Goal: Task Accomplishment & Management: Use online tool/utility

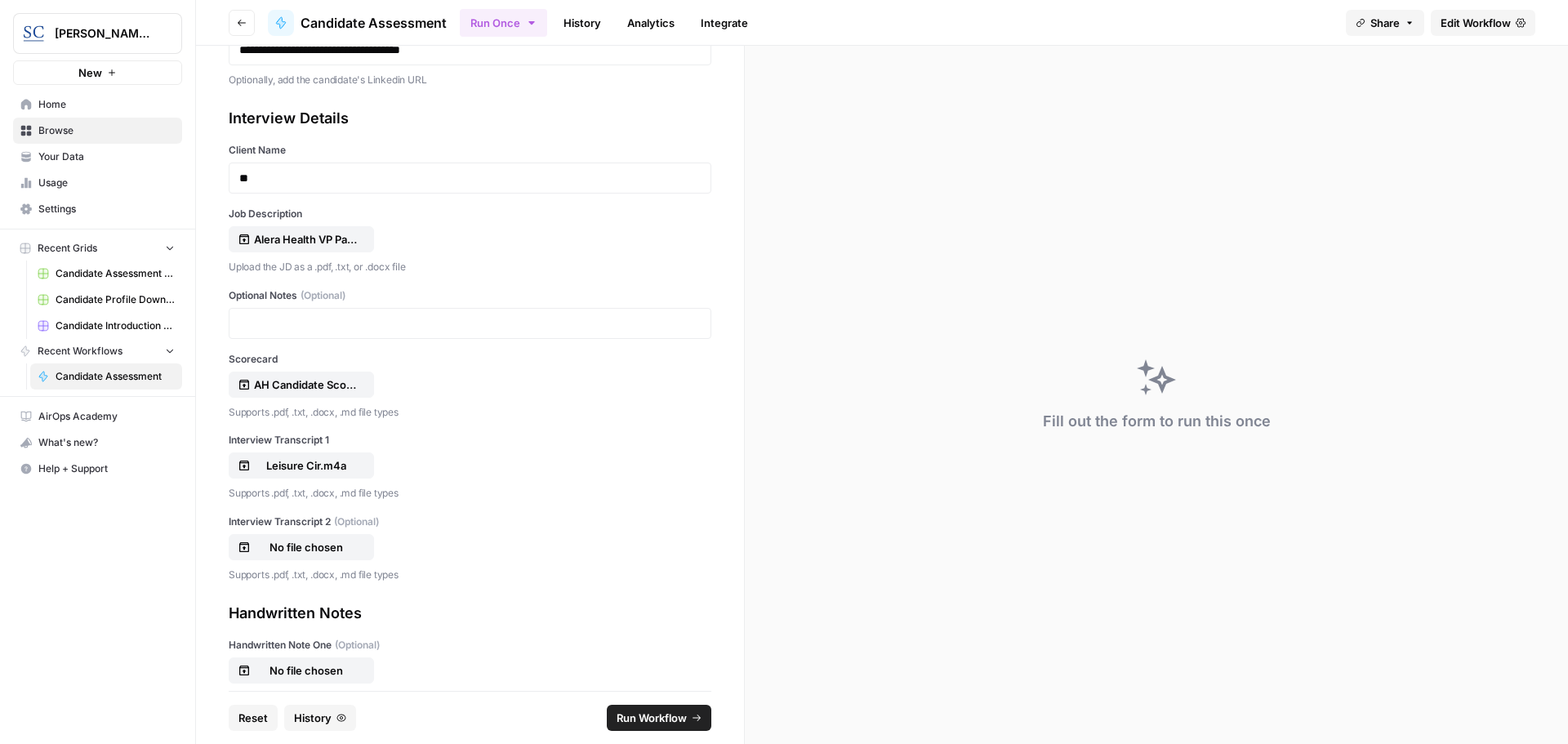
scroll to position [327, 0]
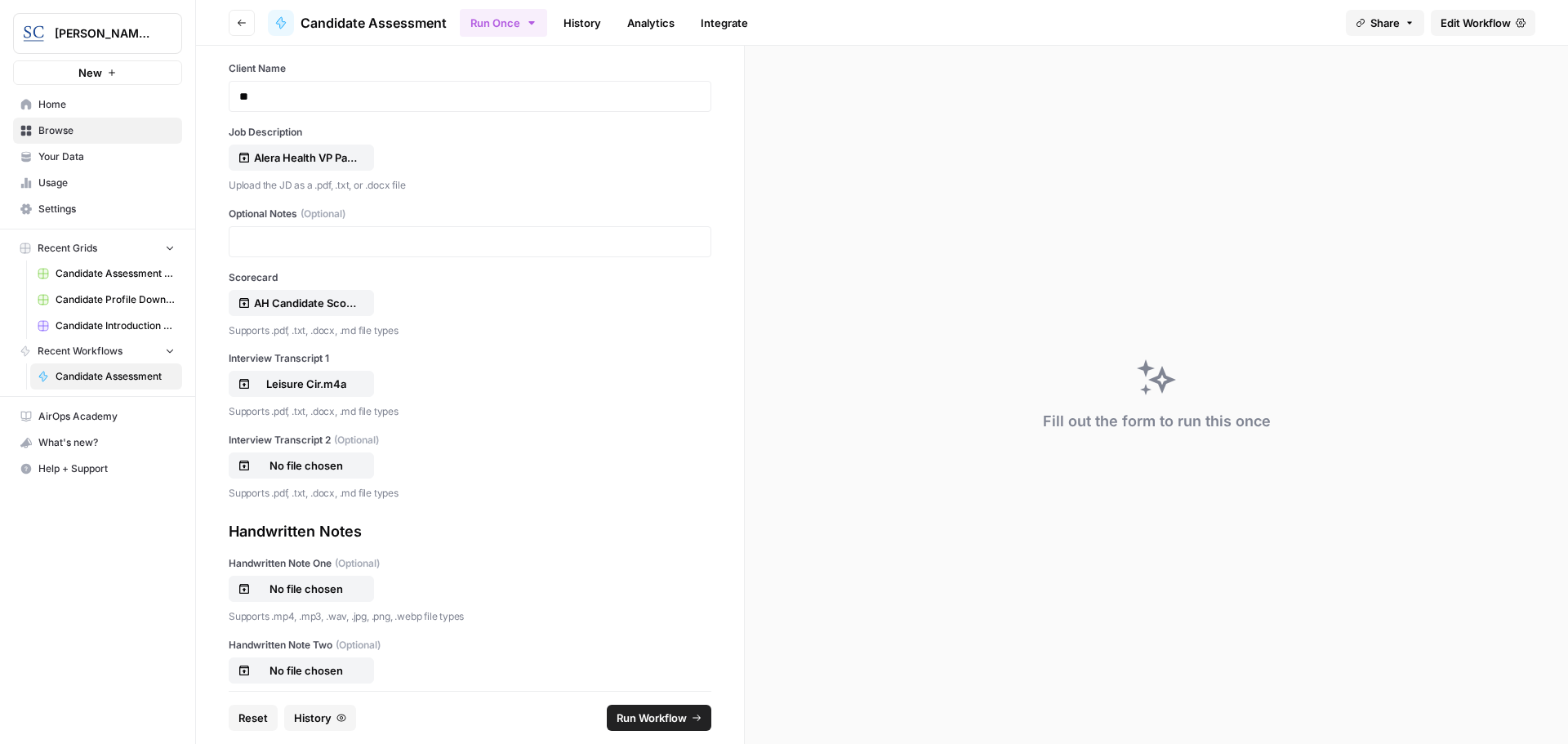
click at [46, 104] on span "Home" at bounding box center [106, 105] width 137 height 15
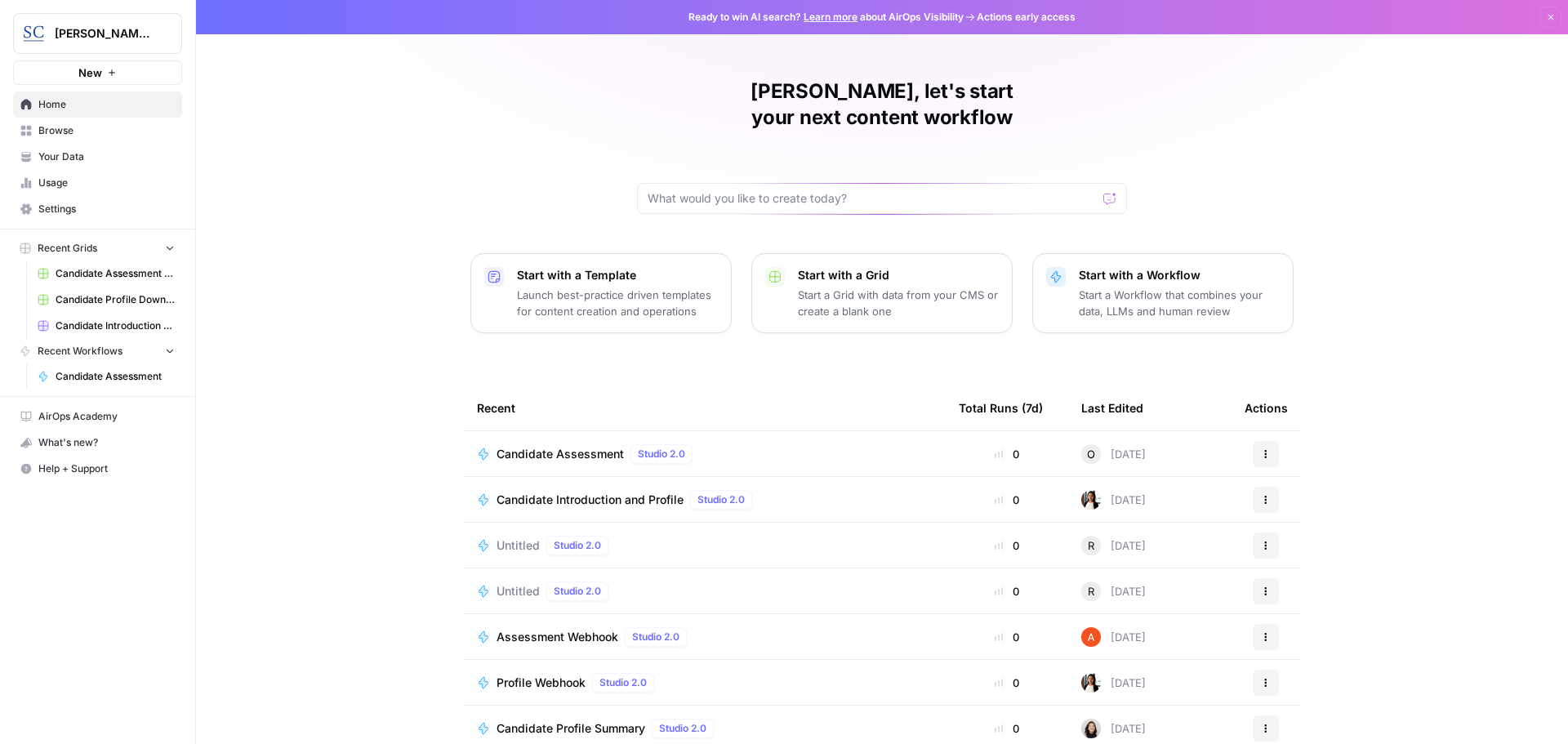
click at [47, 153] on span "Your Data" at bounding box center [106, 157] width 137 height 15
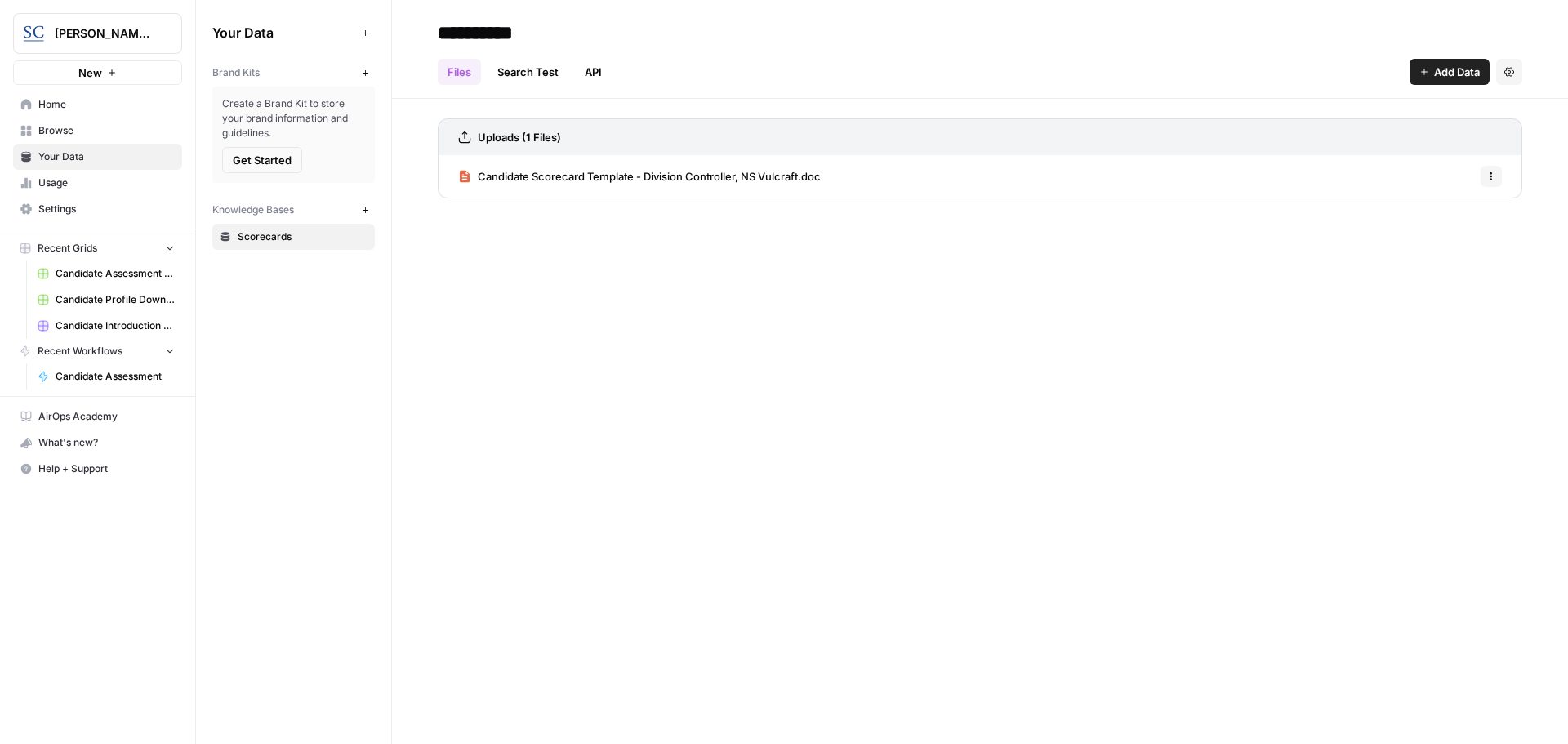
click at [50, 101] on span "Home" at bounding box center [106, 105] width 137 height 15
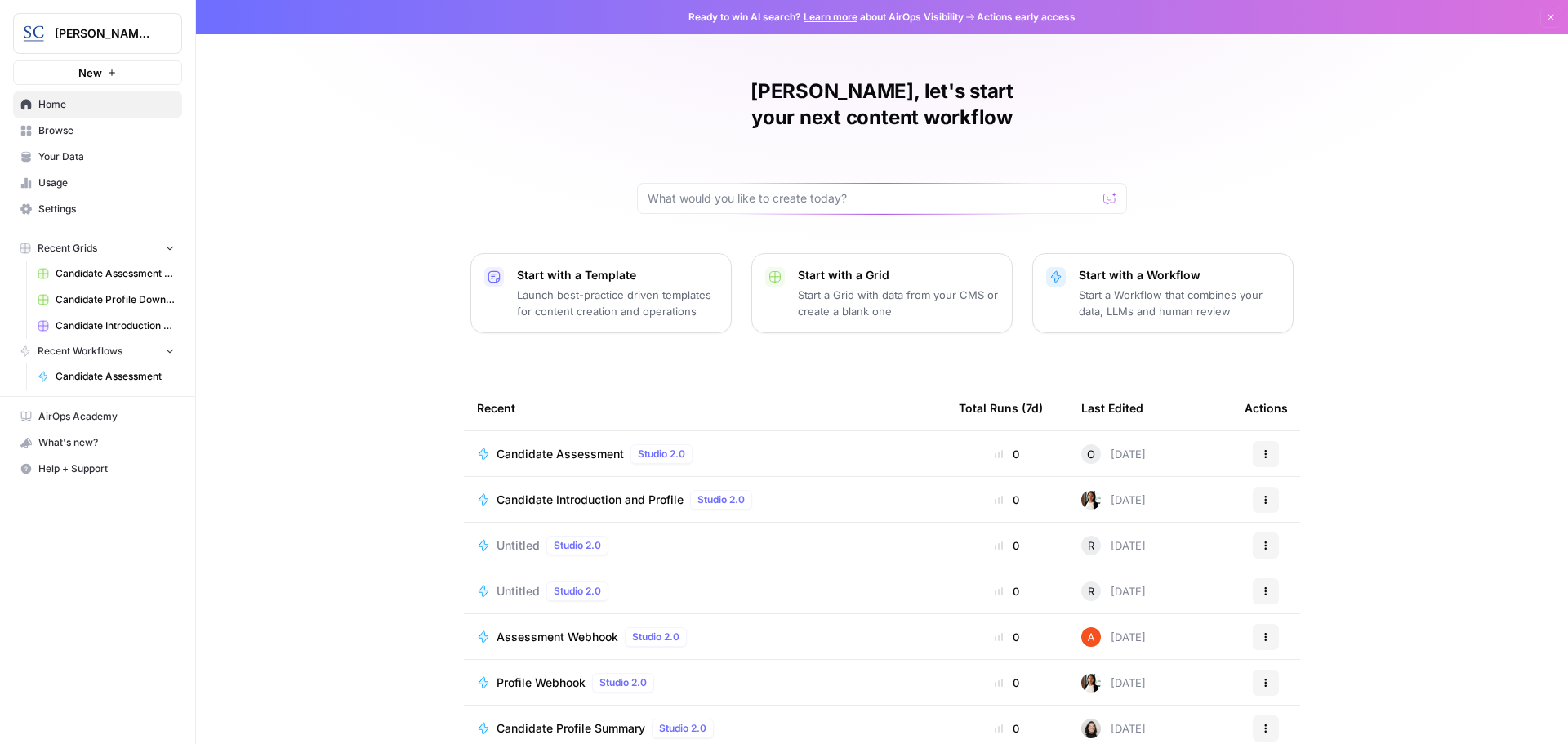
click at [111, 68] on icon "button" at bounding box center [112, 72] width 10 height 10
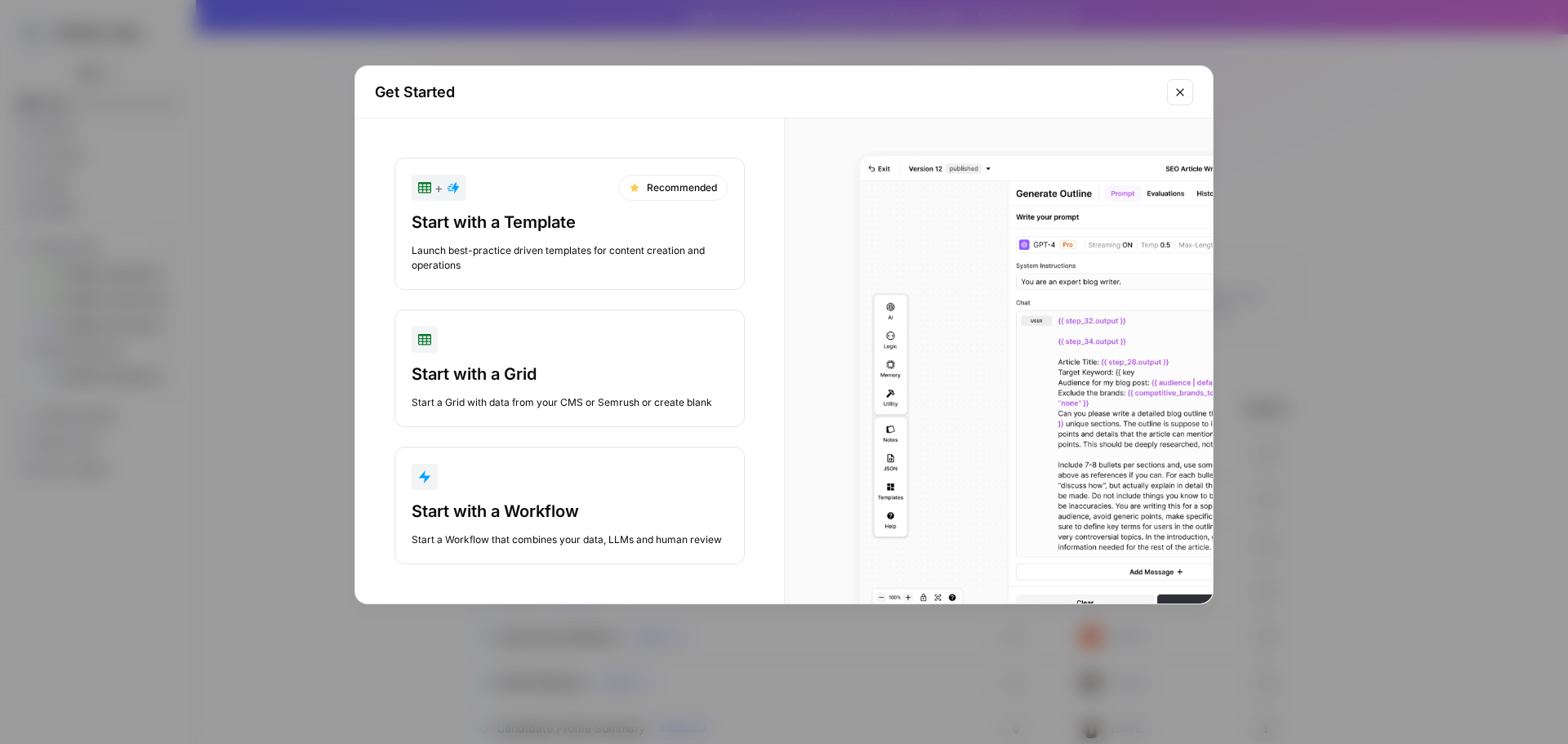
click at [495, 509] on div "Start with a Workflow" at bounding box center [569, 511] width 316 height 23
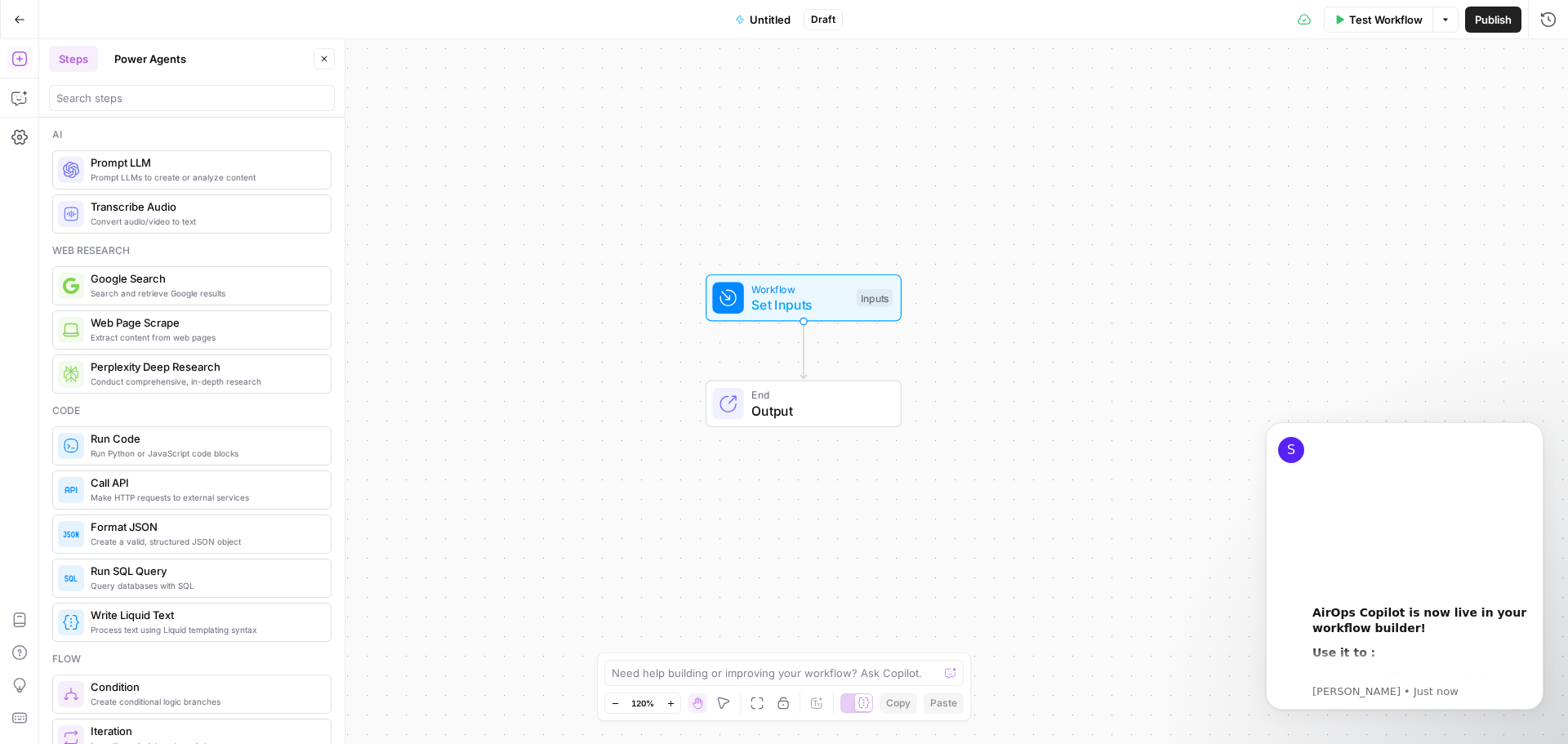
click at [147, 228] on div "Convert audio/video to text Transcribe Audio" at bounding box center [192, 214] width 280 height 39
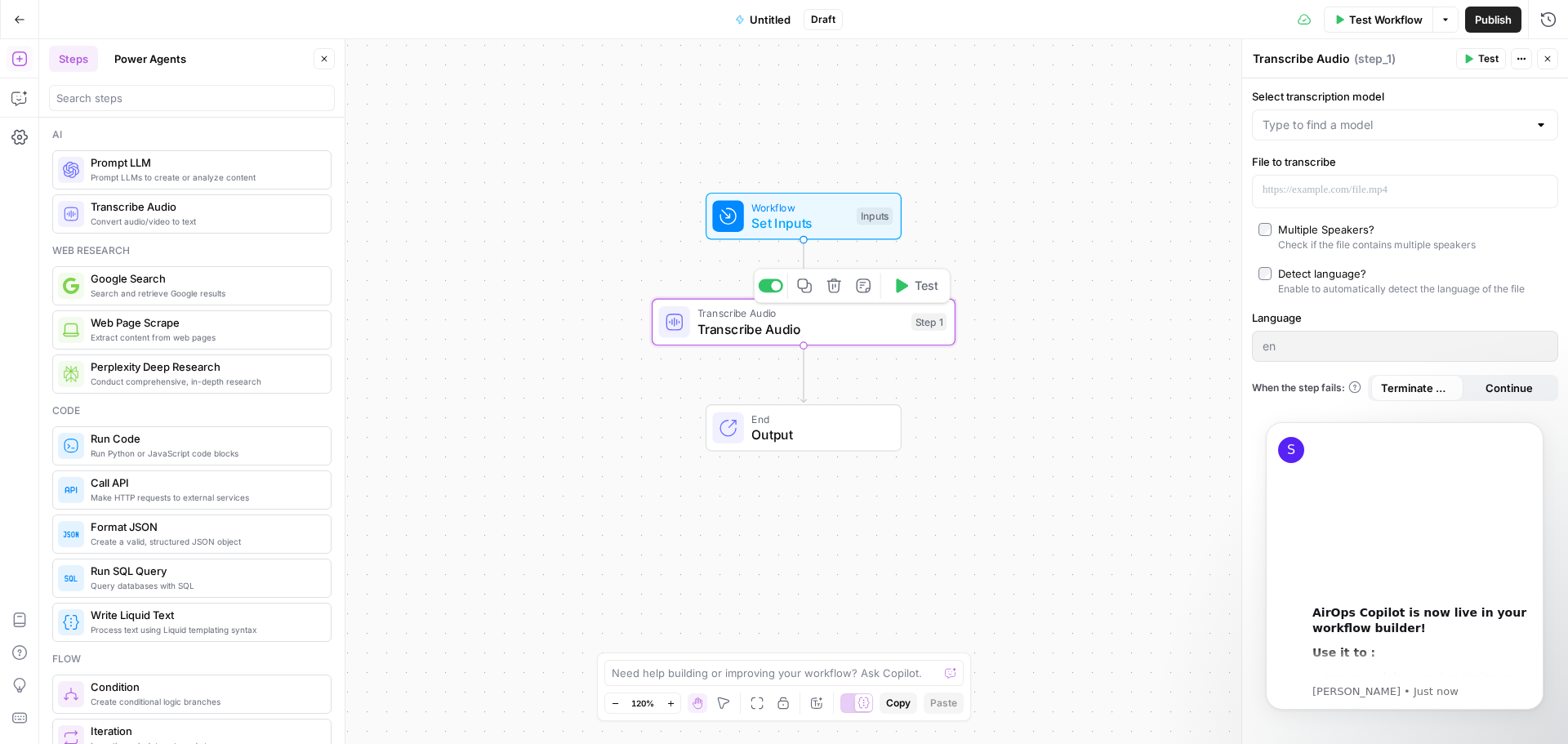
click at [763, 330] on span "Transcribe Audio" at bounding box center [800, 328] width 205 height 19
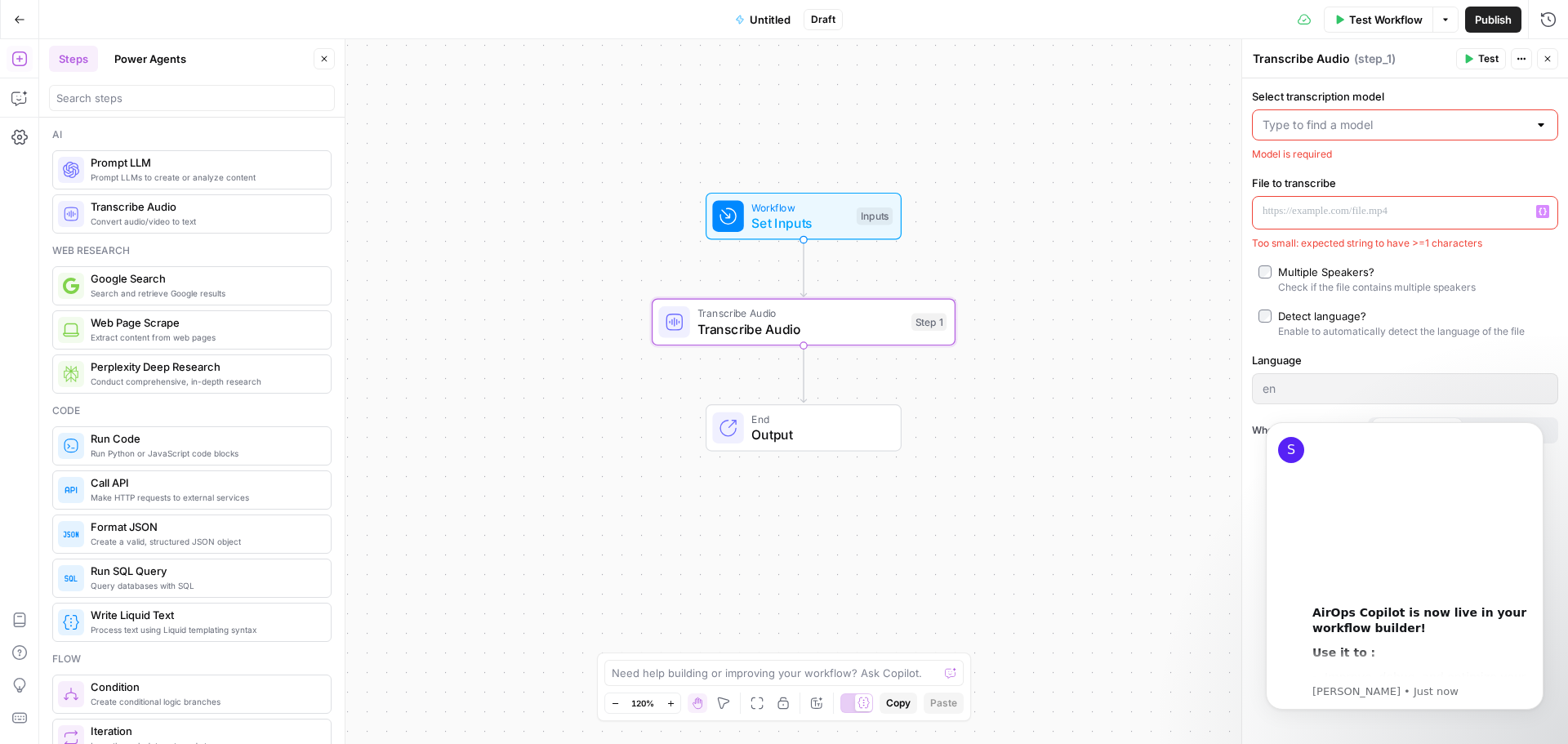
click at [1296, 210] on p at bounding box center [1392, 212] width 259 height 17
click at [1542, 211] on icon "button" at bounding box center [1542, 211] width 8 height 8
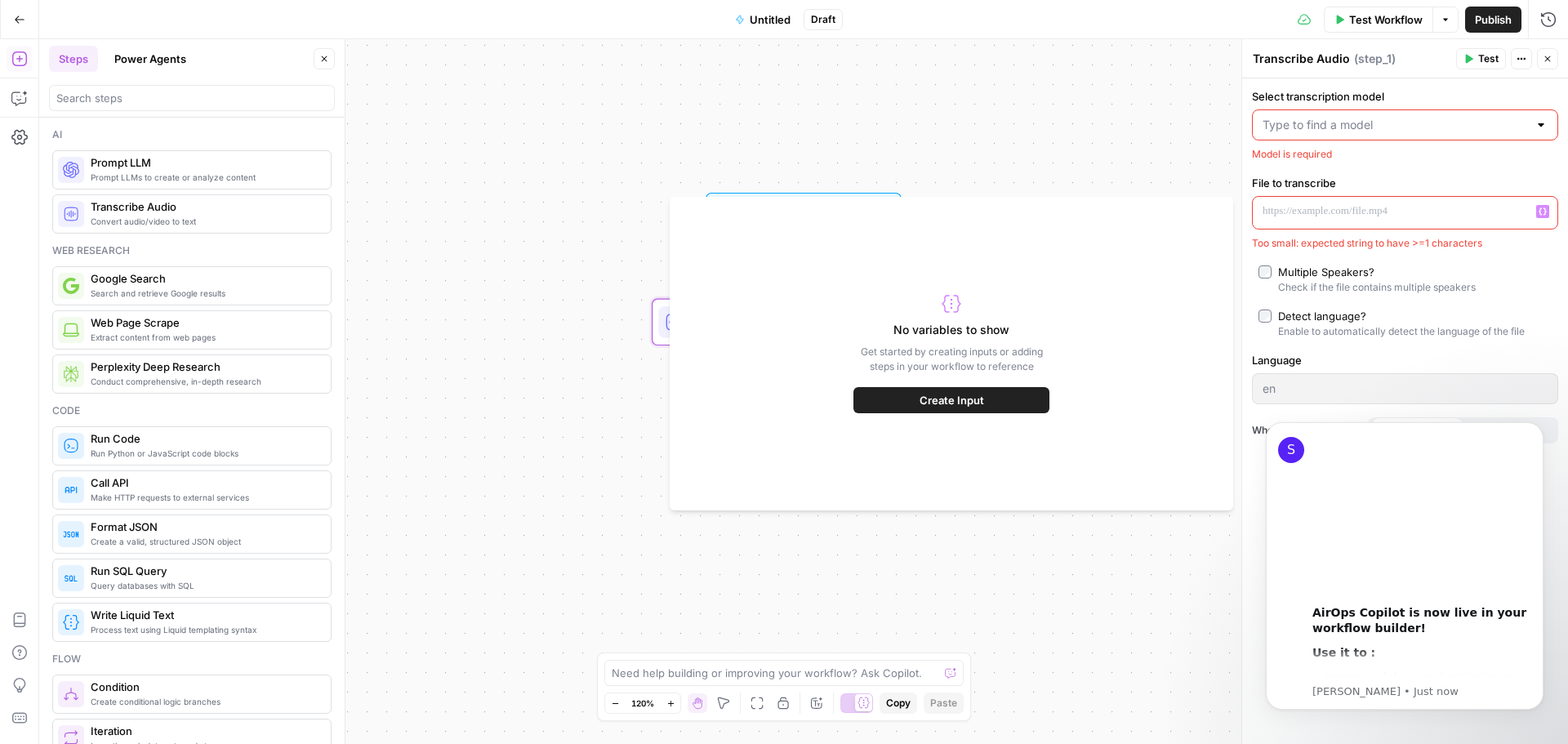
click at [18, 19] on icon "button" at bounding box center [19, 19] width 10 height 7
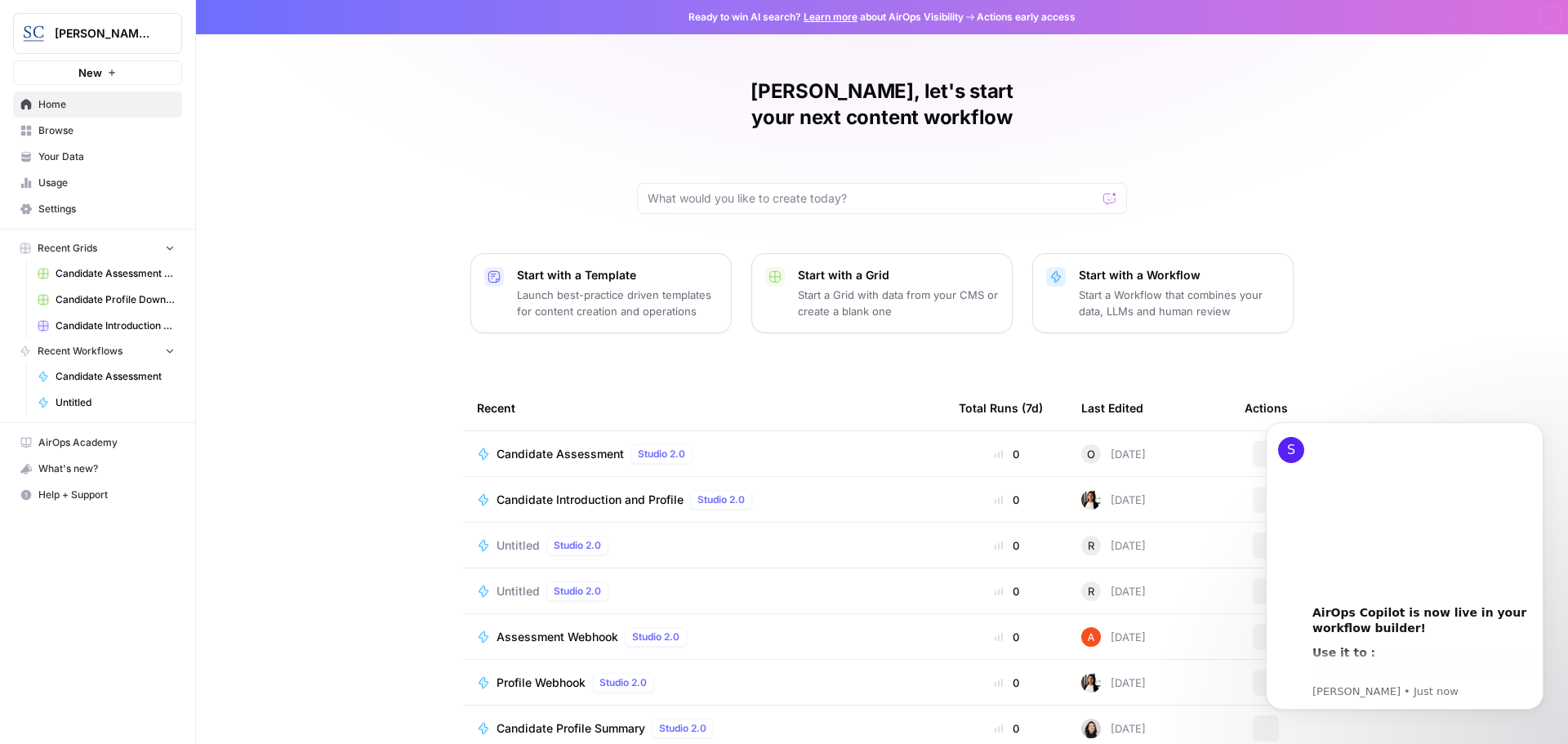
click at [18, 19] on div "[PERSON_NAME] [GEOGRAPHIC_DATA] New Home Browse Your Data Usage Settings Recent…" at bounding box center [784, 372] width 1568 height 744
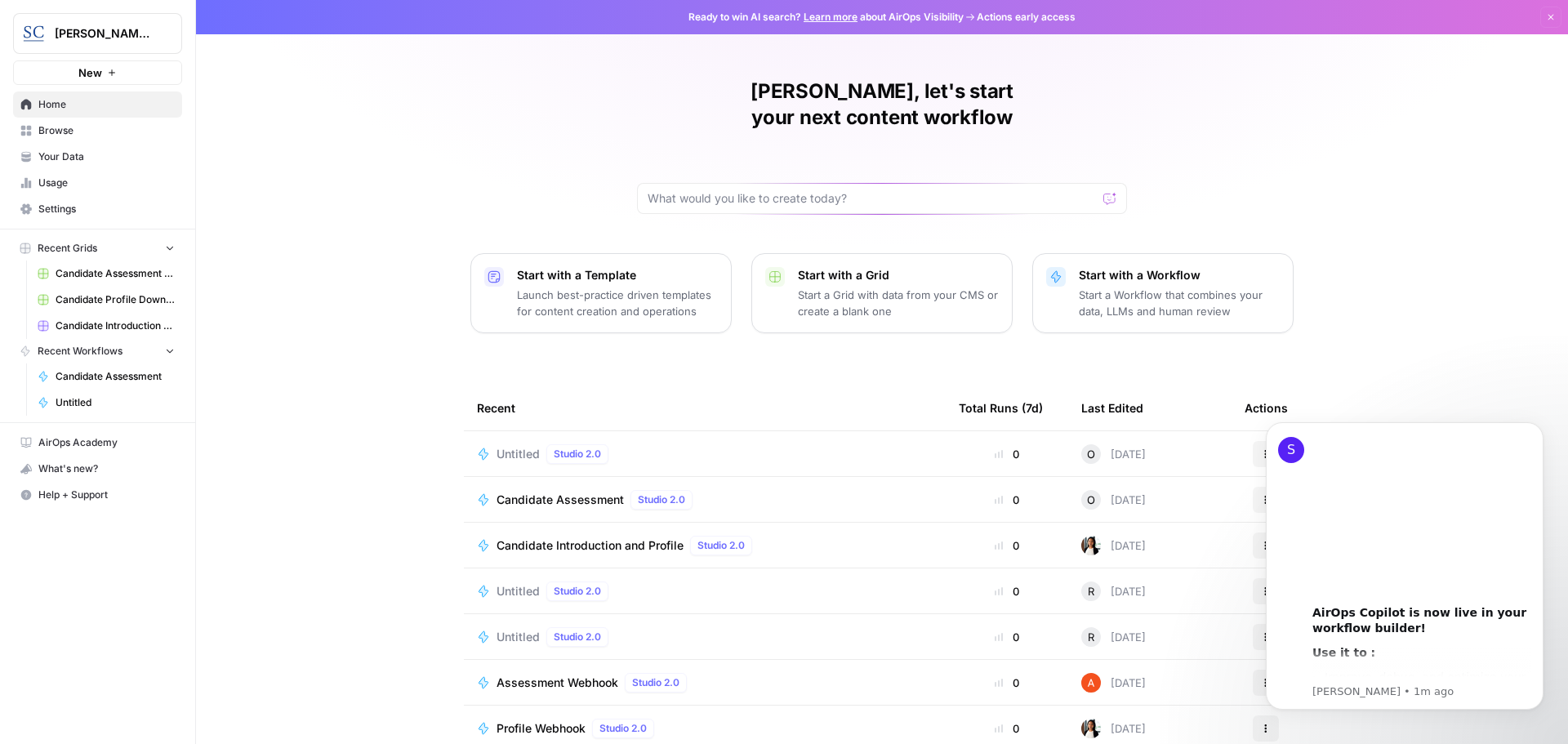
click at [534, 492] on span "Candidate Assessment" at bounding box center [559, 500] width 127 height 17
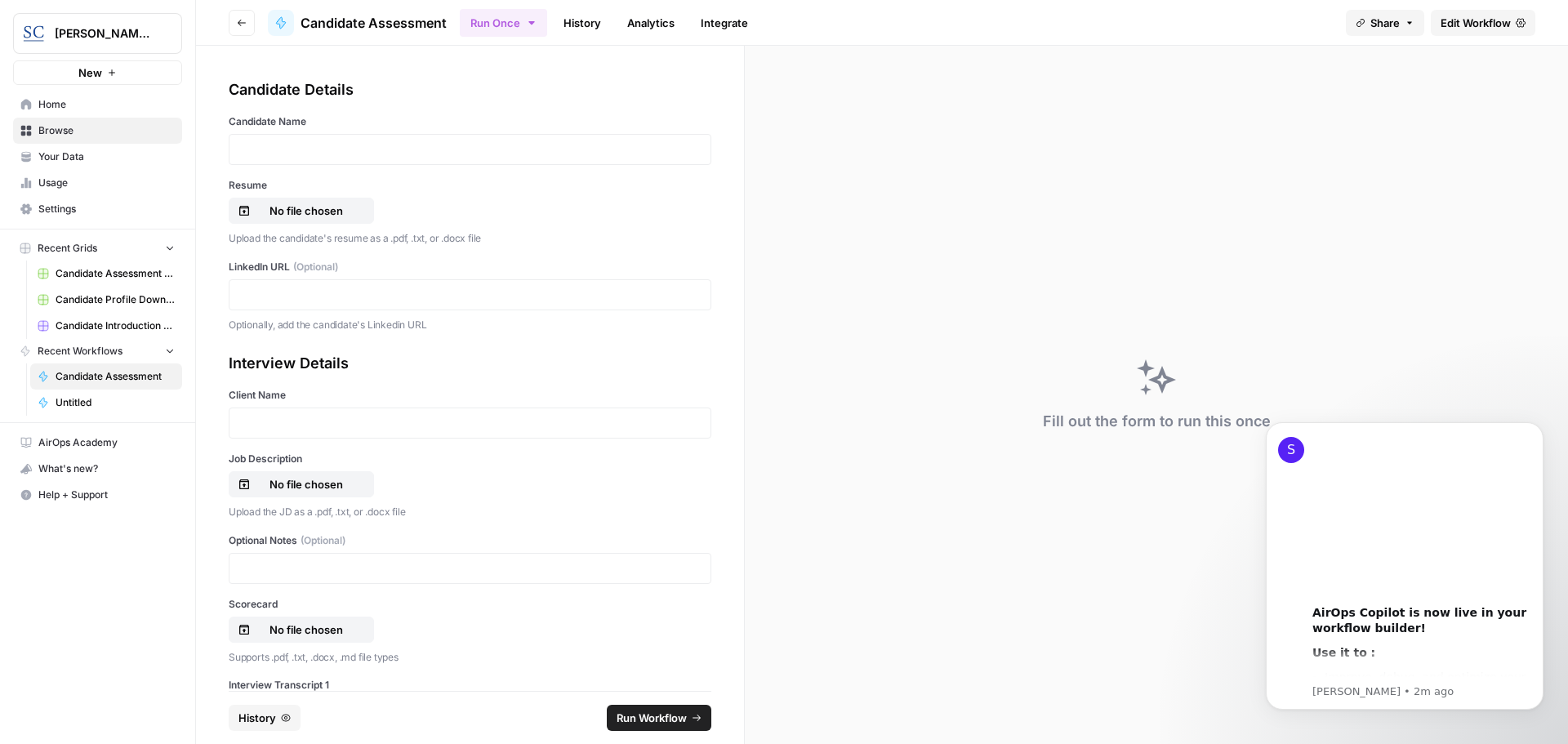
click at [1186, 594] on div "Fill out the form to run this once" at bounding box center [1156, 394] width 823 height 698
click at [1183, 571] on div "Fill out the form to run this once" at bounding box center [1156, 394] width 823 height 698
click at [273, 152] on p at bounding box center [469, 150] width 461 height 17
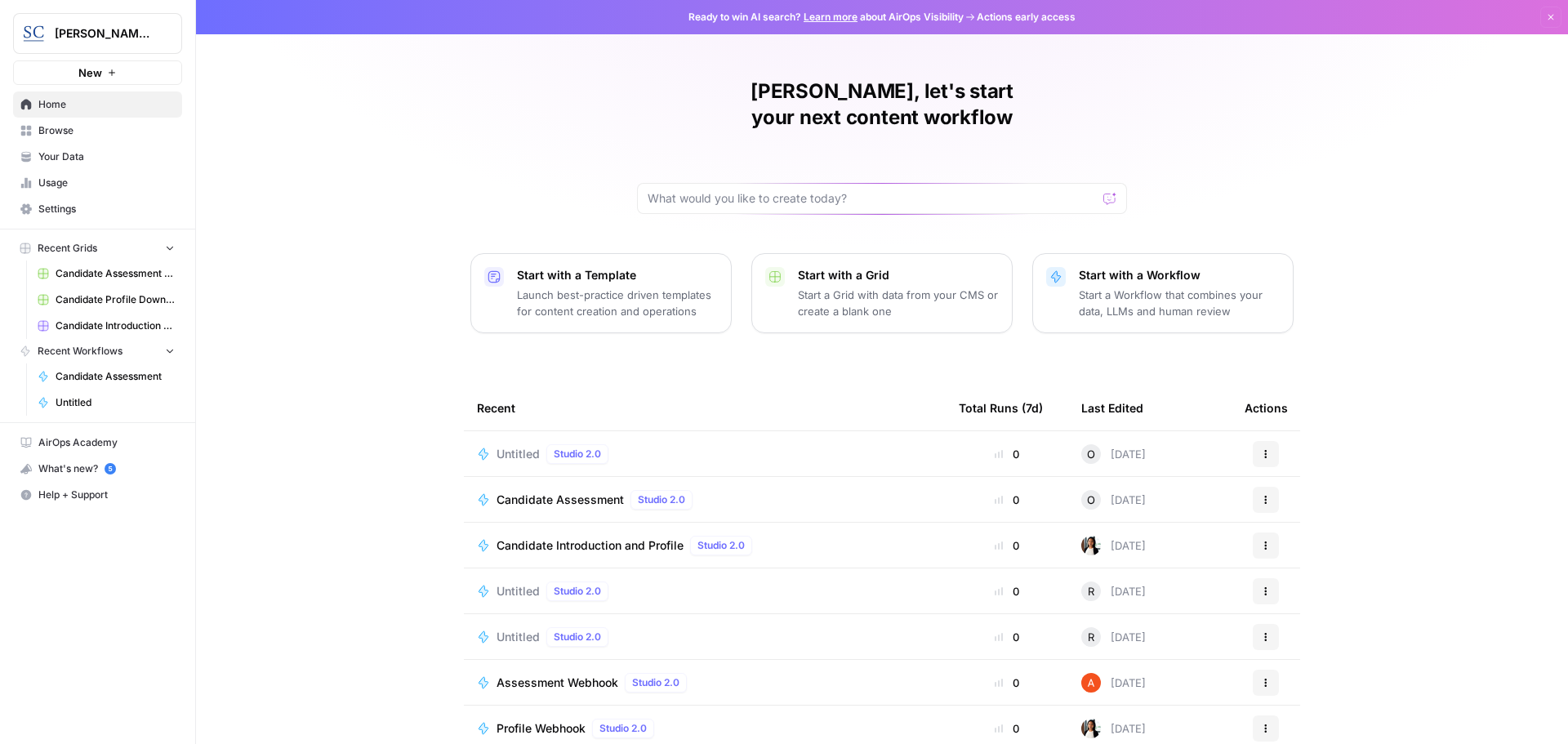
click at [1264, 450] on icon "button" at bounding box center [1265, 454] width 10 height 10
click at [1274, 500] on div "Delete" at bounding box center [1338, 504] width 155 height 17
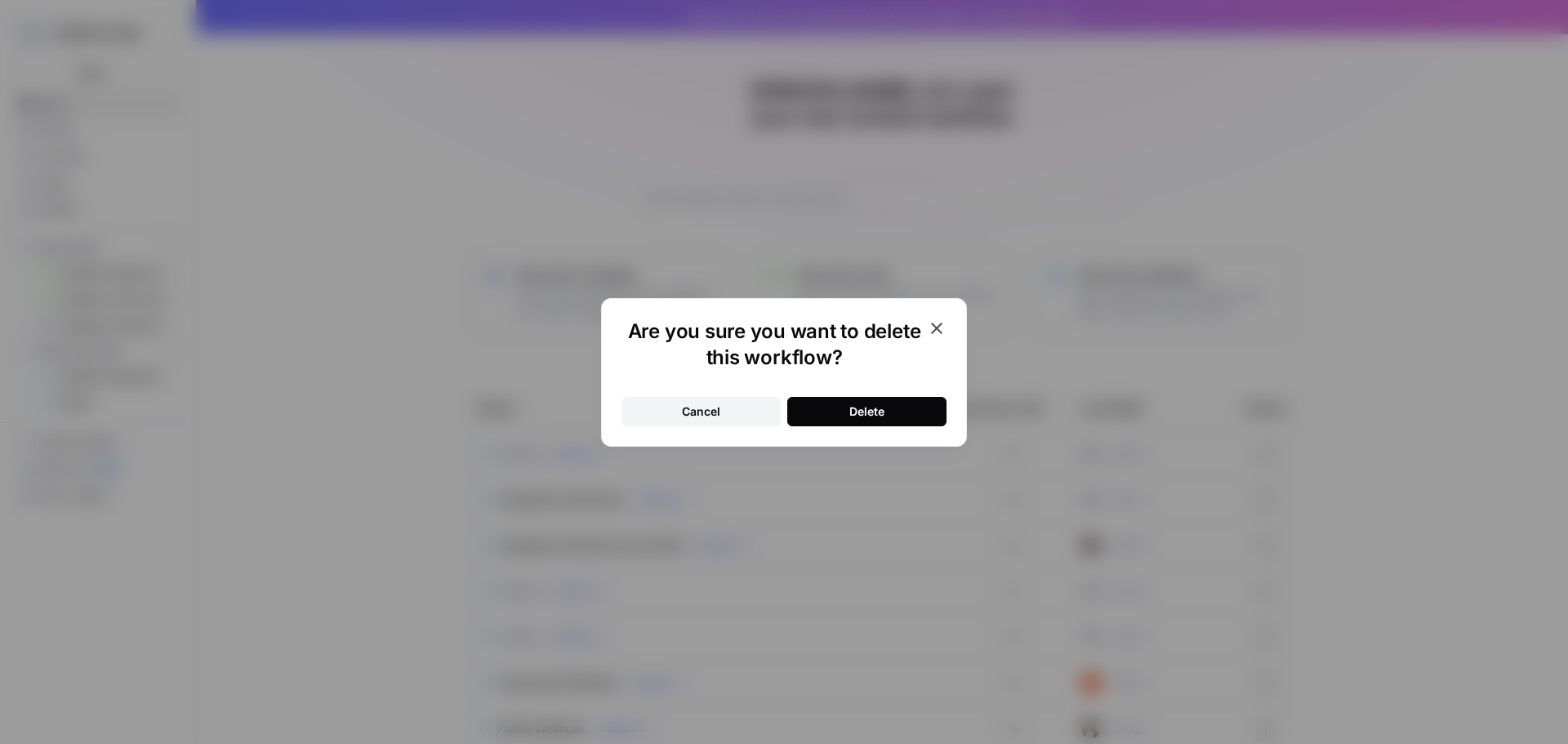
click at [901, 416] on button "Delete" at bounding box center [867, 412] width 160 height 29
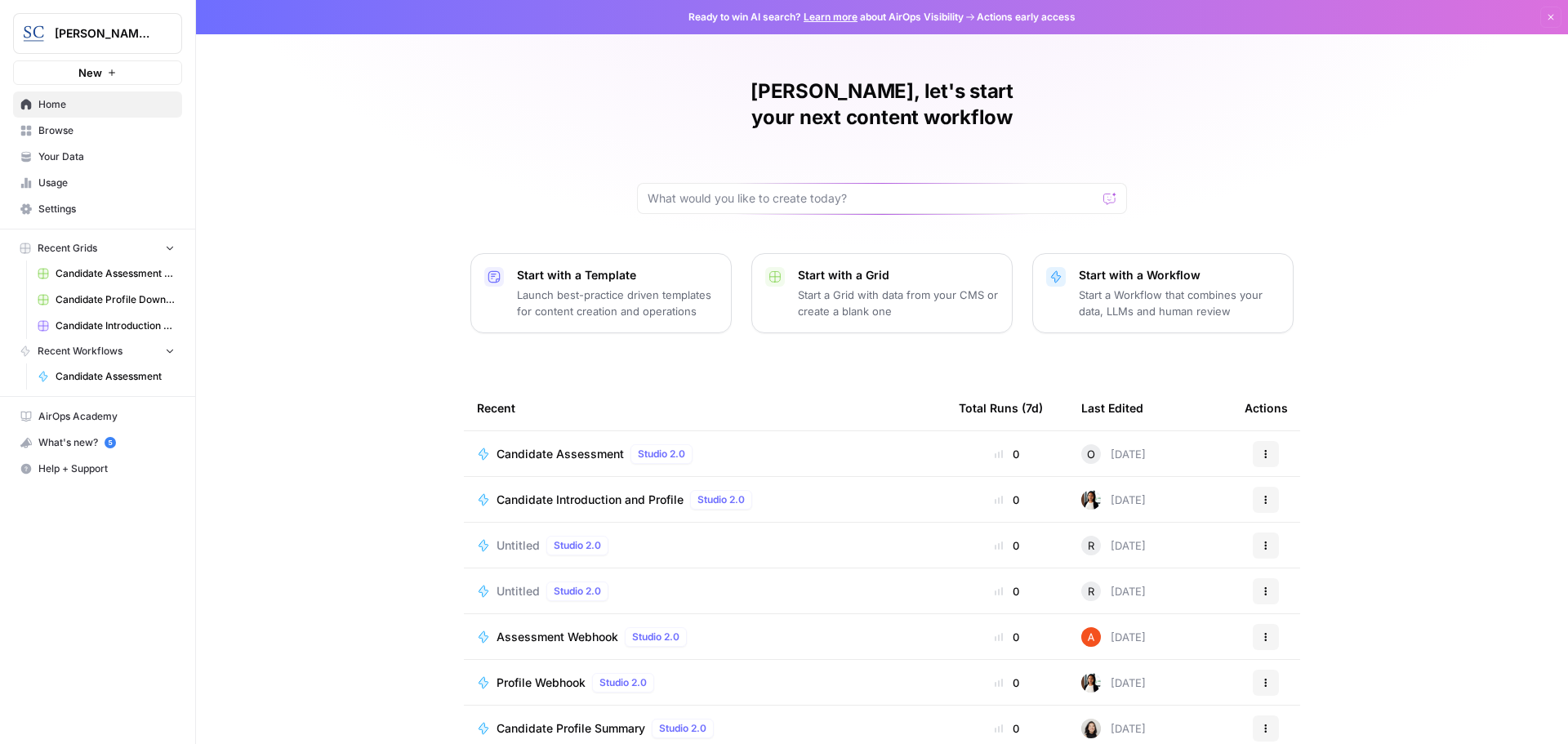
click at [73, 108] on span "Home" at bounding box center [106, 105] width 137 height 15
click at [61, 472] on span "Help + Support" at bounding box center [106, 469] width 137 height 15
click at [231, 505] on span "Chat & Support" at bounding box center [272, 503] width 109 height 15
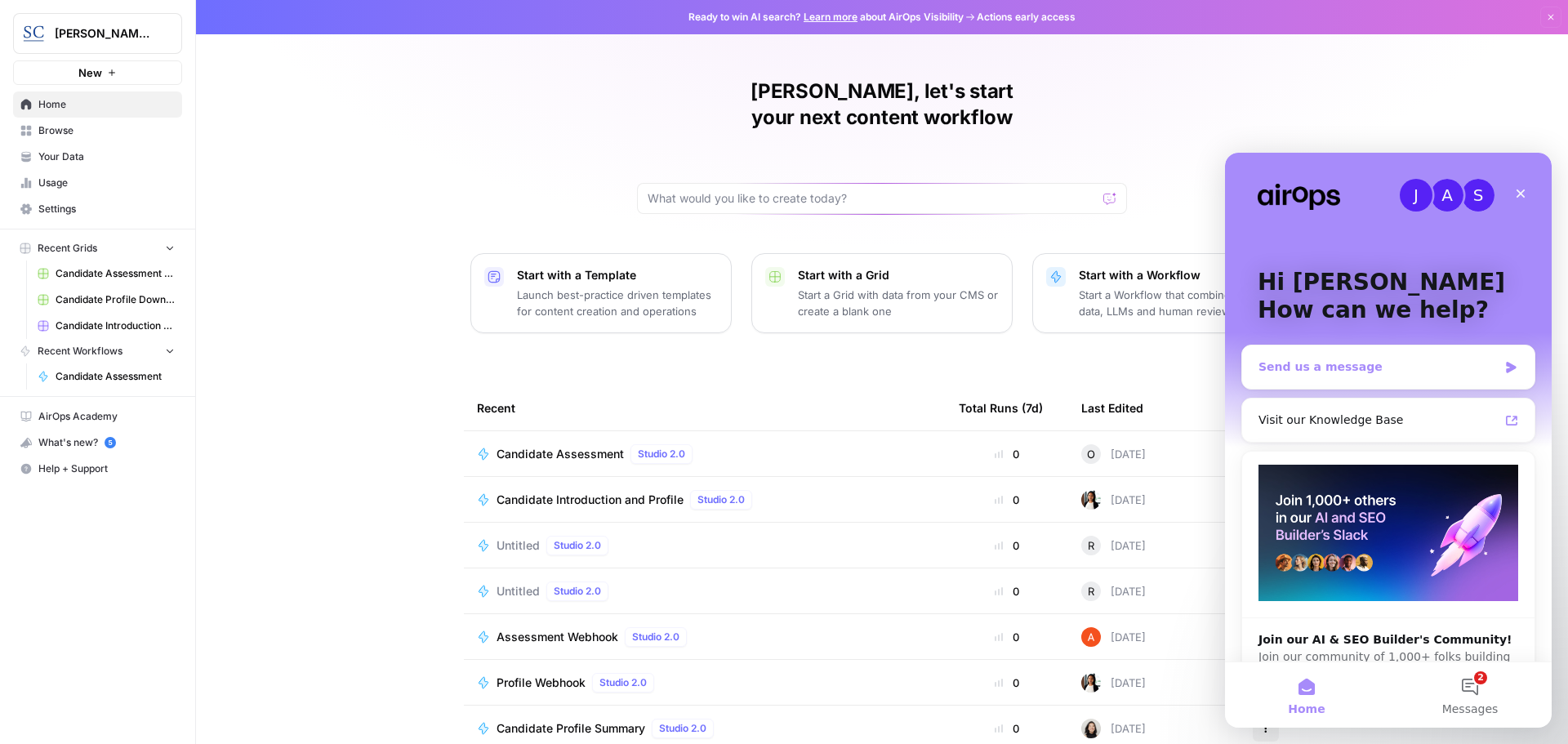
click at [1338, 368] on div "Send us a message" at bounding box center [1377, 367] width 239 height 17
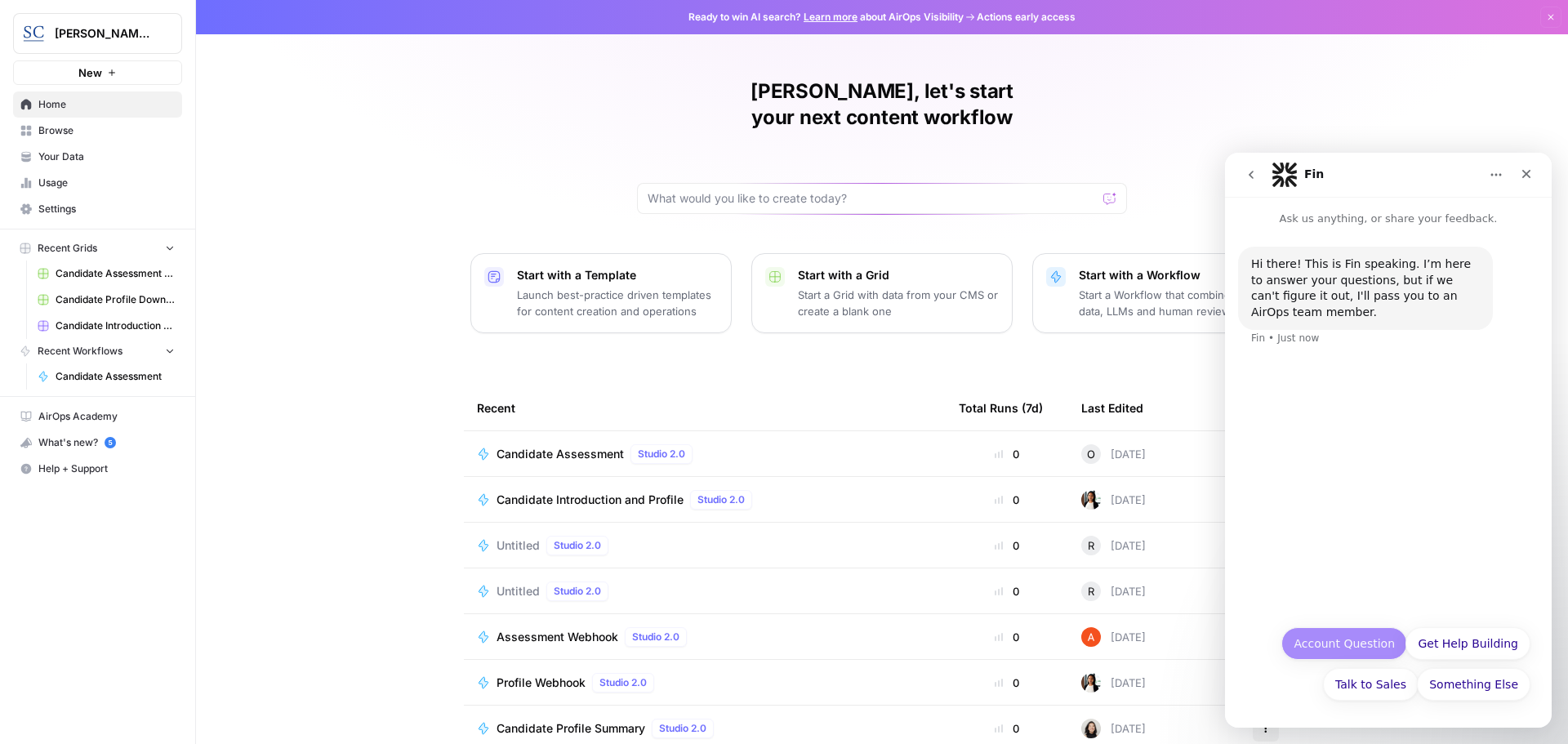
click at [1323, 648] on button "Account Question" at bounding box center [1343, 644] width 126 height 33
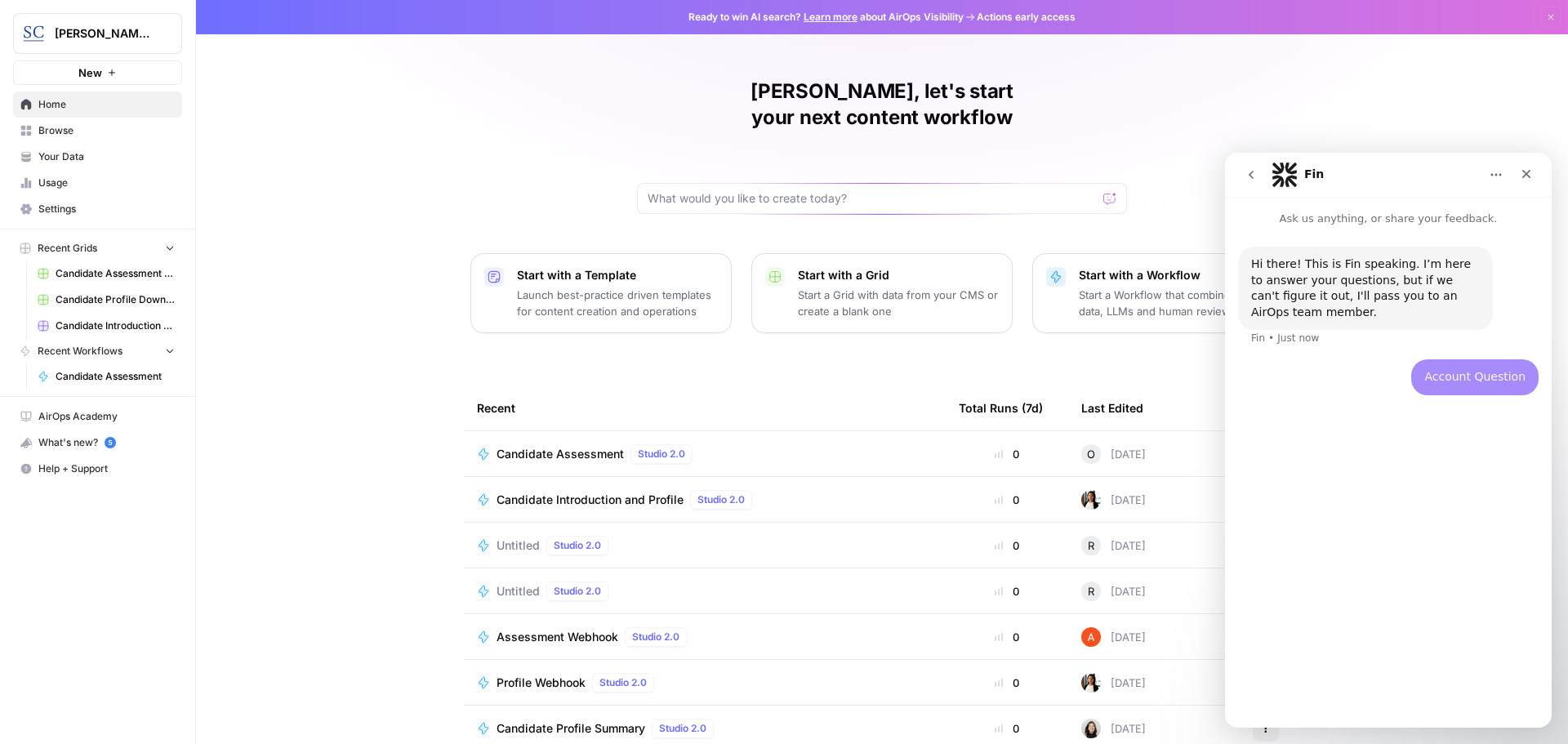
click at [1316, 493] on div "Hi there! This is Fin speaking. I’m here to answer your questions, but if we ca…" at bounding box center [1388, 471] width 326 height 487
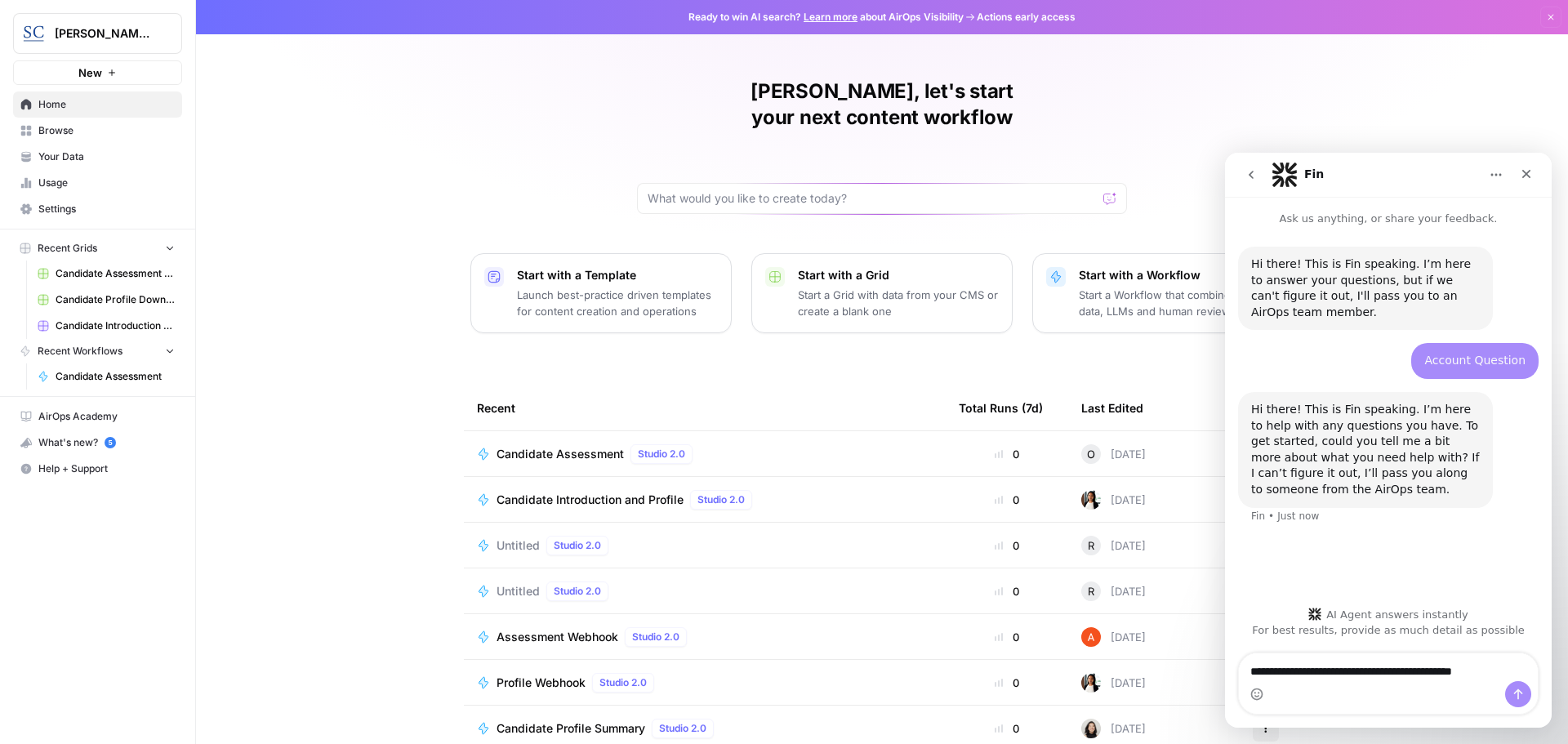
type textarea "**********"
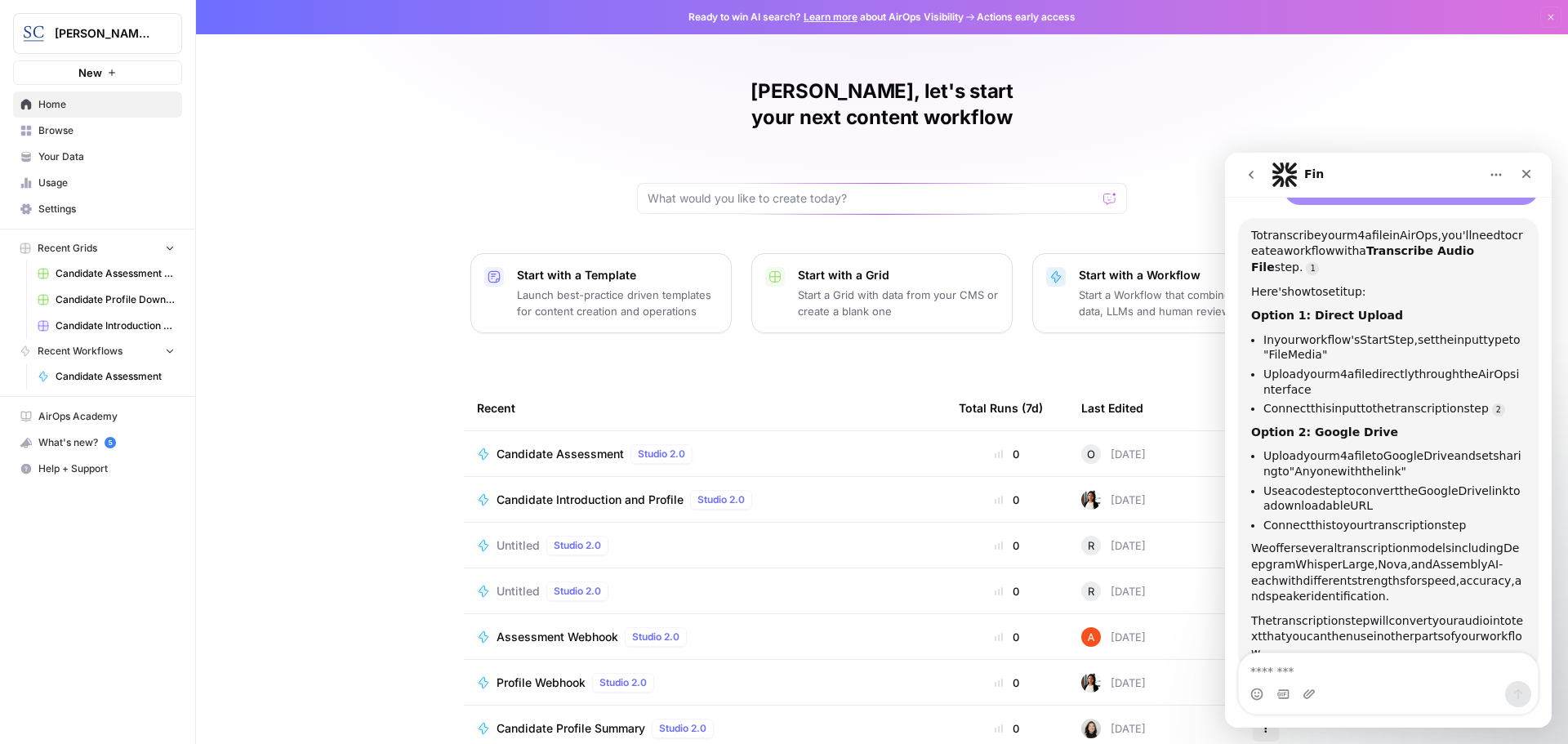
scroll to position [378, 0]
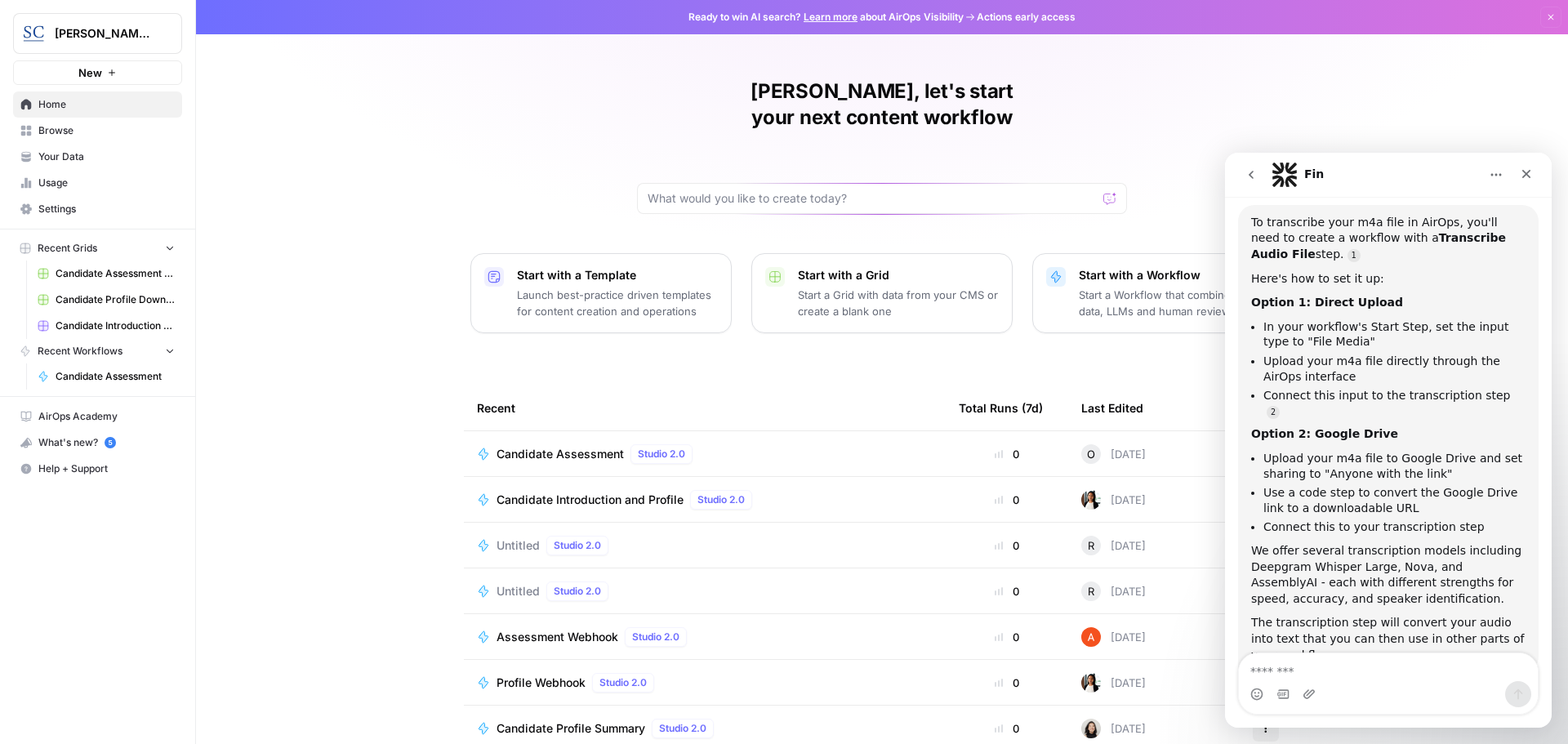
click at [1114, 267] on p "Start with a Workflow" at bounding box center [1178, 275] width 201 height 17
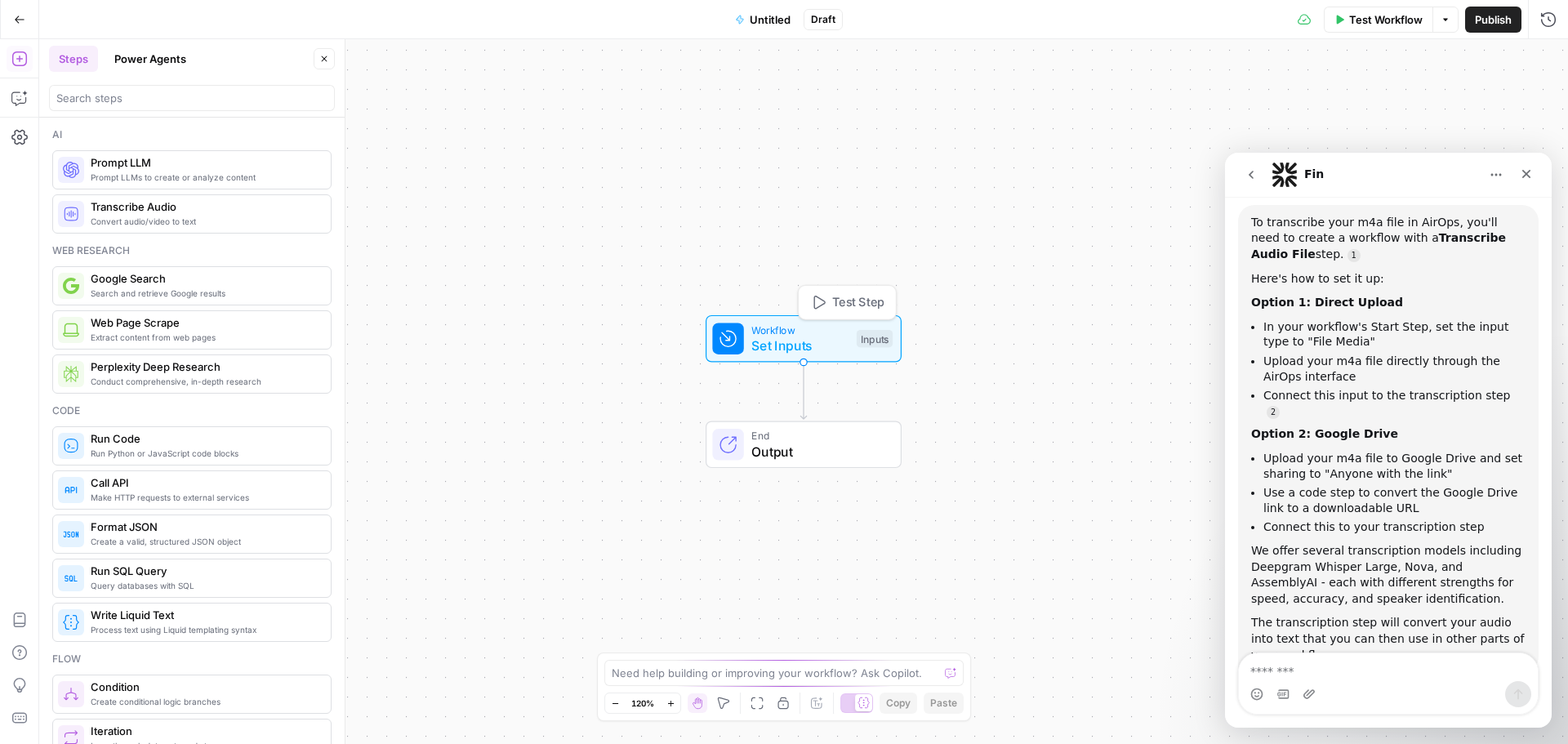
click at [796, 350] on span "Set Inputs" at bounding box center [800, 345] width 97 height 19
click at [875, 339] on div "Inputs" at bounding box center [874, 339] width 36 height 18
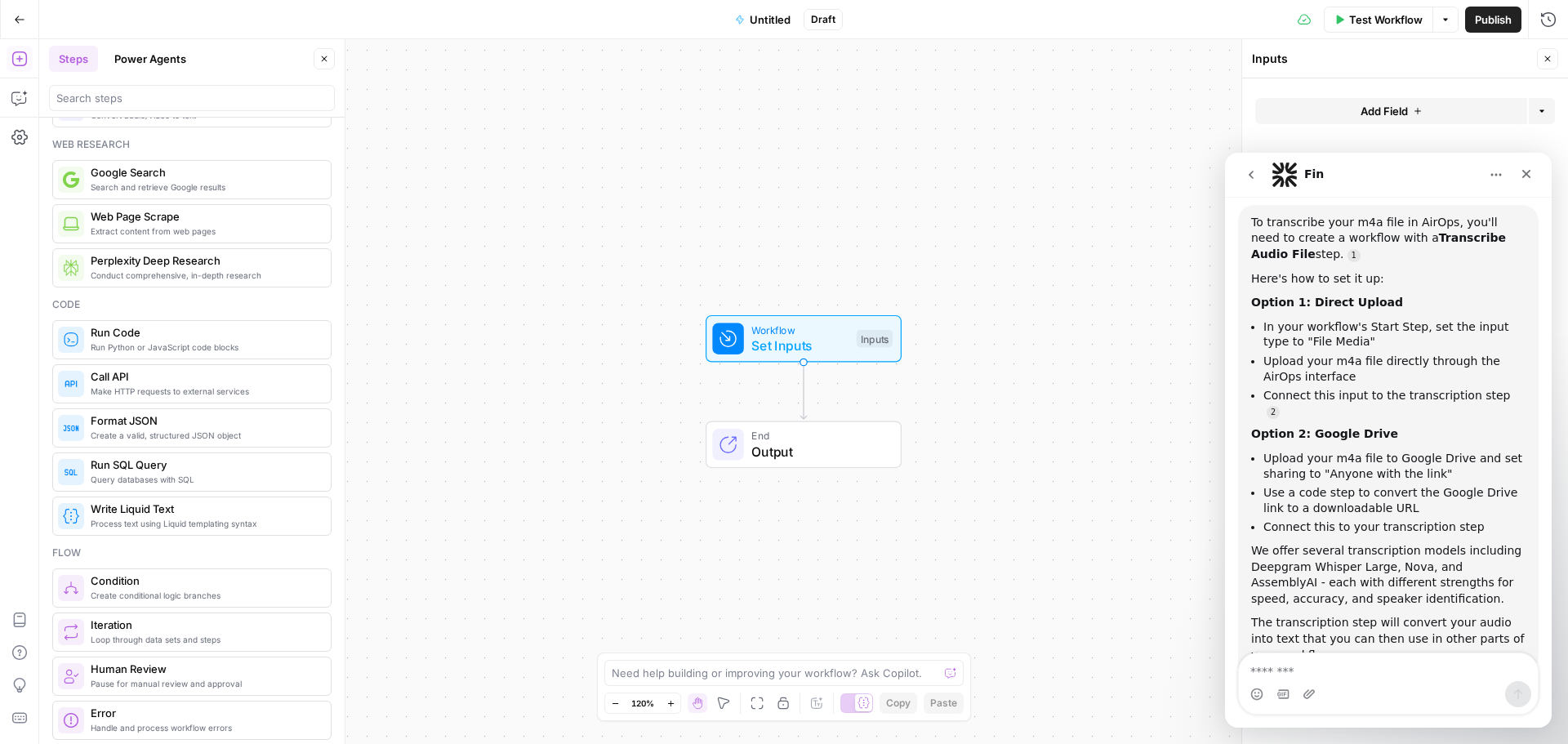
scroll to position [245, 0]
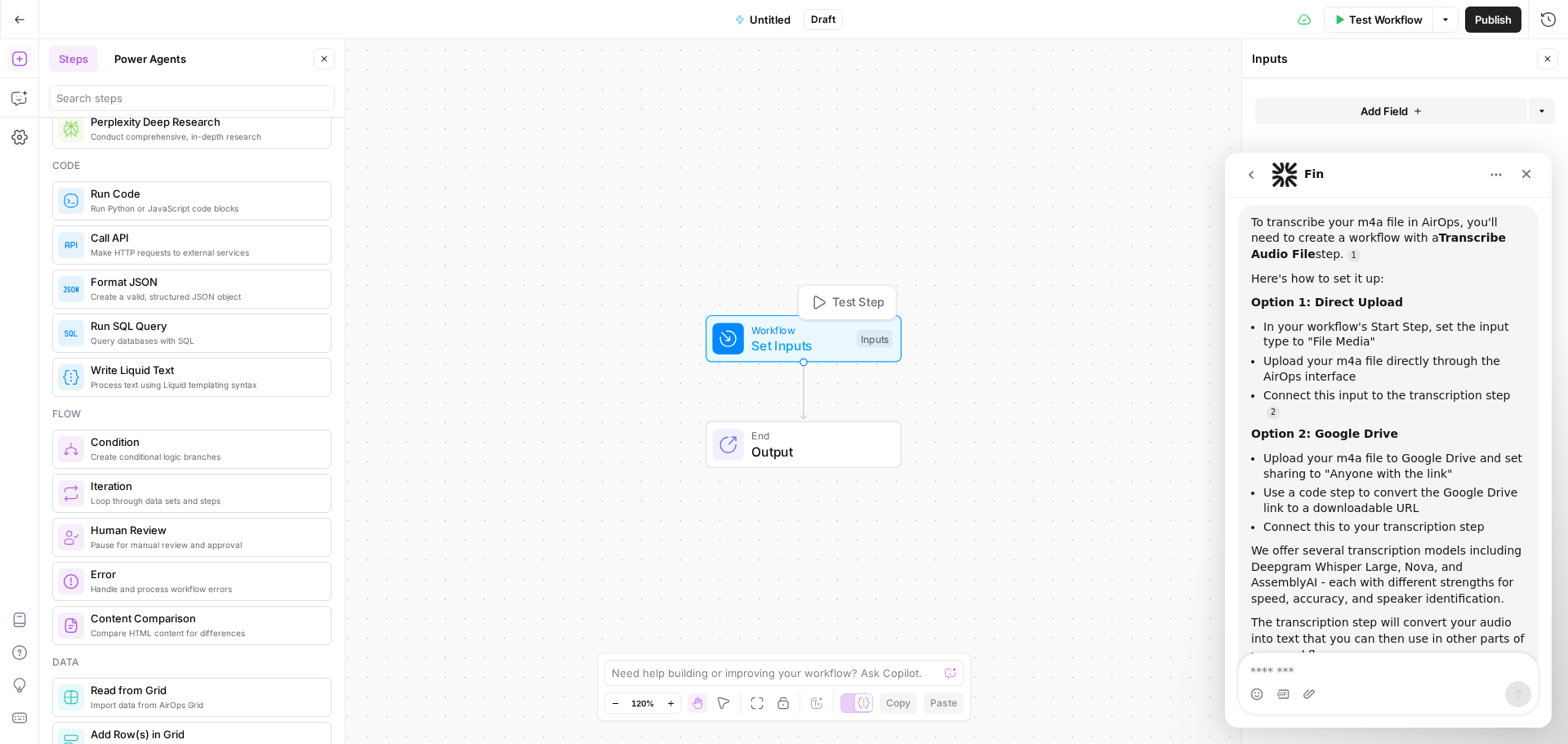
click at [769, 347] on span "Set Inputs" at bounding box center [800, 345] width 97 height 19
click at [1405, 110] on span "Add Field" at bounding box center [1384, 111] width 48 height 17
click at [1343, 92] on span "File Media" at bounding box center [1326, 84] width 51 height 17
type textarea "Supports .mp4, .mp3, .wav, .jpg, .png, .webp, .wma, .m4a file types"
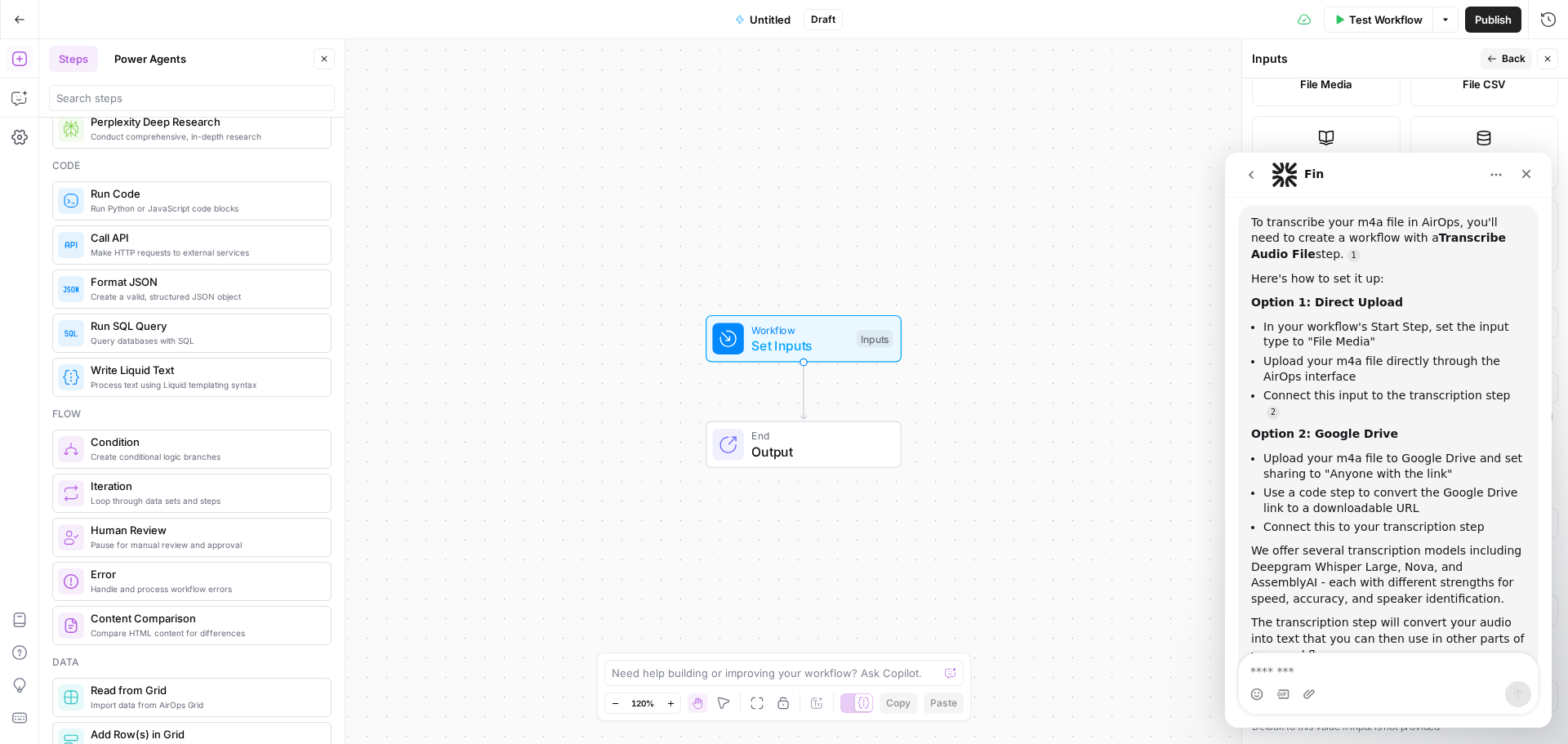
scroll to position [256, 0]
drag, startPoint x: 1425, startPoint y: 179, endPoint x: 2346, endPoint y: 334, distance: 934.0
click html "Fin Ask us anything, or share your feedback. Hi there! This is Fin speaking. I’…"
drag, startPoint x: 1562, startPoint y: 309, endPoint x: 270, endPoint y: 146, distance: 1302.2
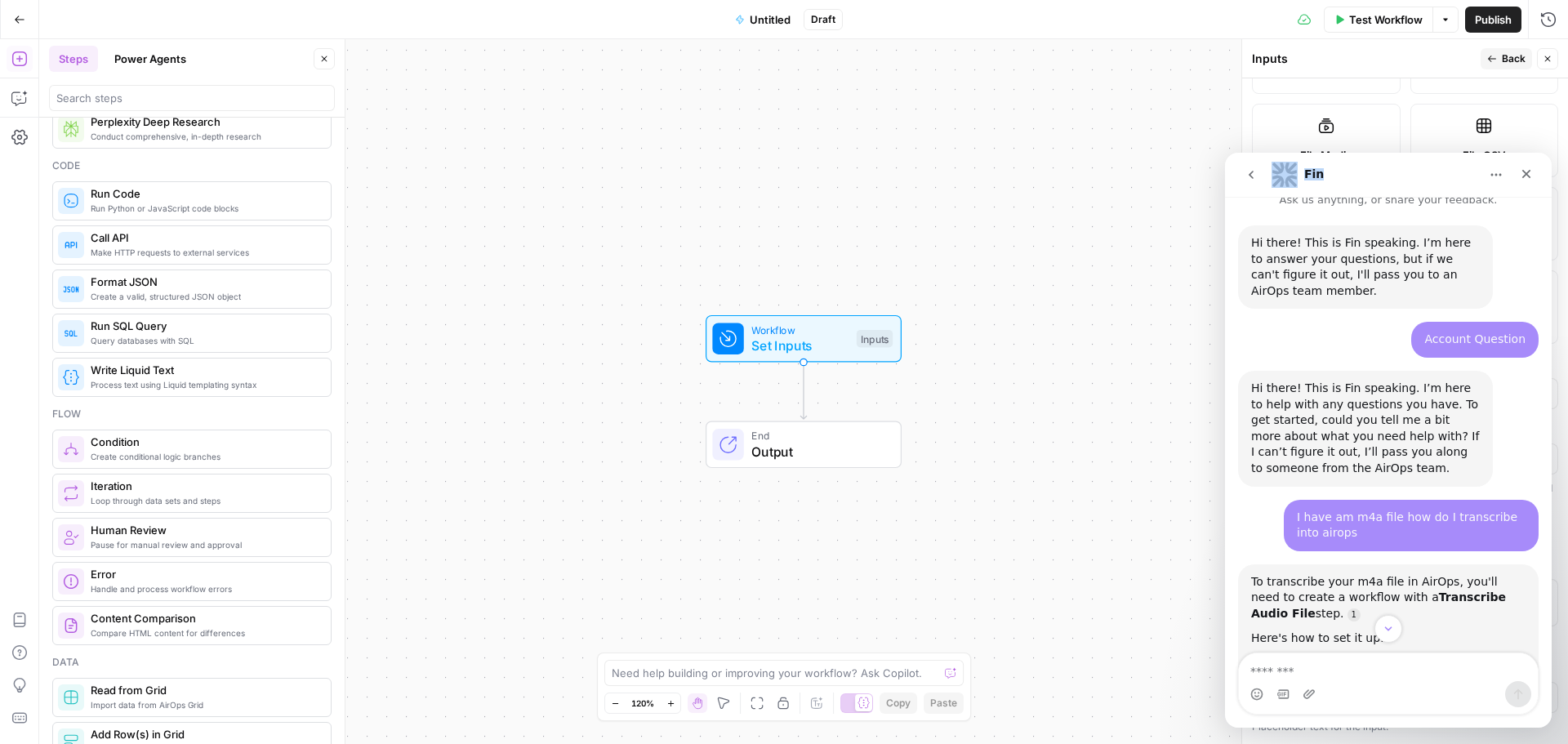
scroll to position [0, 0]
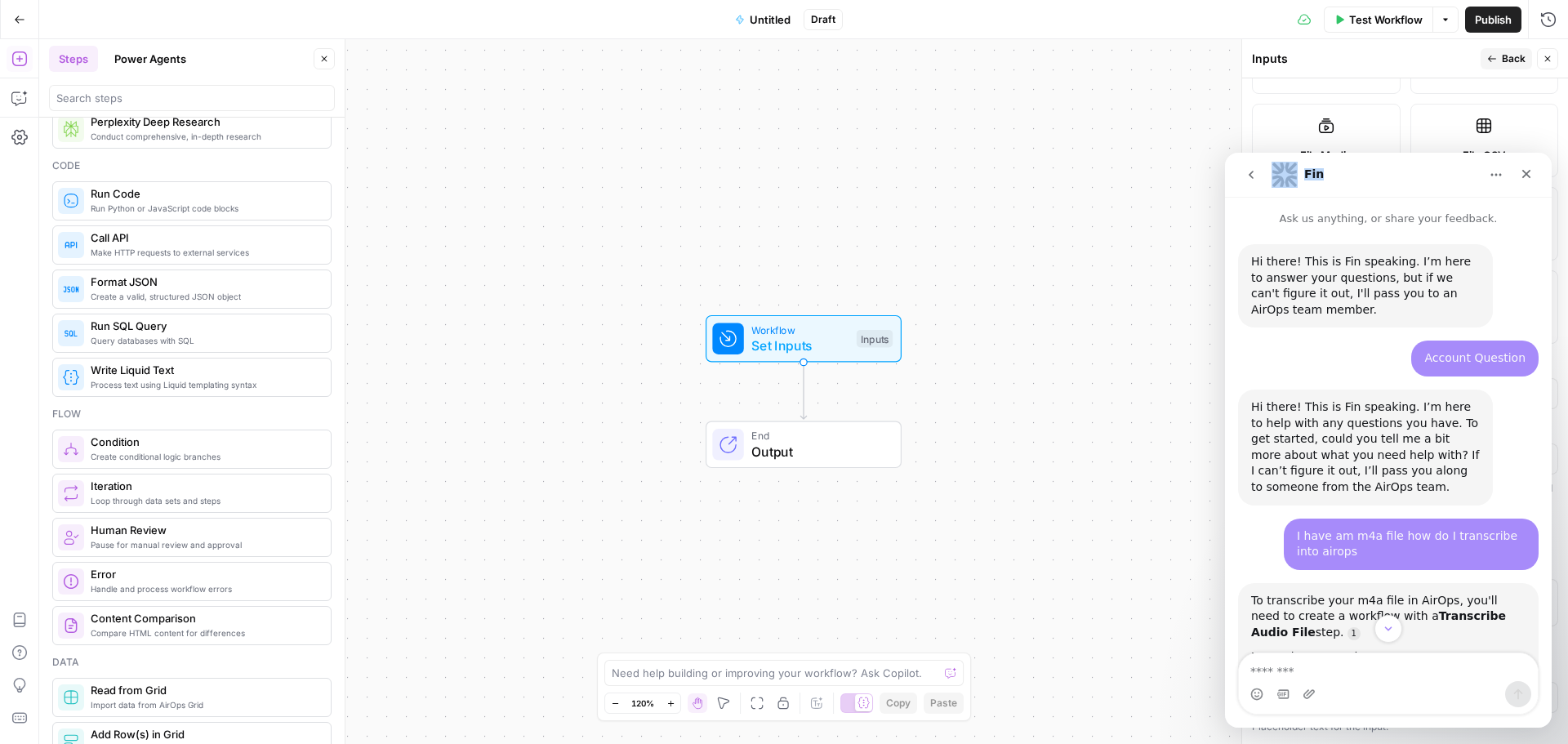
click at [1499, 182] on button "Home" at bounding box center [1496, 175] width 31 height 31
click at [1459, 205] on div "Expand window" at bounding box center [1443, 216] width 161 height 34
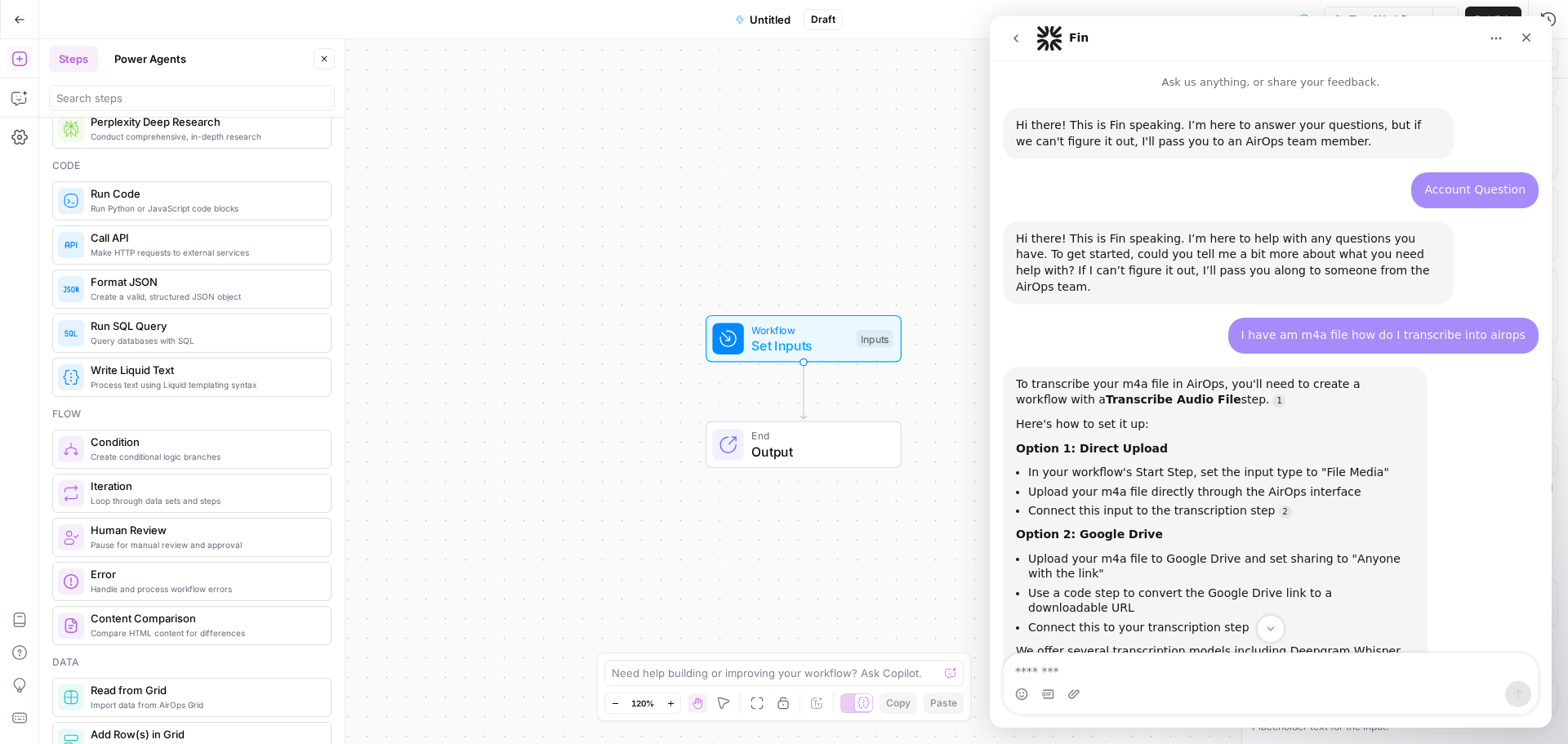
click at [1496, 41] on icon "Home" at bounding box center [1496, 39] width 13 height 13
click at [1439, 111] on div "Download transcript" at bounding box center [1453, 113] width 116 height 17
click at [1519, 39] on icon "Close" at bounding box center [1526, 38] width 13 height 13
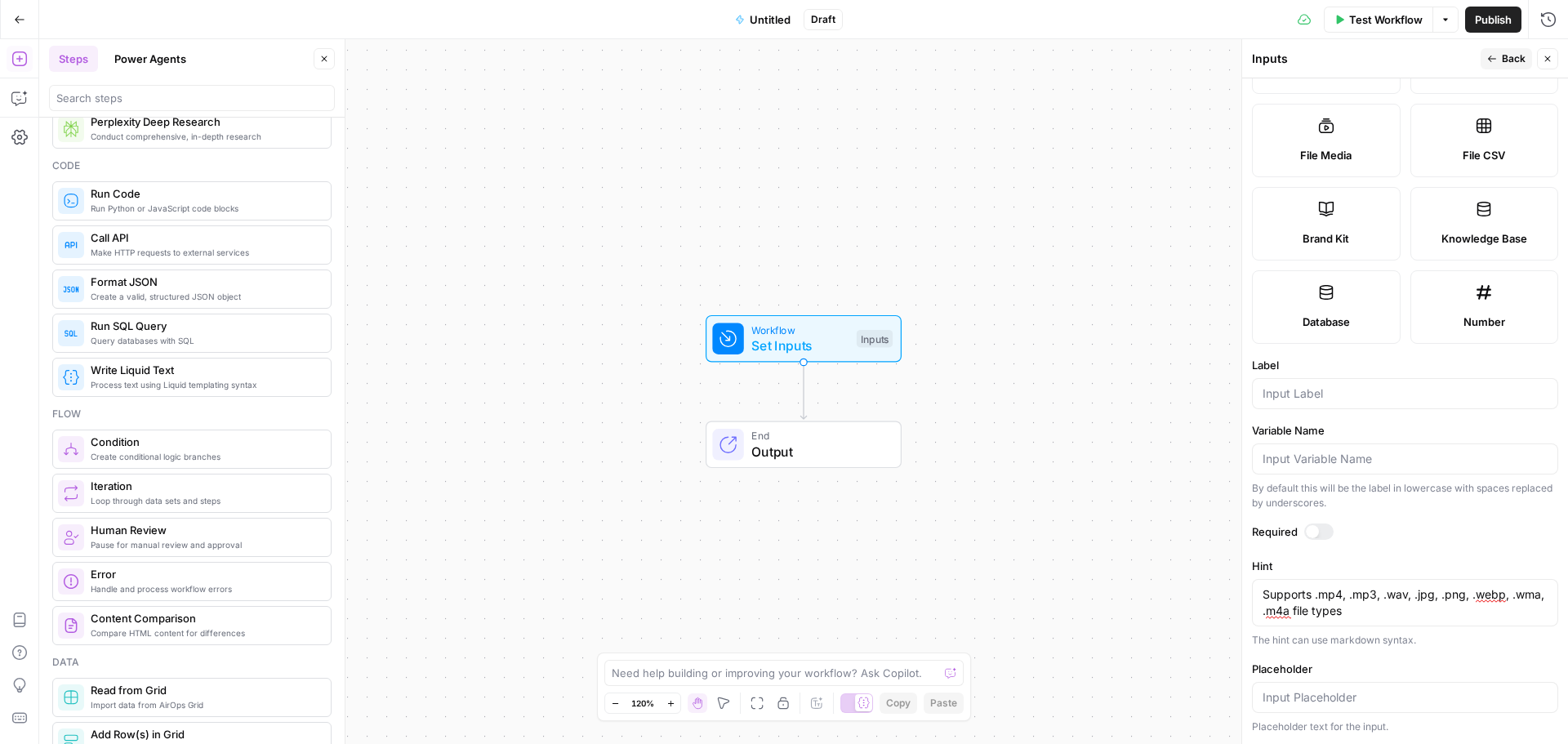
scroll to position [130, 0]
click at [1331, 141] on label "File Media" at bounding box center [1326, 140] width 149 height 73
click at [1318, 135] on label "File Media" at bounding box center [1326, 140] width 149 height 73
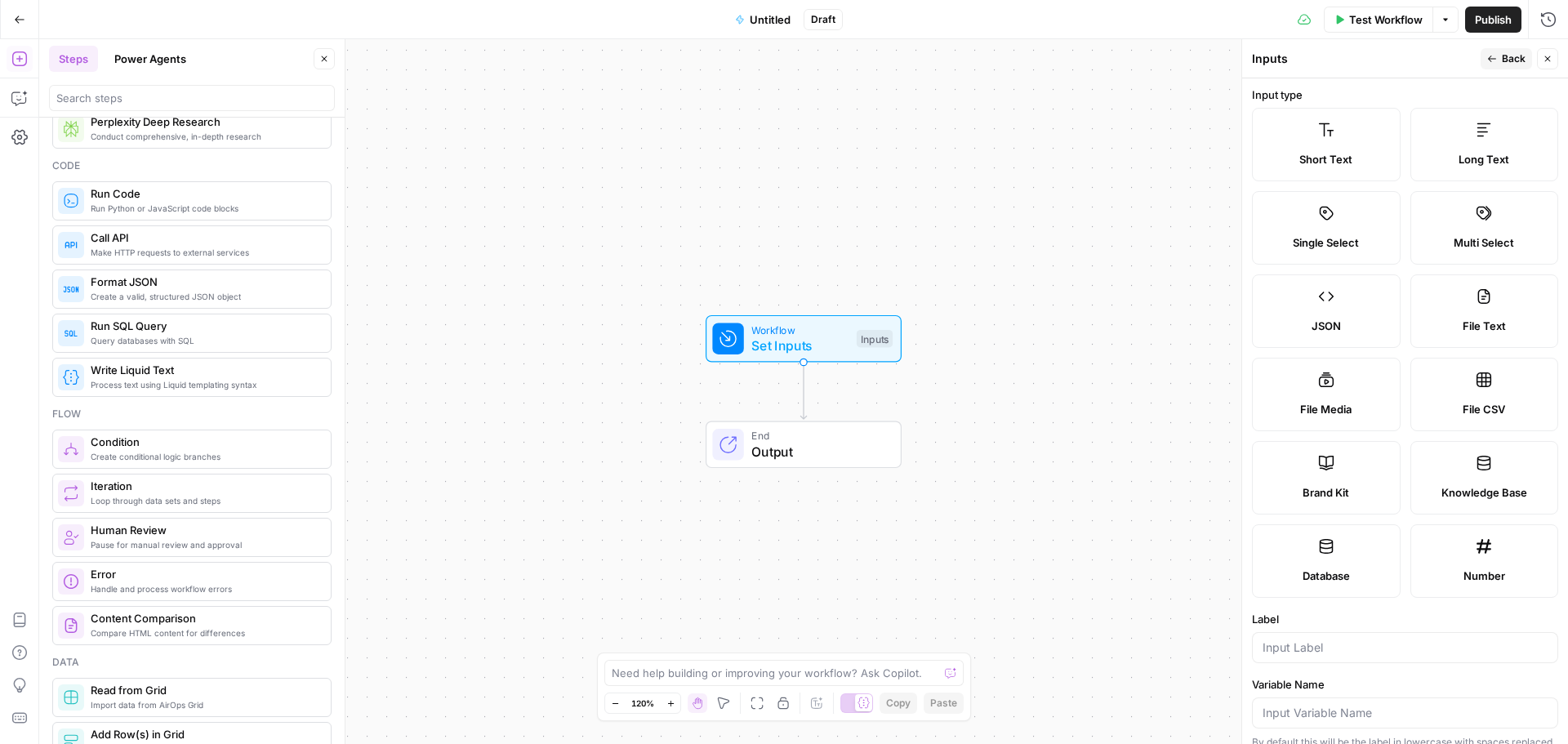
scroll to position [0, 0]
drag, startPoint x: 1493, startPoint y: 20, endPoint x: 1121, endPoint y: 72, distance: 375.6
click at [1493, 20] on span "Publish" at bounding box center [1493, 19] width 37 height 17
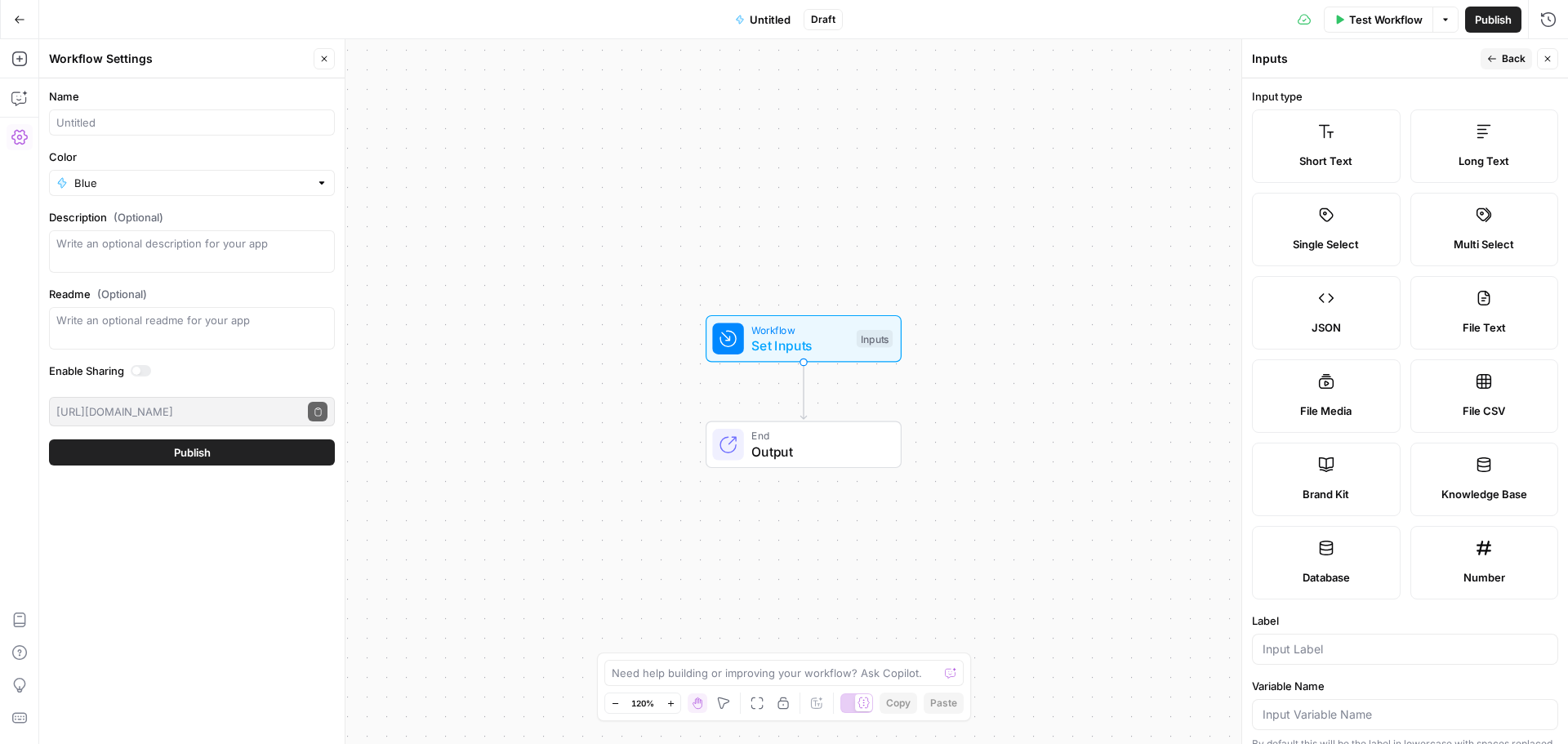
click at [151, 454] on button "Publish" at bounding box center [192, 452] width 286 height 26
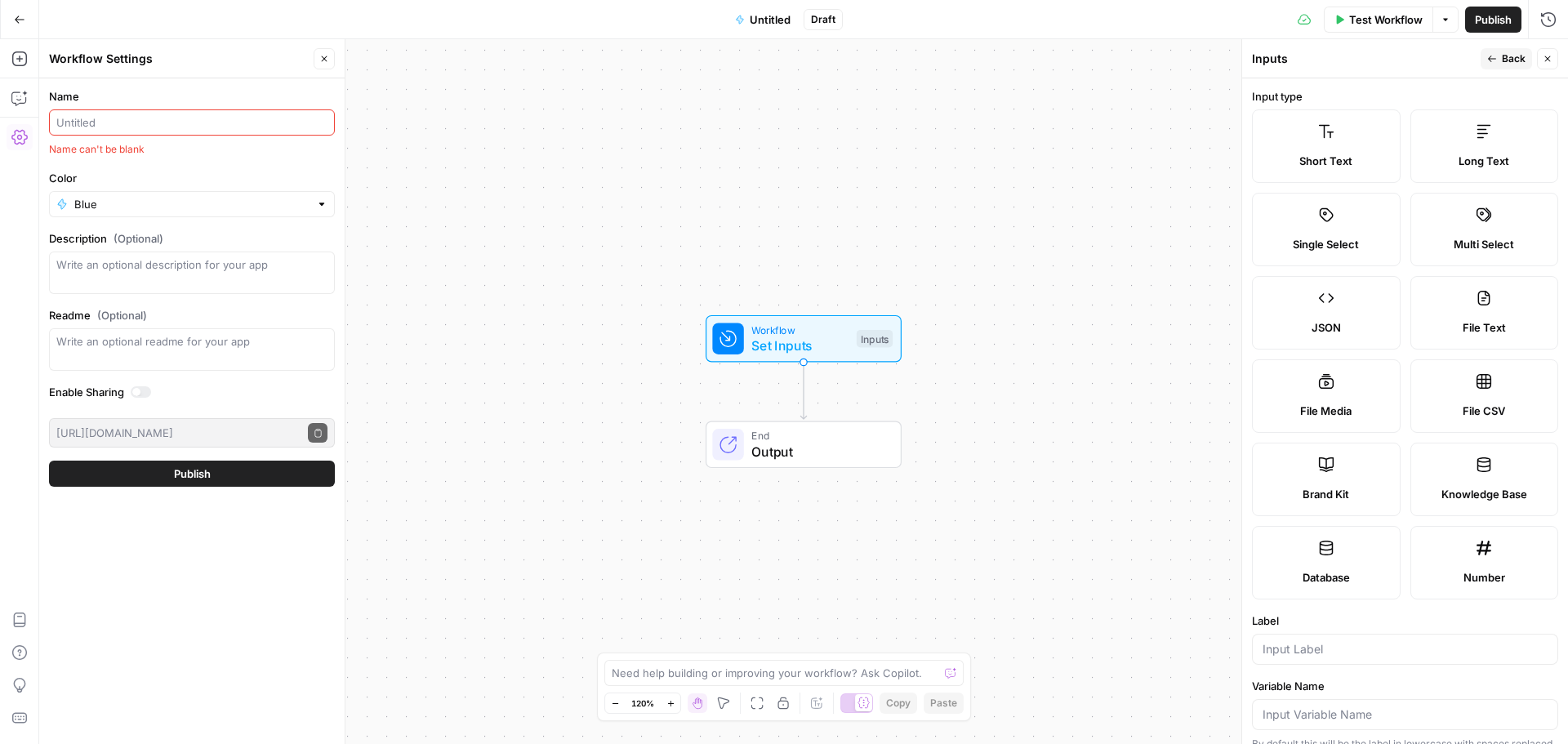
click at [81, 128] on input "Name" at bounding box center [192, 123] width 271 height 17
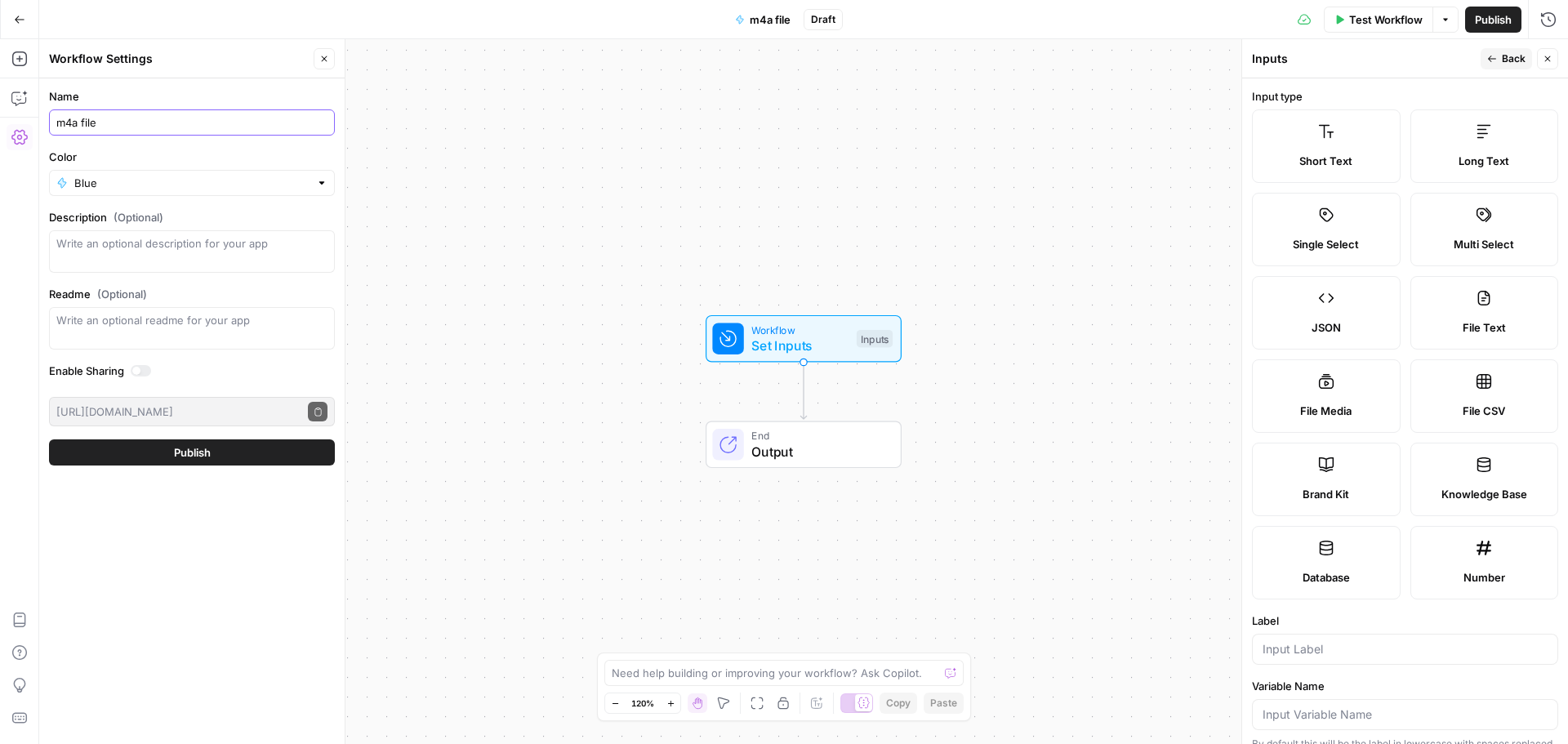
type input "m4a file"
click at [182, 458] on span "Publish" at bounding box center [193, 452] width 37 height 17
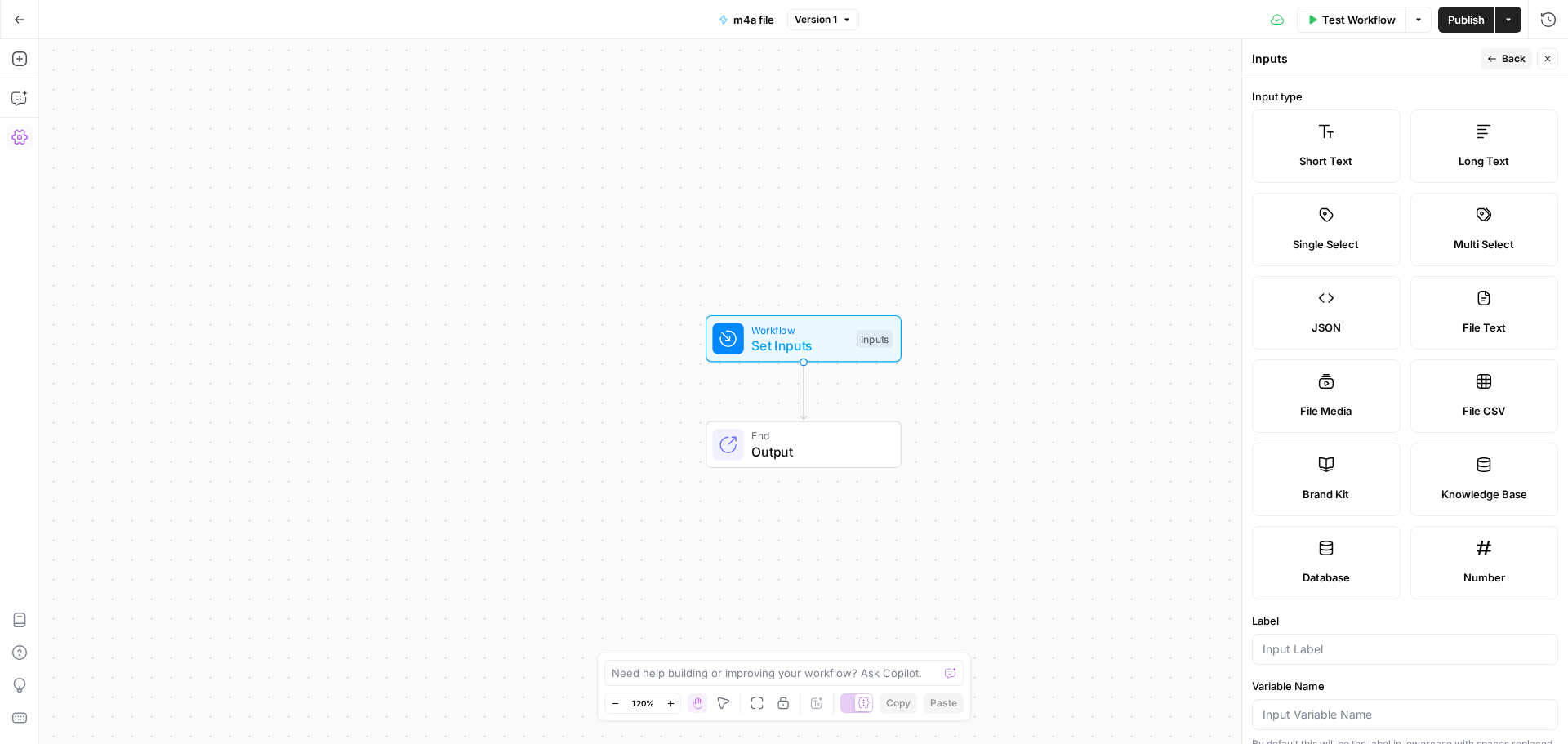
click at [20, 20] on icon "button" at bounding box center [19, 19] width 11 height 11
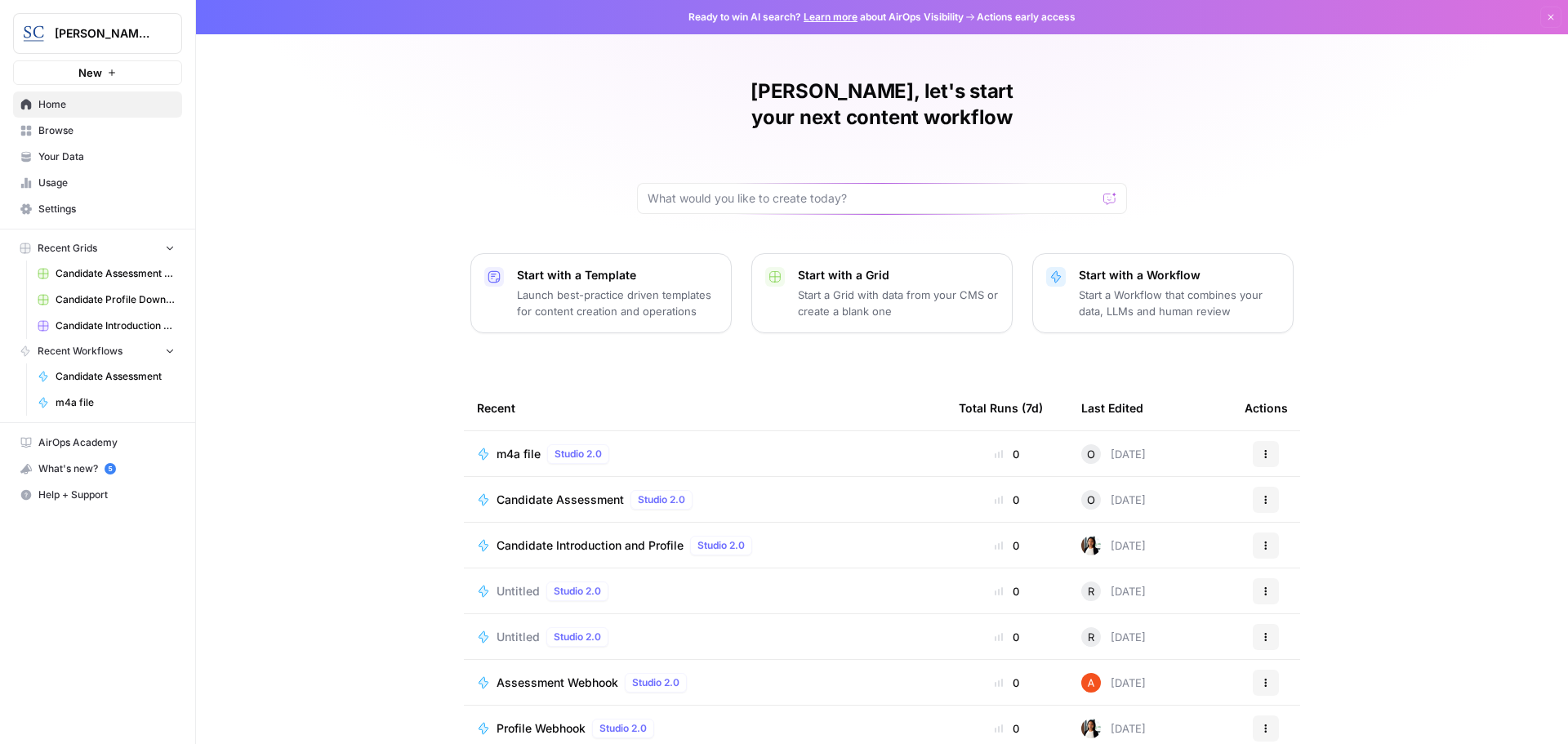
click at [512, 446] on span "m4a file" at bounding box center [518, 454] width 44 height 17
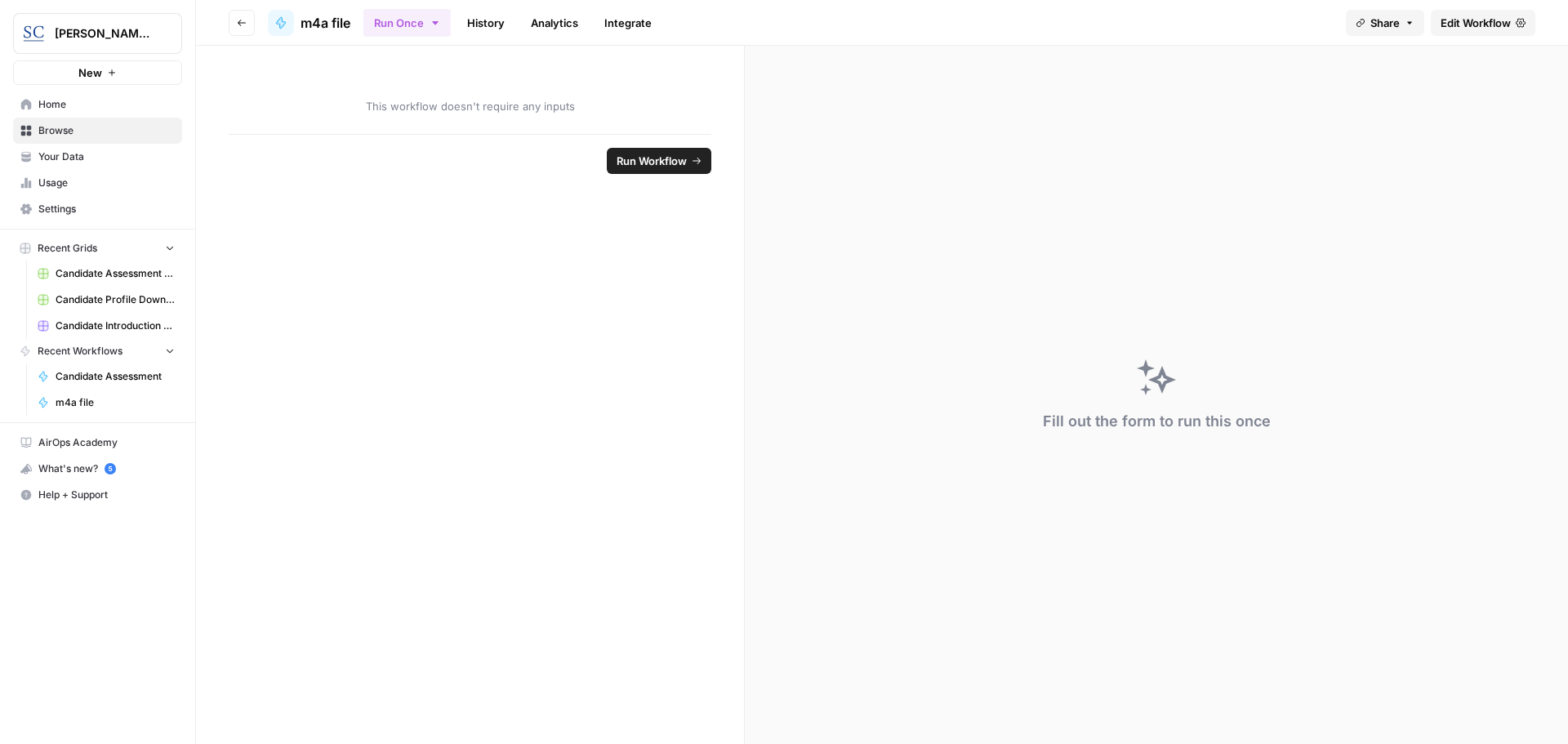
click at [677, 158] on span "Run Workflow" at bounding box center [651, 161] width 71 height 17
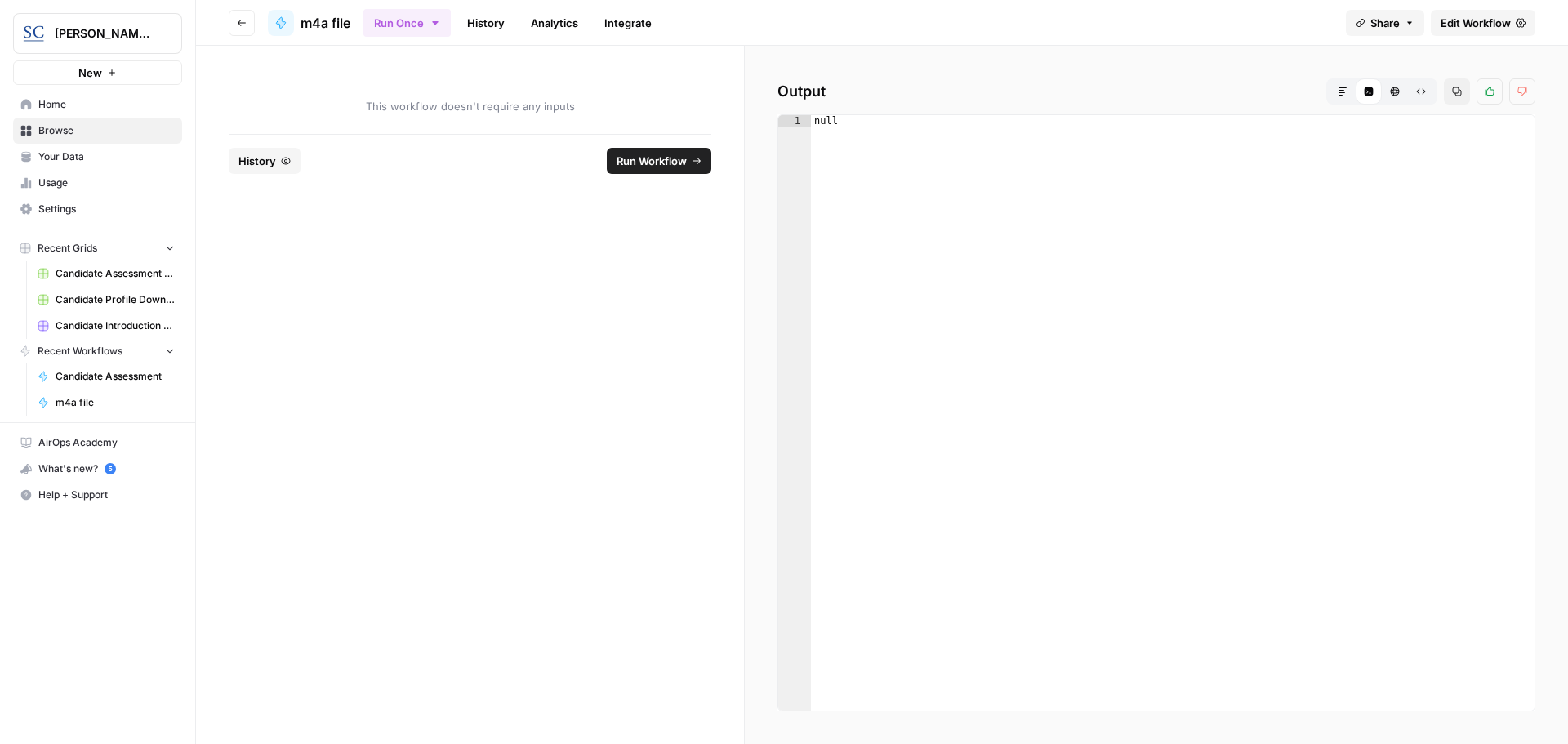
click at [639, 159] on span "Run Workflow" at bounding box center [651, 161] width 71 height 17
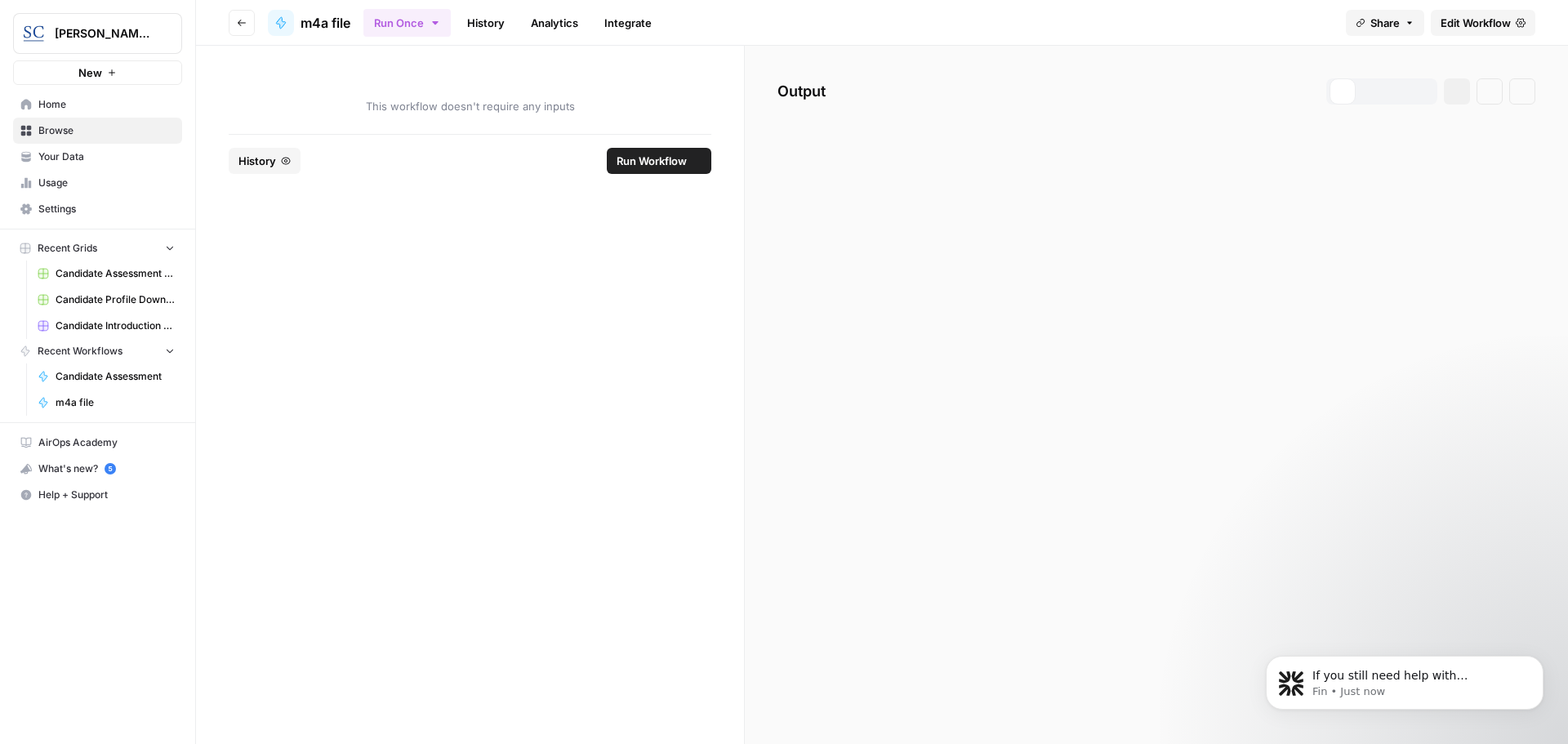
scroll to position [200, 0]
click at [44, 103] on span "Home" at bounding box center [106, 105] width 137 height 15
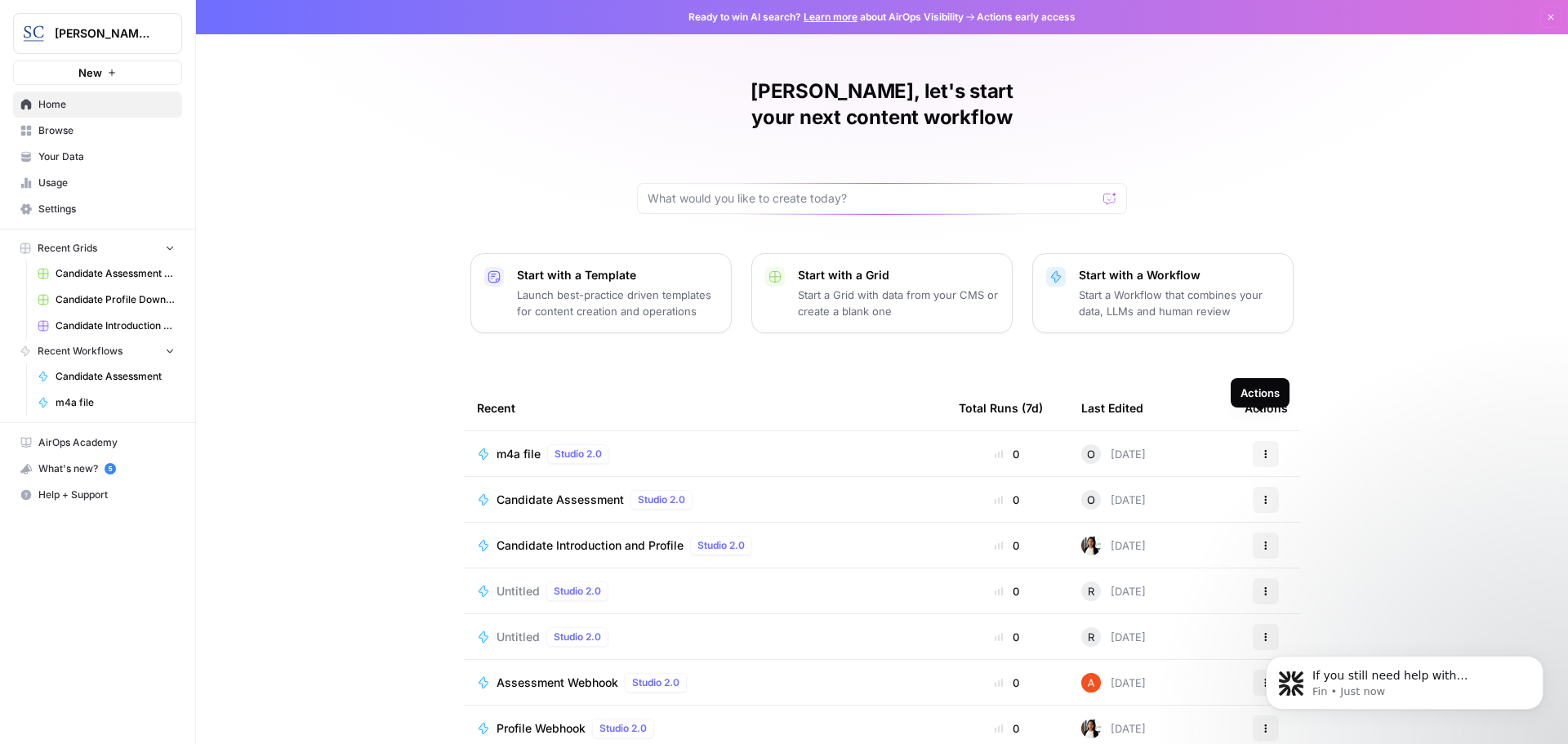
click at [1261, 450] on icon "button" at bounding box center [1265, 454] width 10 height 10
click at [1302, 605] on span "Delete" at bounding box center [1343, 608] width 130 height 17
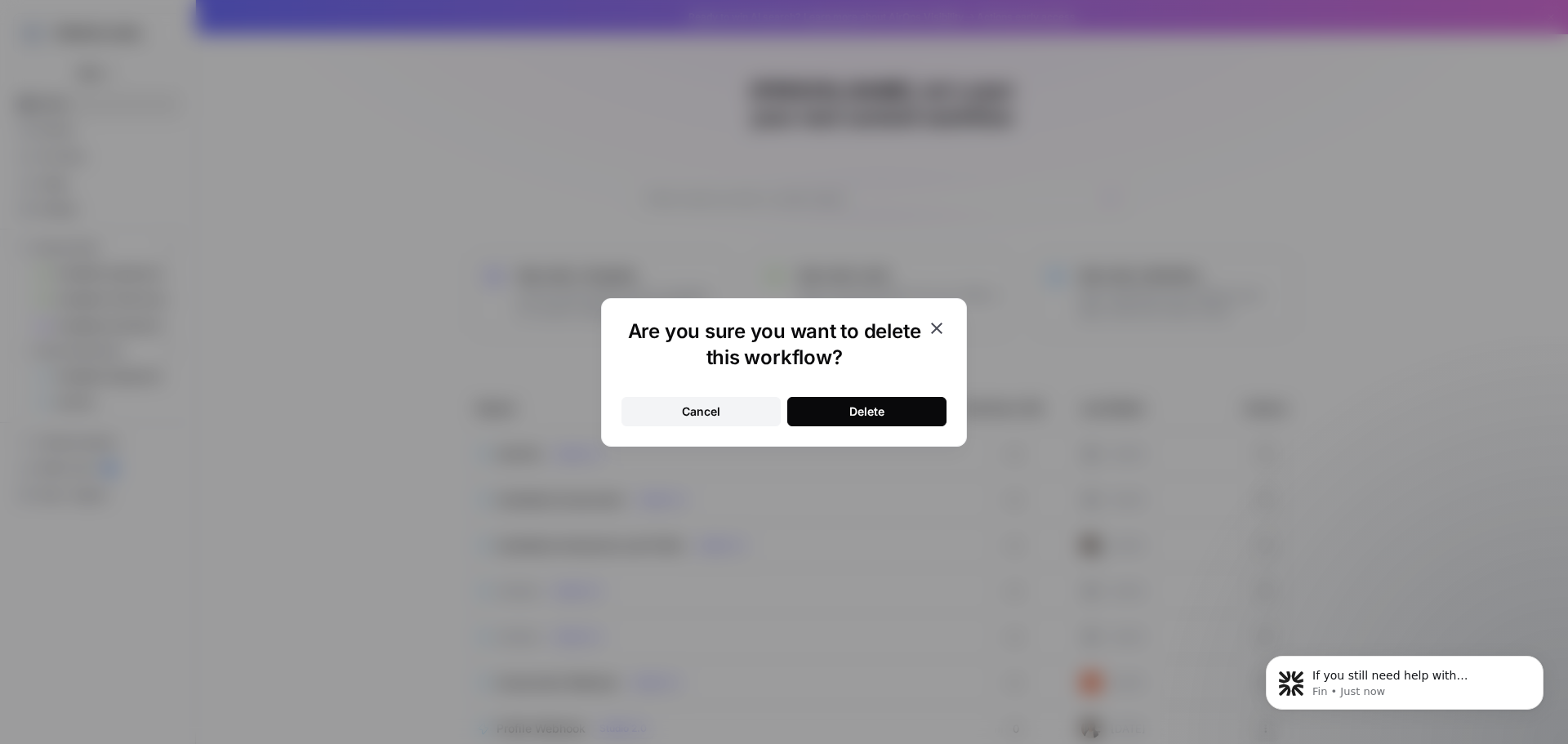
click at [897, 408] on button "Delete" at bounding box center [867, 412] width 160 height 29
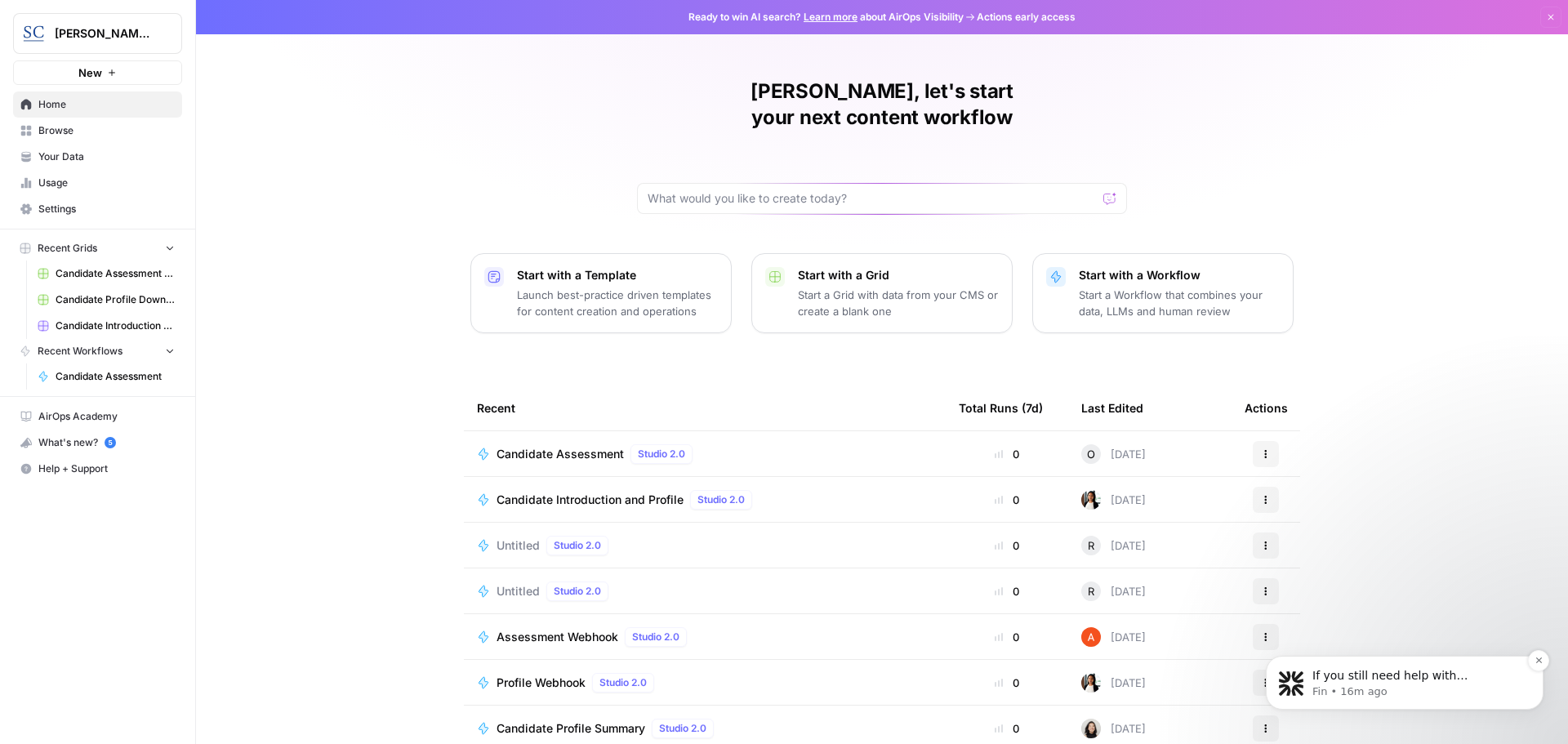
click at [1372, 672] on p "If you still need help with transcribing your m4a file in AirOps, I’m here to a…" at bounding box center [1418, 676] width 211 height 17
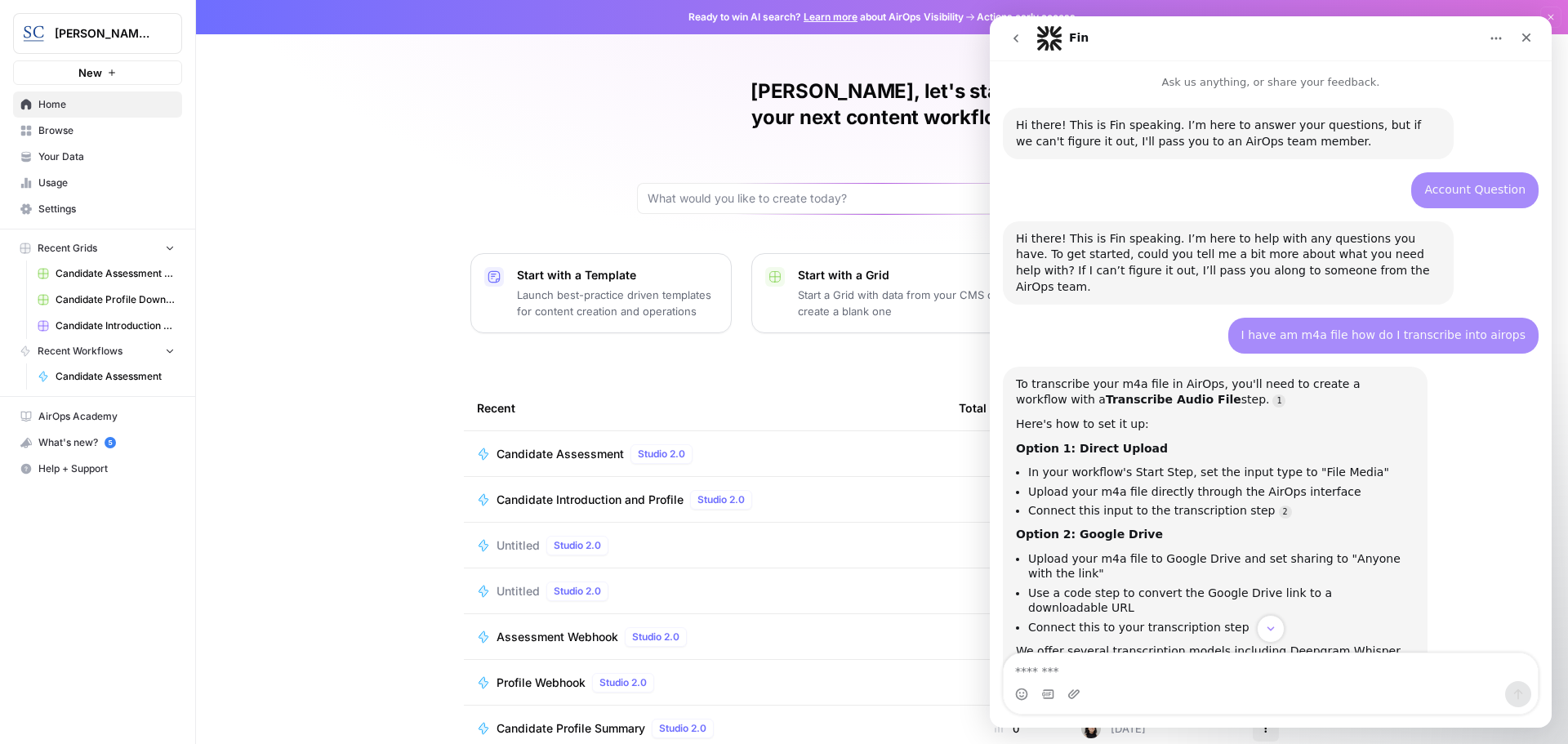
scroll to position [228, 0]
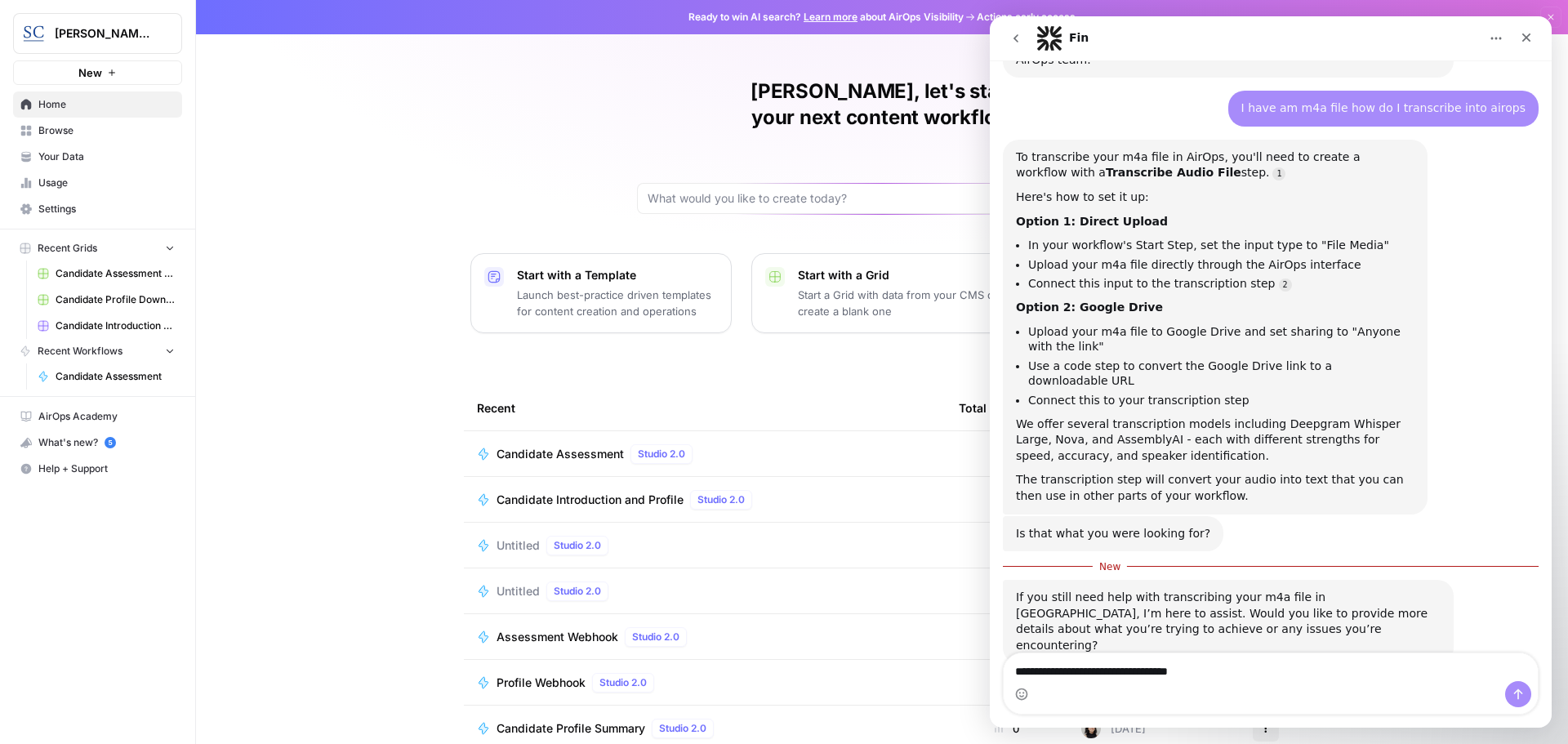
type textarea "**********"
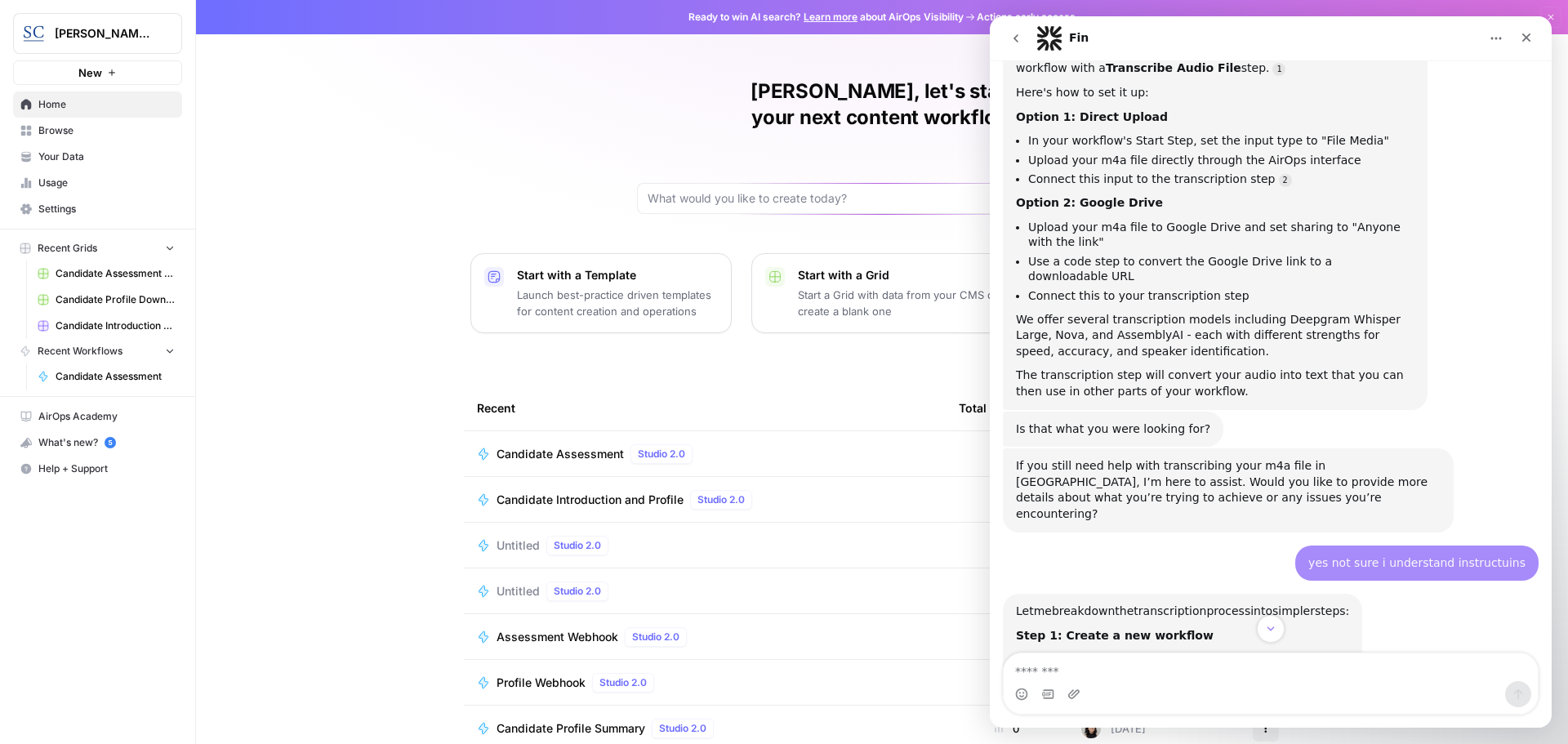
scroll to position [776, 0]
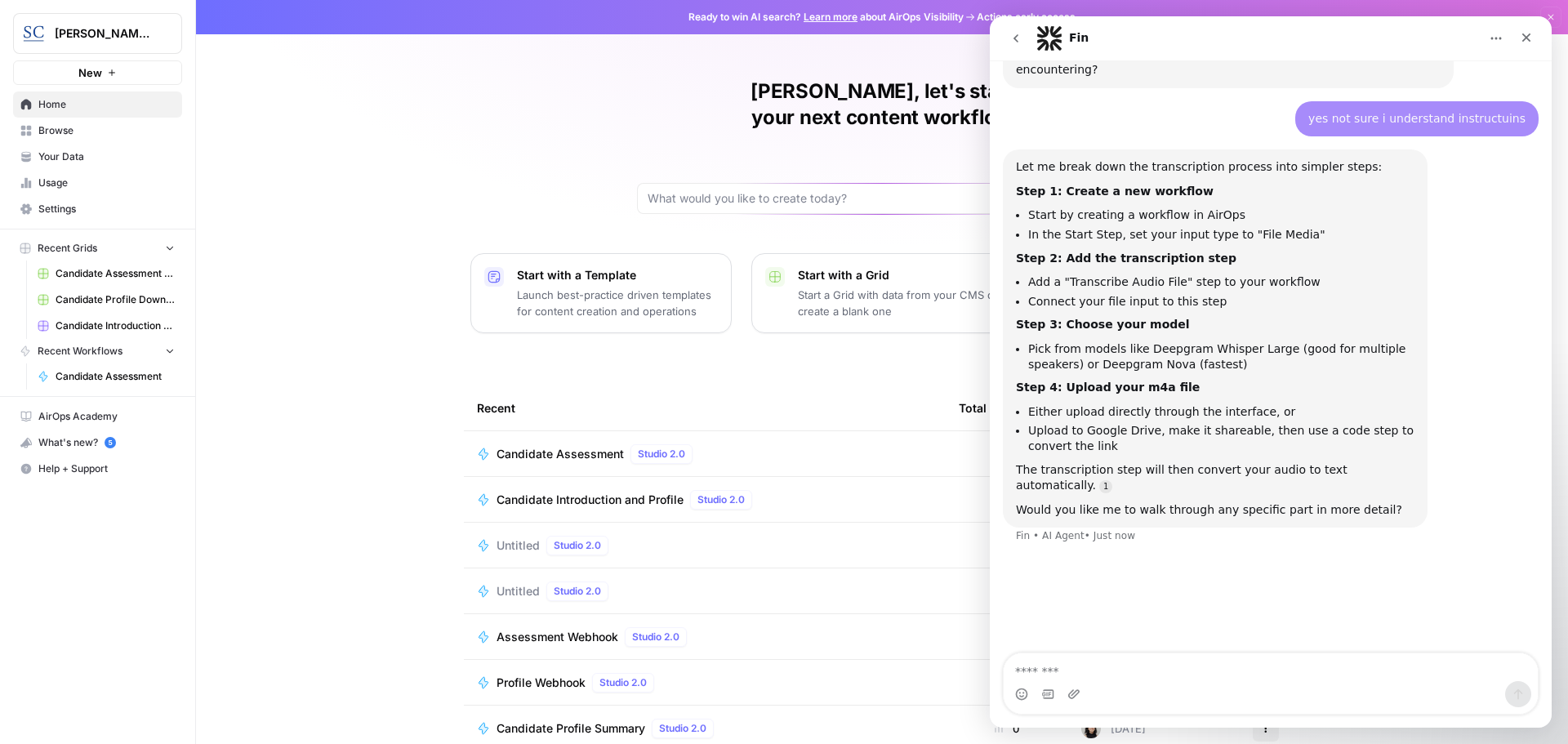
drag, startPoint x: 1264, startPoint y: 34, endPoint x: 1134, endPoint y: 45, distance: 130.5
click at [1134, 45] on div "Fin" at bounding box center [1257, 39] width 443 height 26
click at [1495, 39] on icon "Home" at bounding box center [1496, 39] width 11 height 3
click at [1455, 83] on div "Collapse window" at bounding box center [1453, 79] width 116 height 17
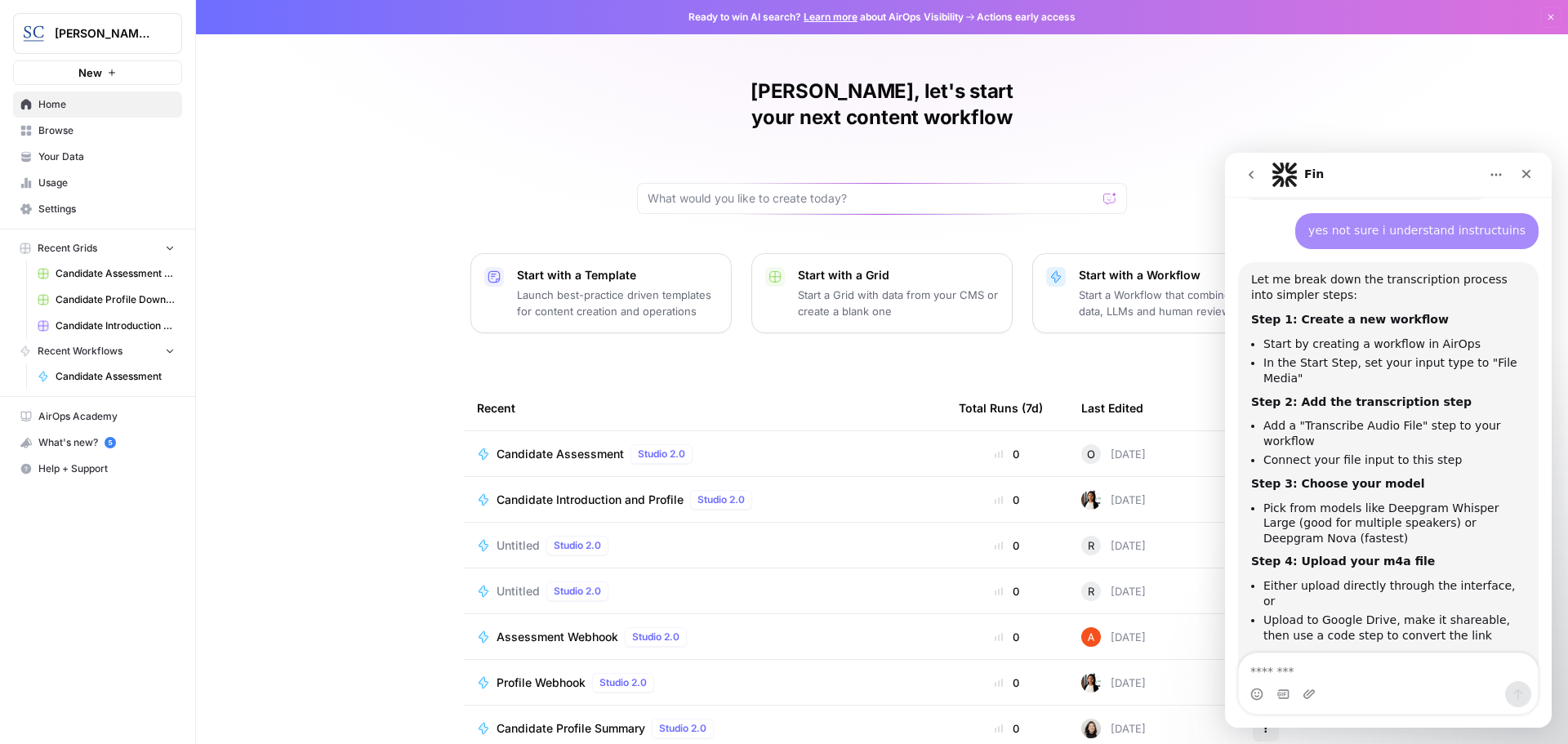
scroll to position [1026, 0]
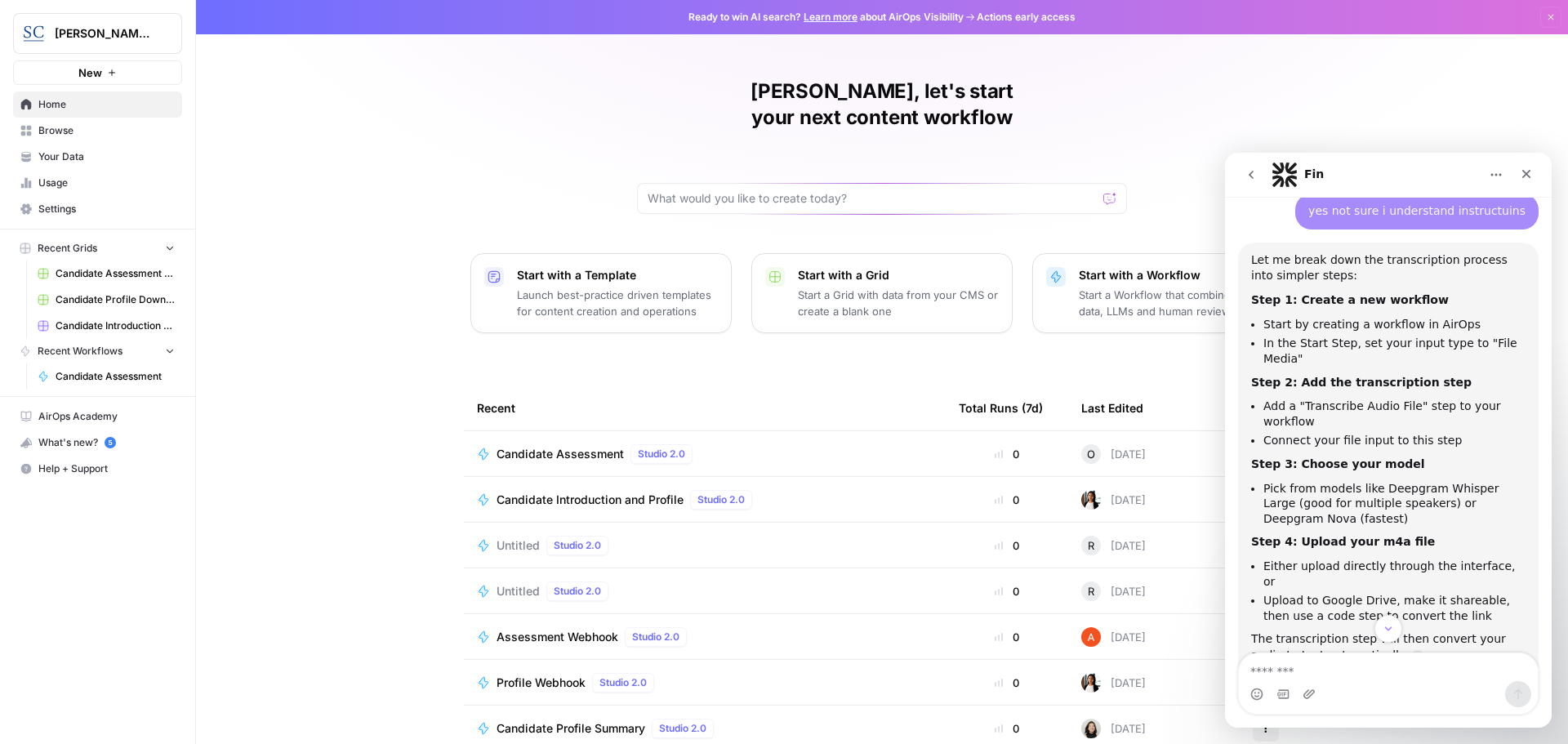
click at [1485, 171] on button "Home" at bounding box center [1496, 175] width 31 height 31
click at [1450, 125] on div "Olivier, let's start your next content workflow Start with a Template Launch be…" at bounding box center [882, 389] width 1372 height 778
click at [1114, 267] on p "Start with a Workflow" at bounding box center [1178, 275] width 201 height 17
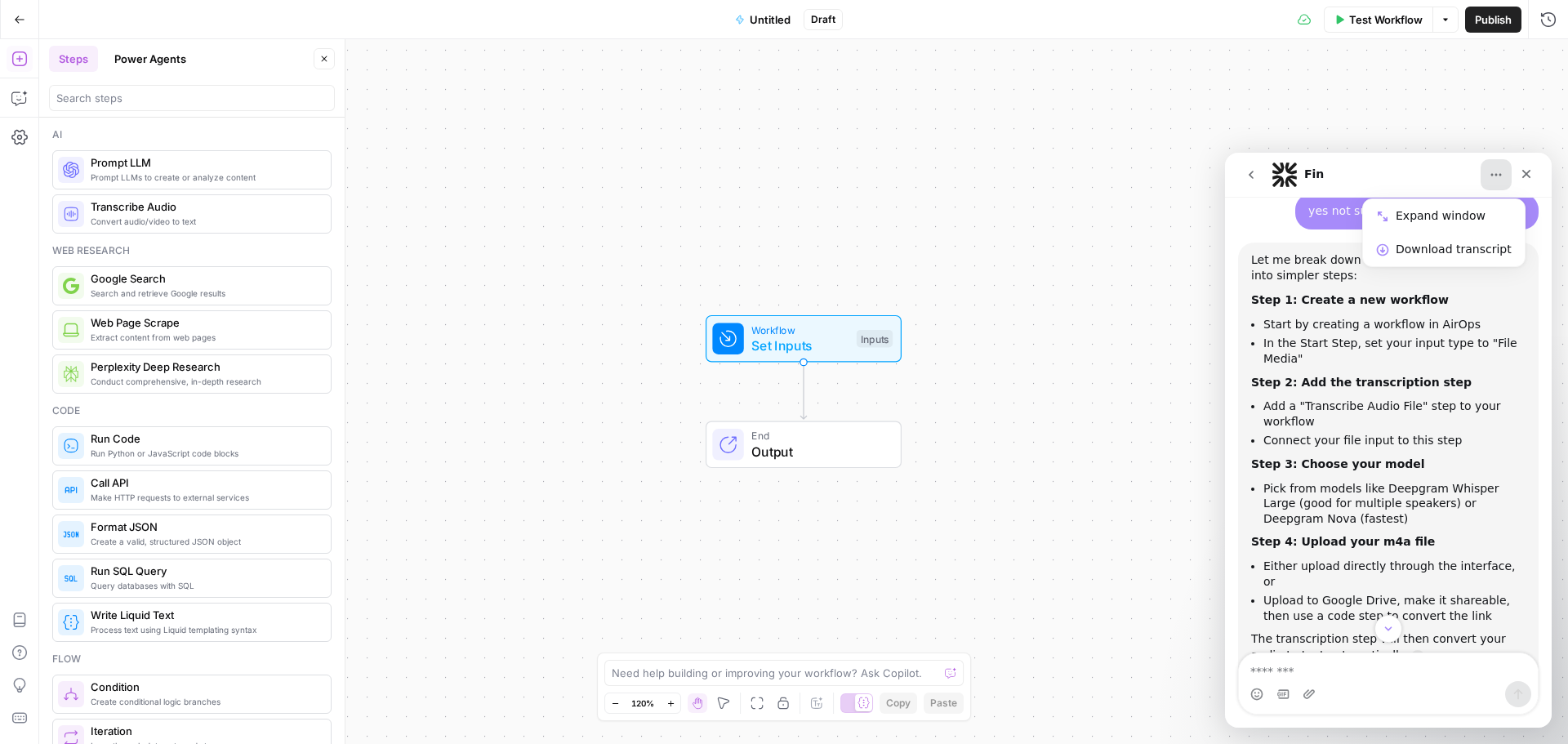
click at [756, 342] on span "Set Inputs" at bounding box center [800, 345] width 97 height 19
click at [1521, 175] on icon "Close" at bounding box center [1526, 174] width 13 height 13
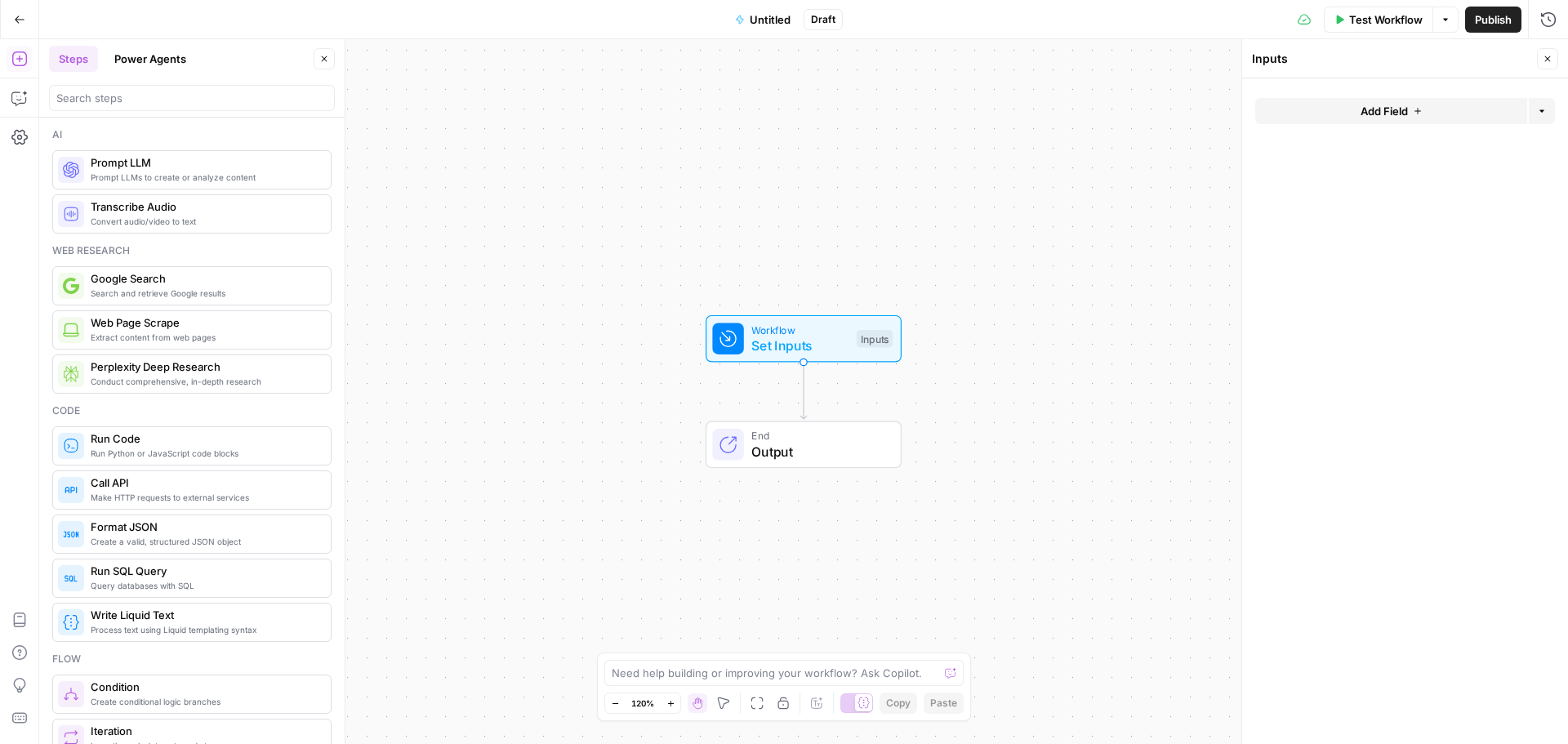
click at [1436, 114] on button "Add Field" at bounding box center [1391, 111] width 272 height 26
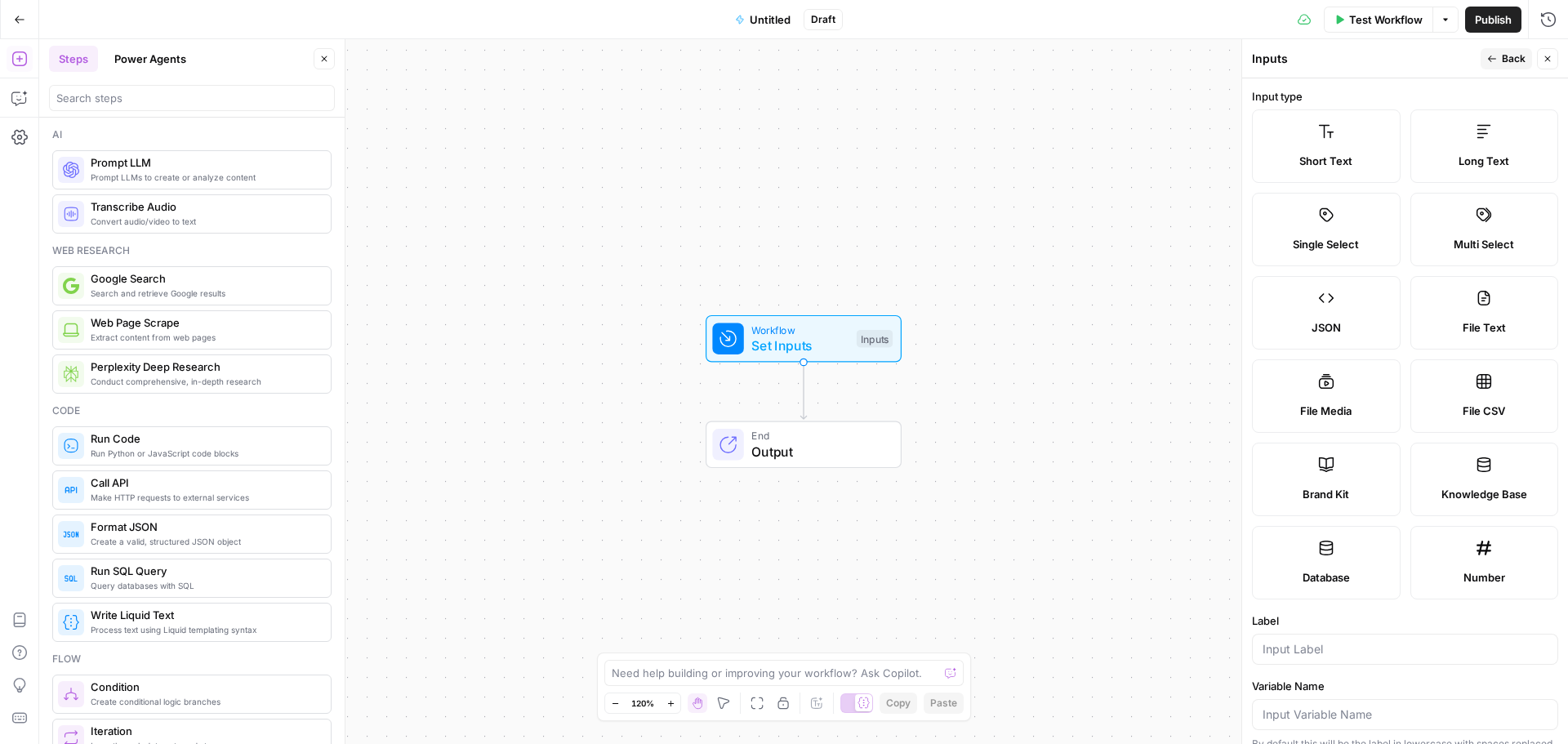
click at [1321, 400] on label "File Media" at bounding box center [1326, 396] width 149 height 73
type textarea "Supports .mp4, .mp3, .wav, .jpg, .png, .webp, .wma, .m4a file types"
click at [1321, 400] on label "File Media" at bounding box center [1326, 396] width 149 height 73
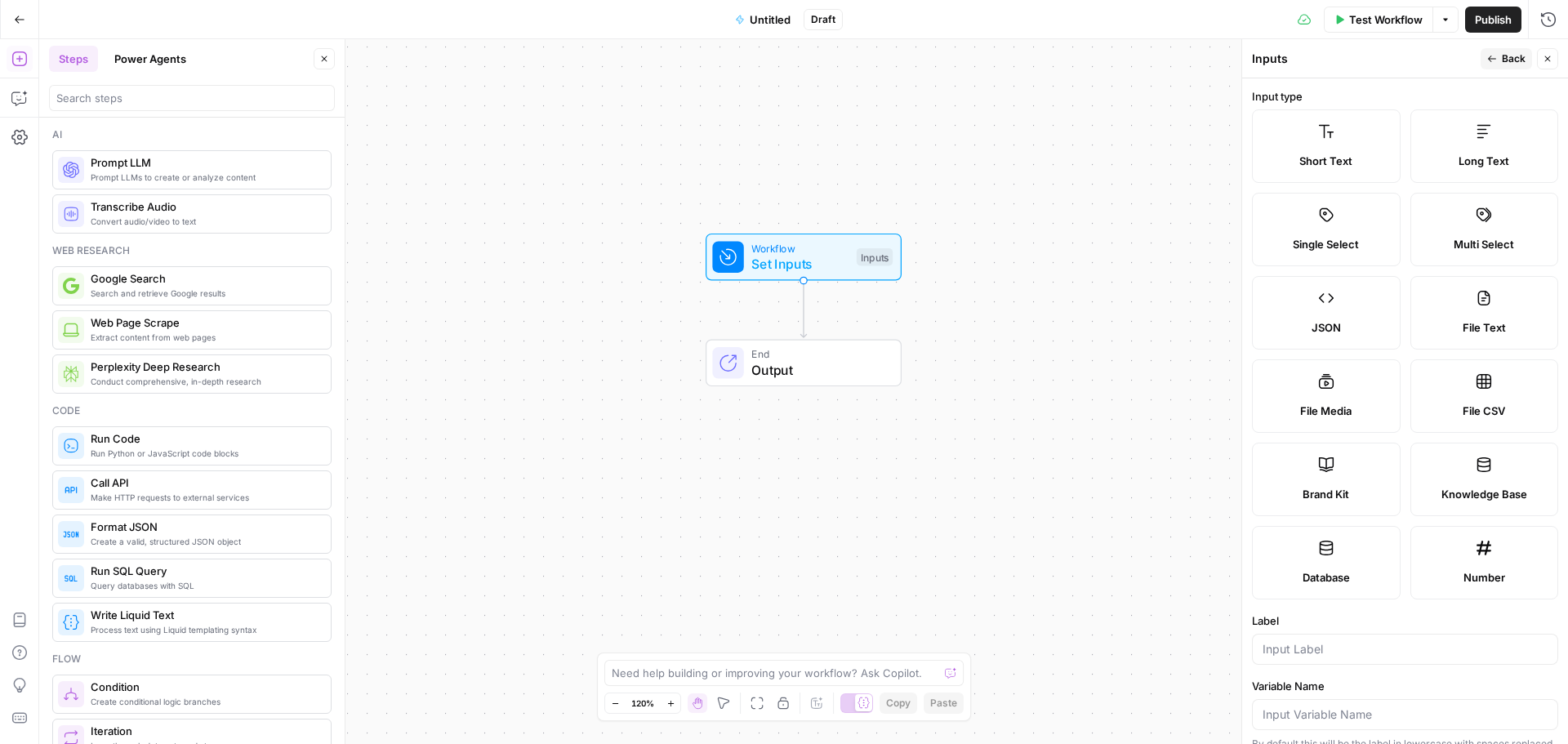
click at [1098, 483] on div "Workflow Set Inputs Inputs End Output" at bounding box center [803, 392] width 1529 height 705
click at [1322, 399] on label "File Media" at bounding box center [1326, 396] width 149 height 73
click at [1322, 383] on icon at bounding box center [1326, 382] width 15 height 15
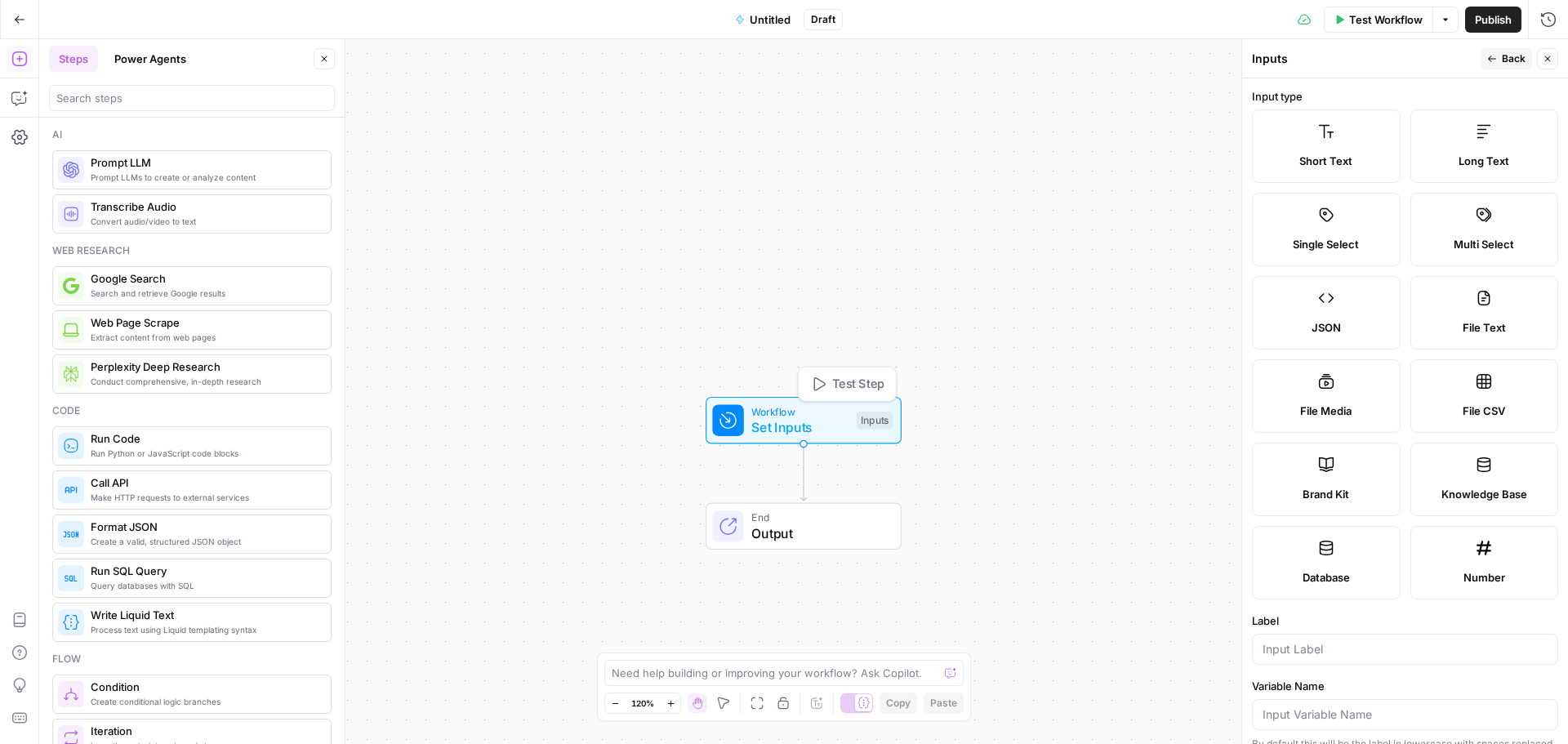
click at [878, 422] on div "Inputs" at bounding box center [874, 421] width 36 height 18
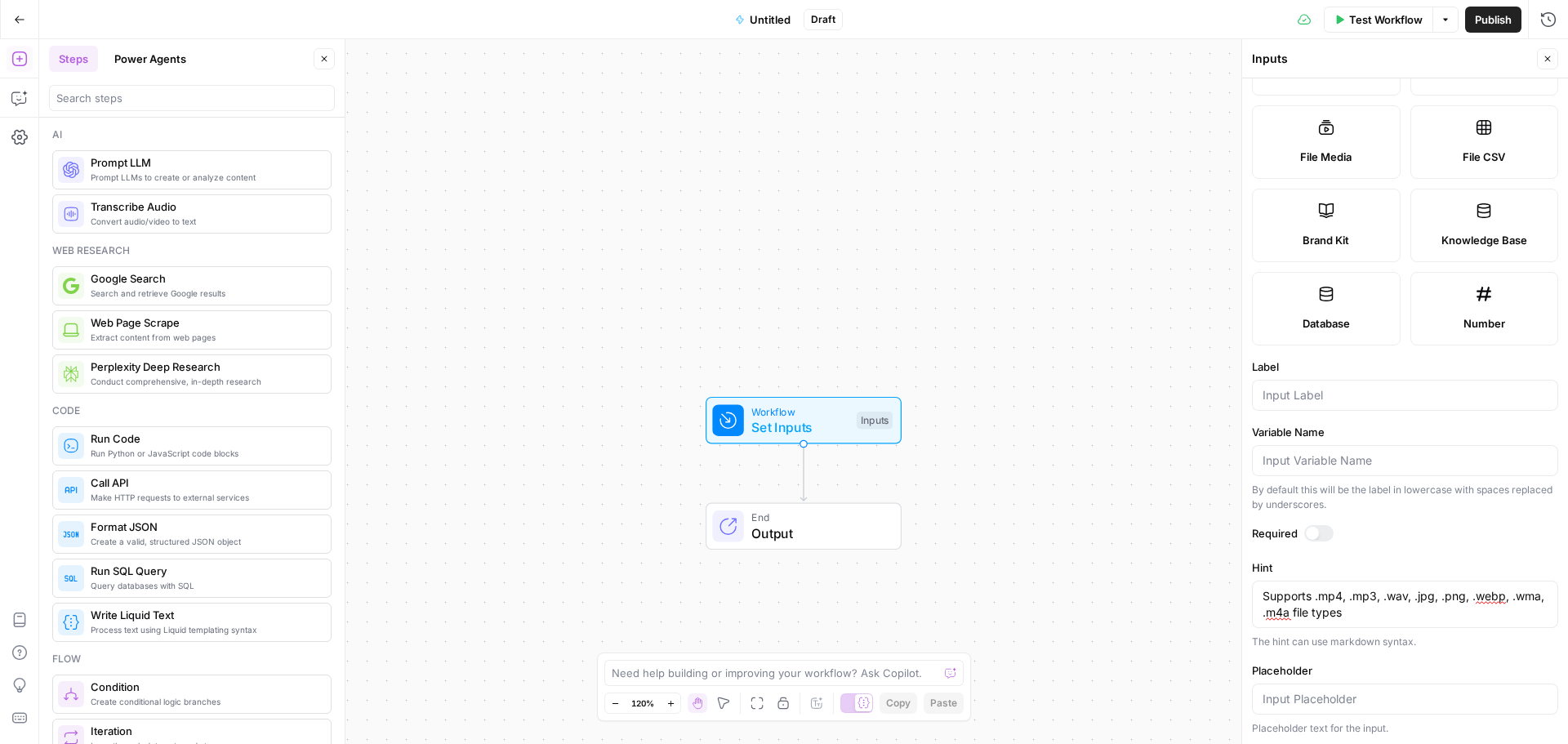
scroll to position [256, 0]
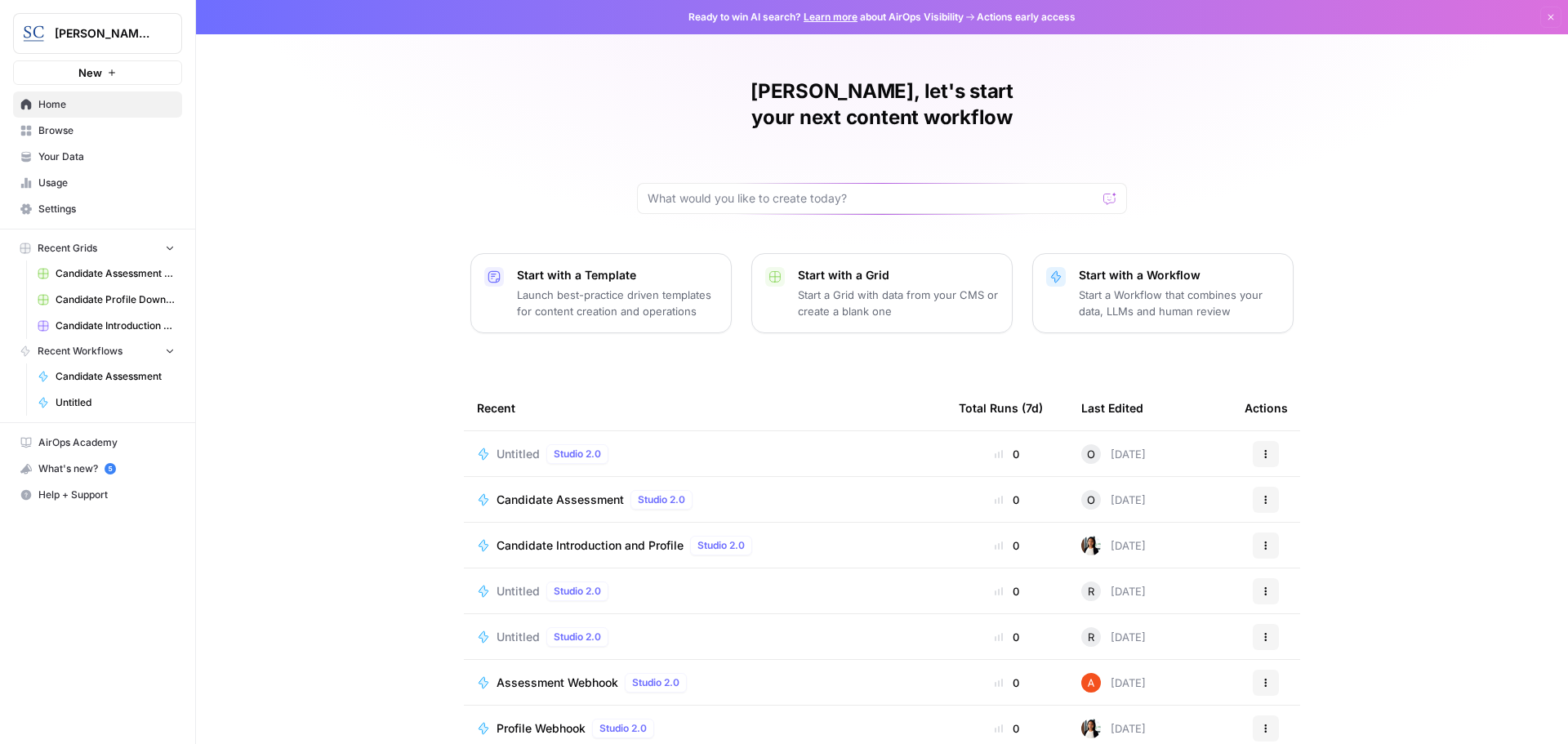
click at [1264, 450] on icon "button" at bounding box center [1265, 454] width 10 height 10
click at [1298, 502] on span "Delete" at bounding box center [1343, 504] width 130 height 17
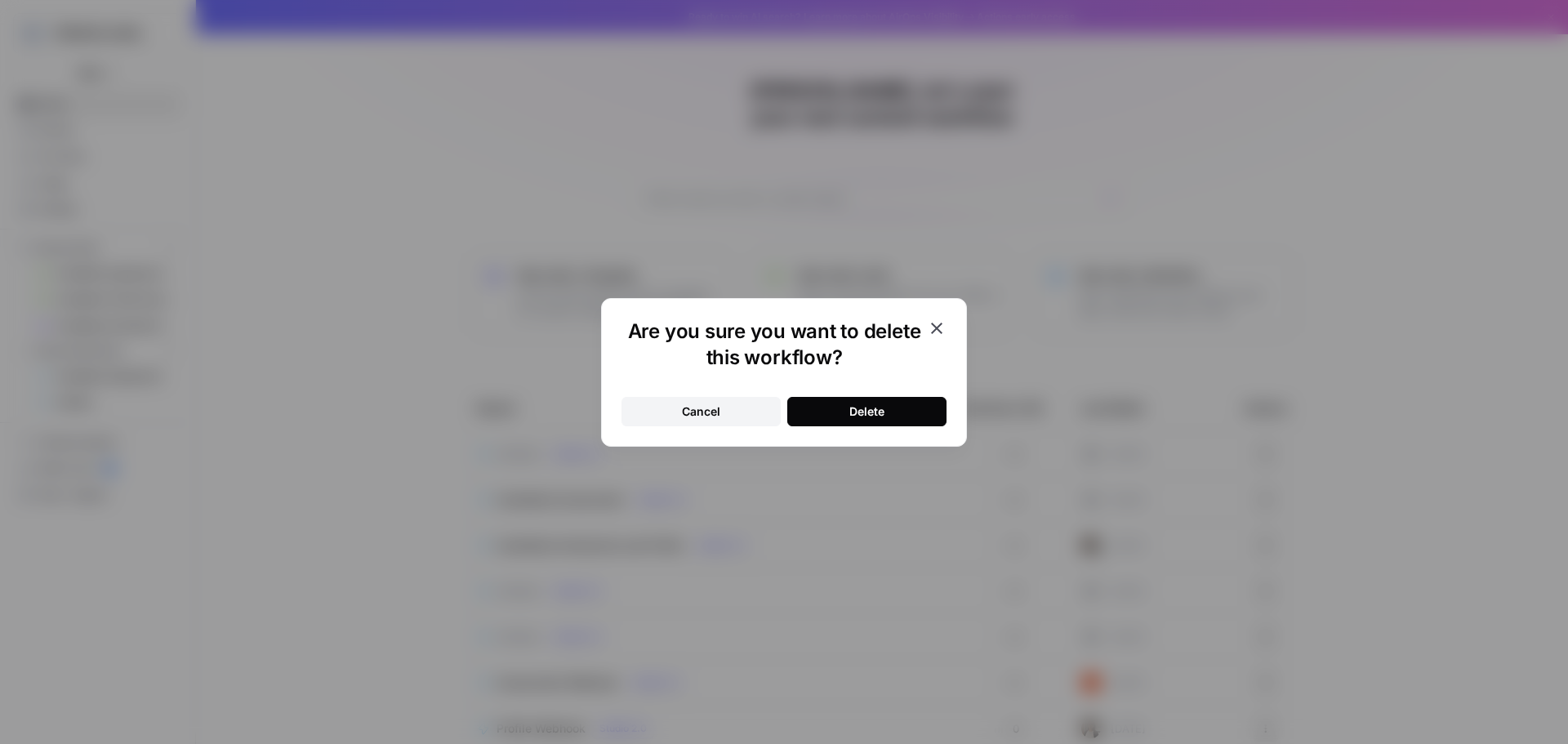
click at [839, 415] on button "Delete" at bounding box center [867, 412] width 160 height 29
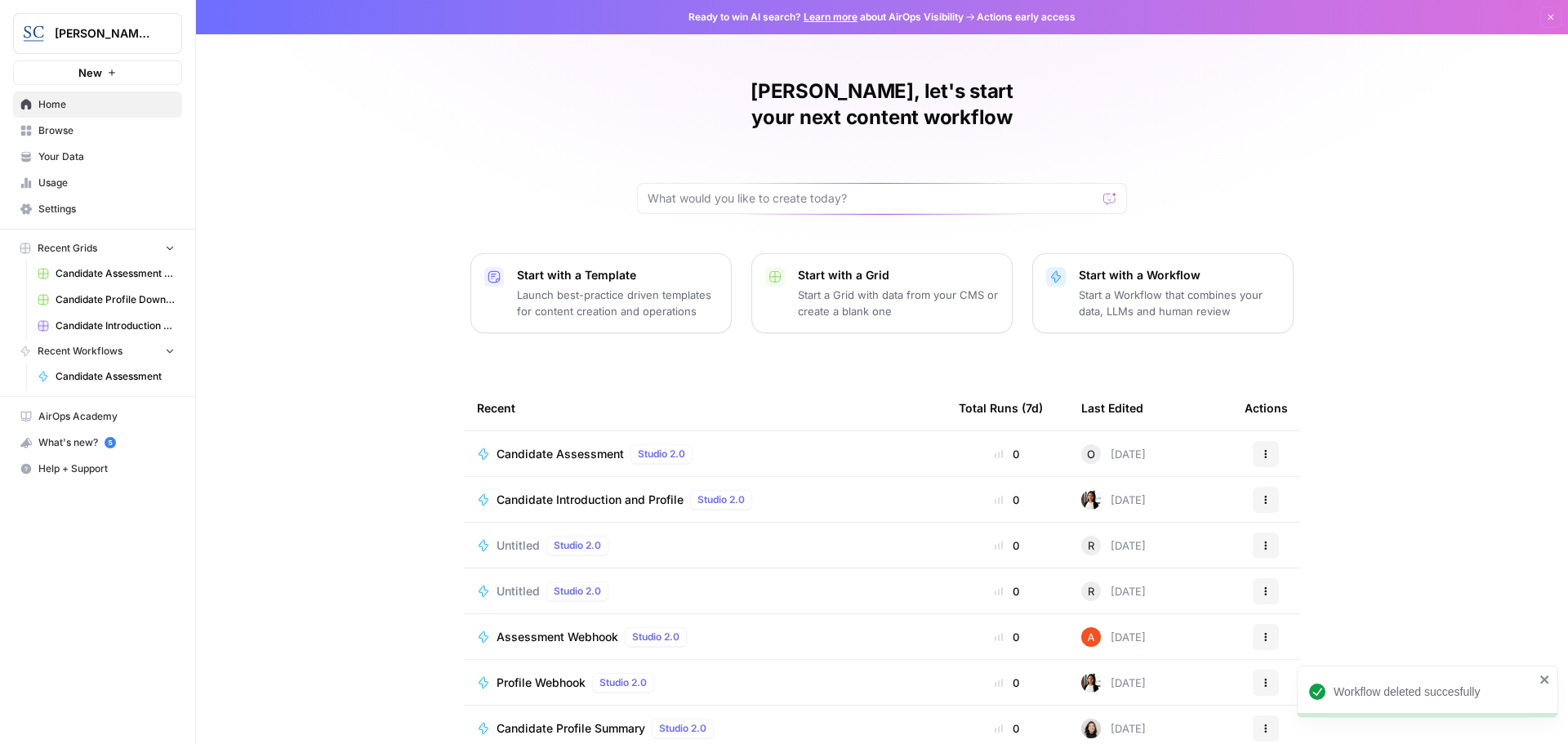
click at [524, 446] on span "Candidate Assessment" at bounding box center [559, 454] width 127 height 17
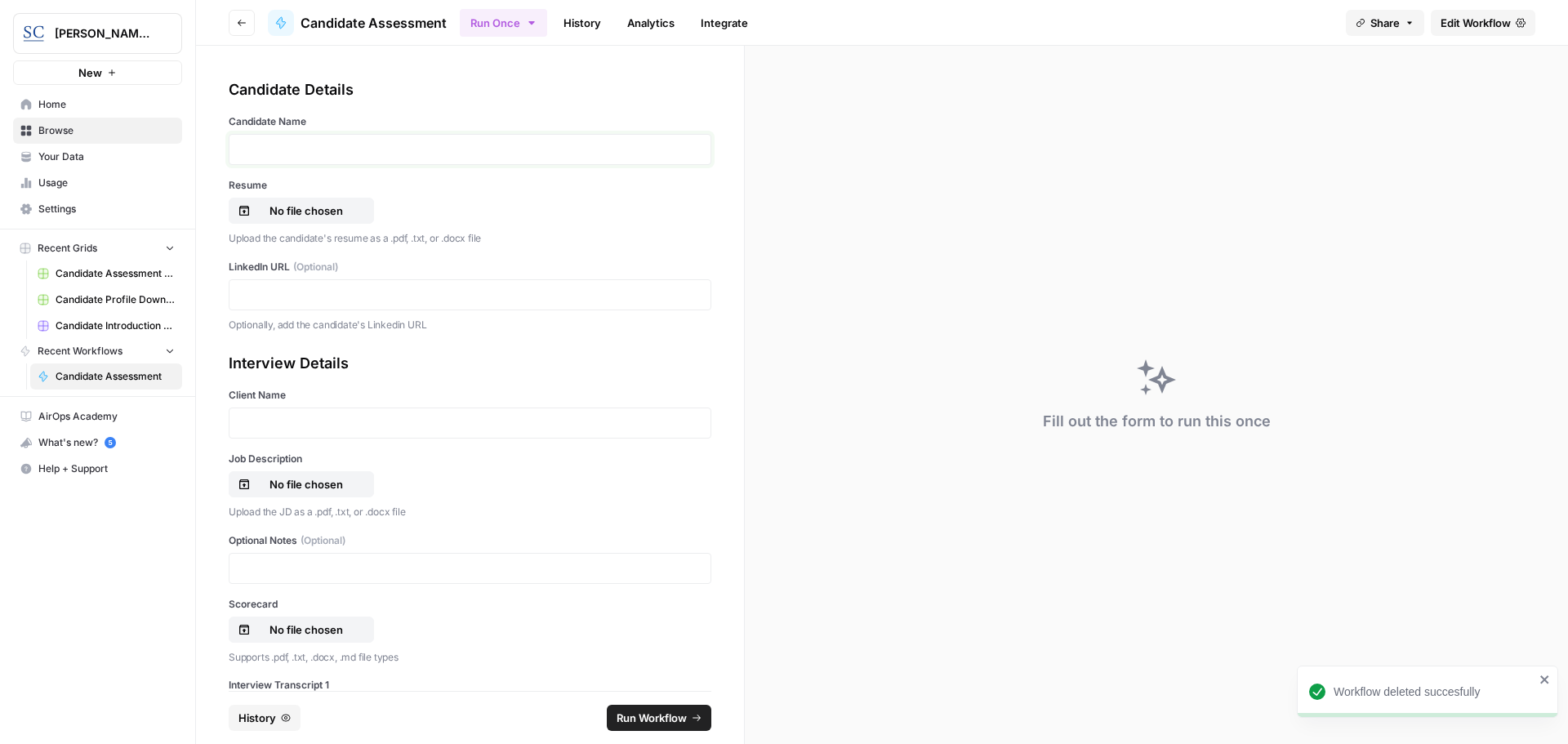
click at [277, 155] on p at bounding box center [469, 150] width 461 height 17
click at [277, 205] on p "No file chosen" at bounding box center [306, 211] width 105 height 17
click at [246, 152] on p "**********" at bounding box center [464, 150] width 449 height 17
click at [257, 289] on p at bounding box center [469, 295] width 461 height 17
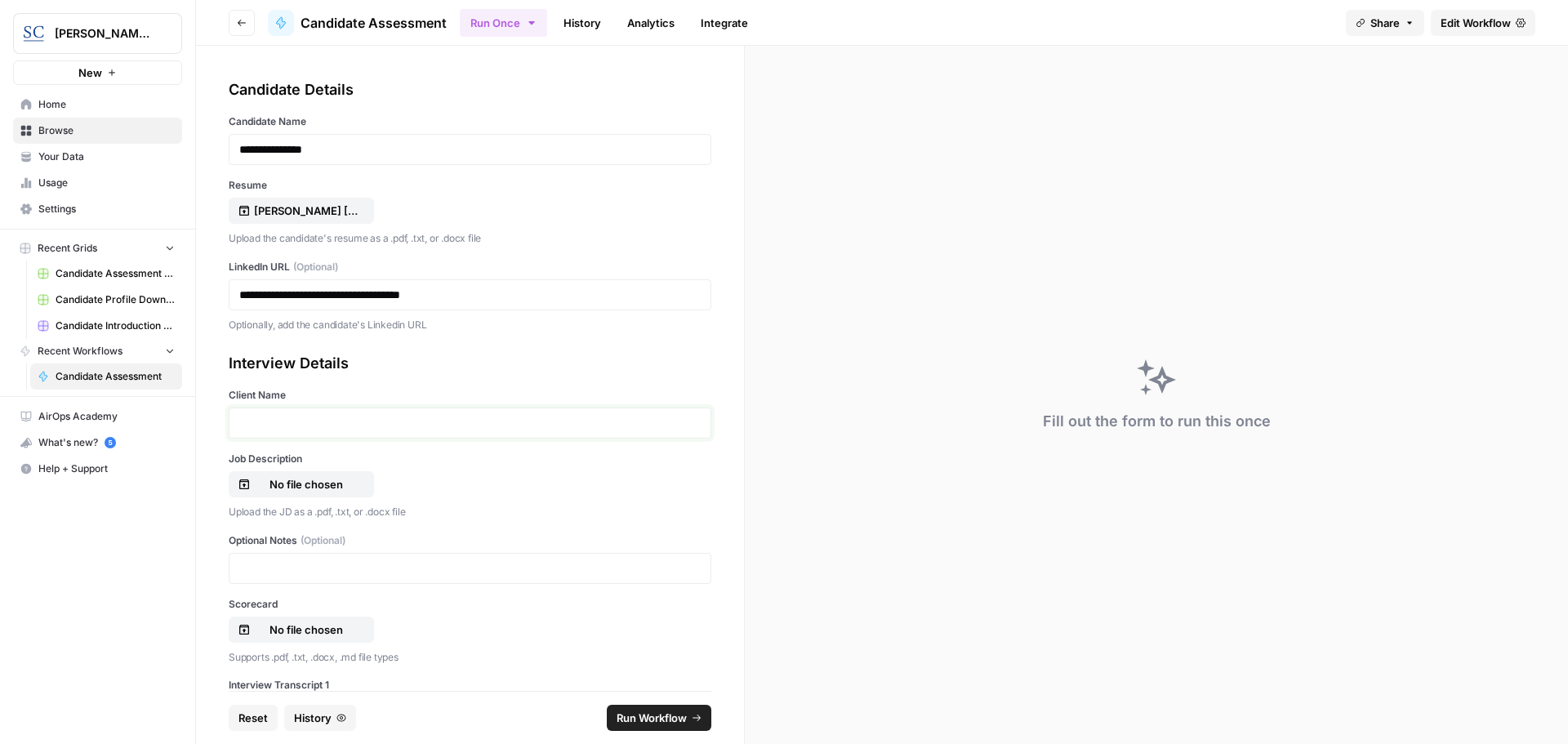
click at [276, 423] on p at bounding box center [469, 423] width 461 height 17
click at [276, 482] on p "No file chosen" at bounding box center [306, 484] width 105 height 17
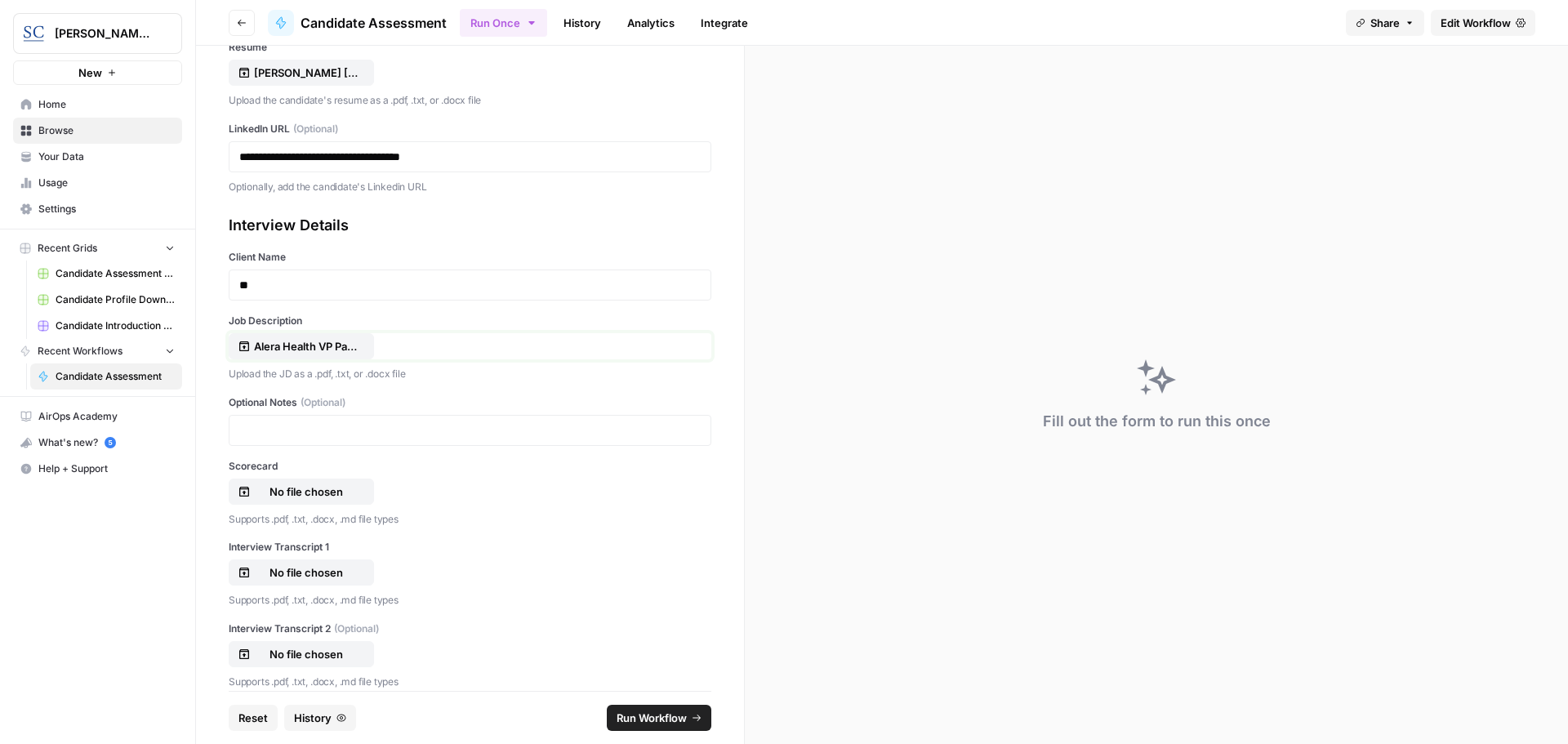
scroll to position [163, 0]
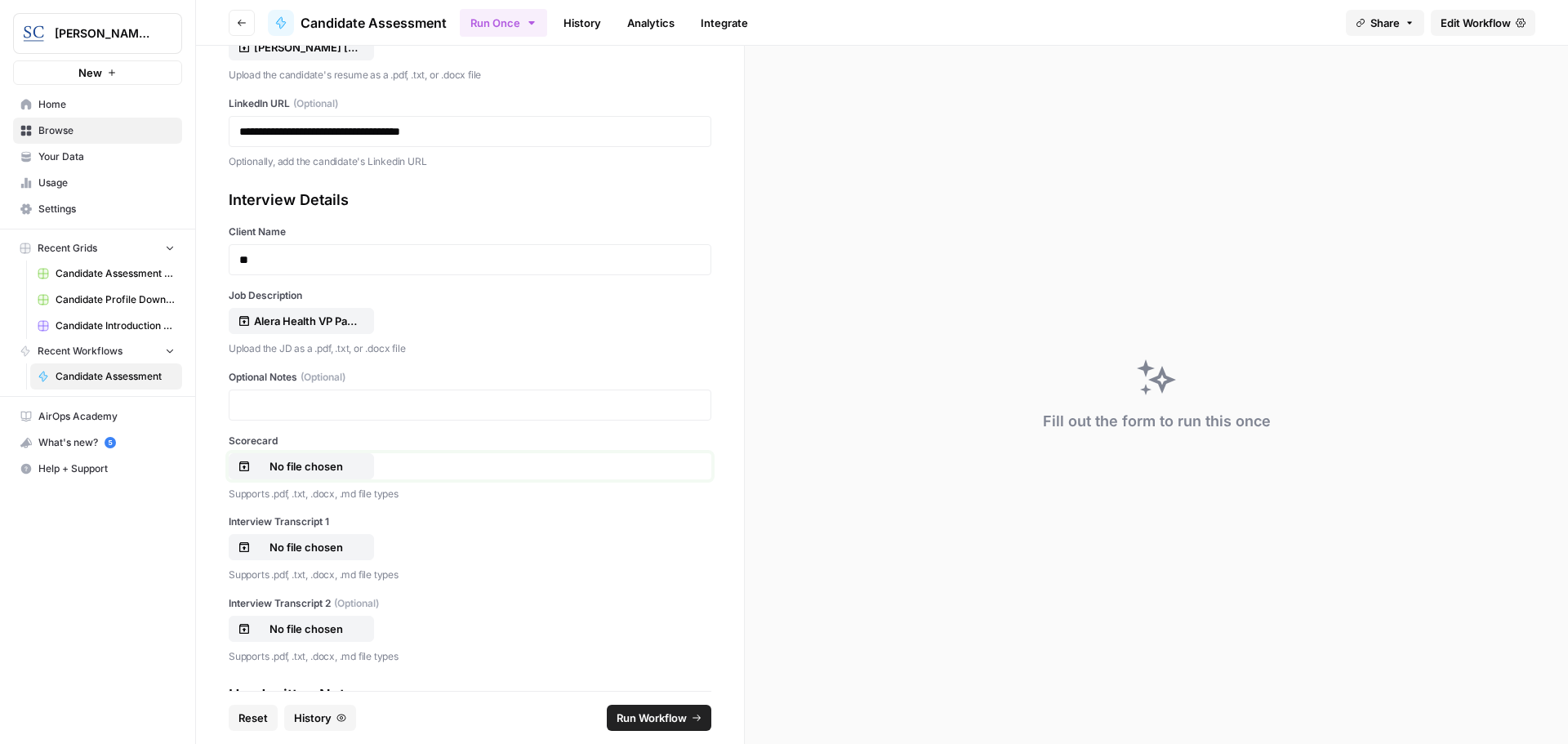
click at [309, 473] on p "No file chosen" at bounding box center [306, 467] width 105 height 17
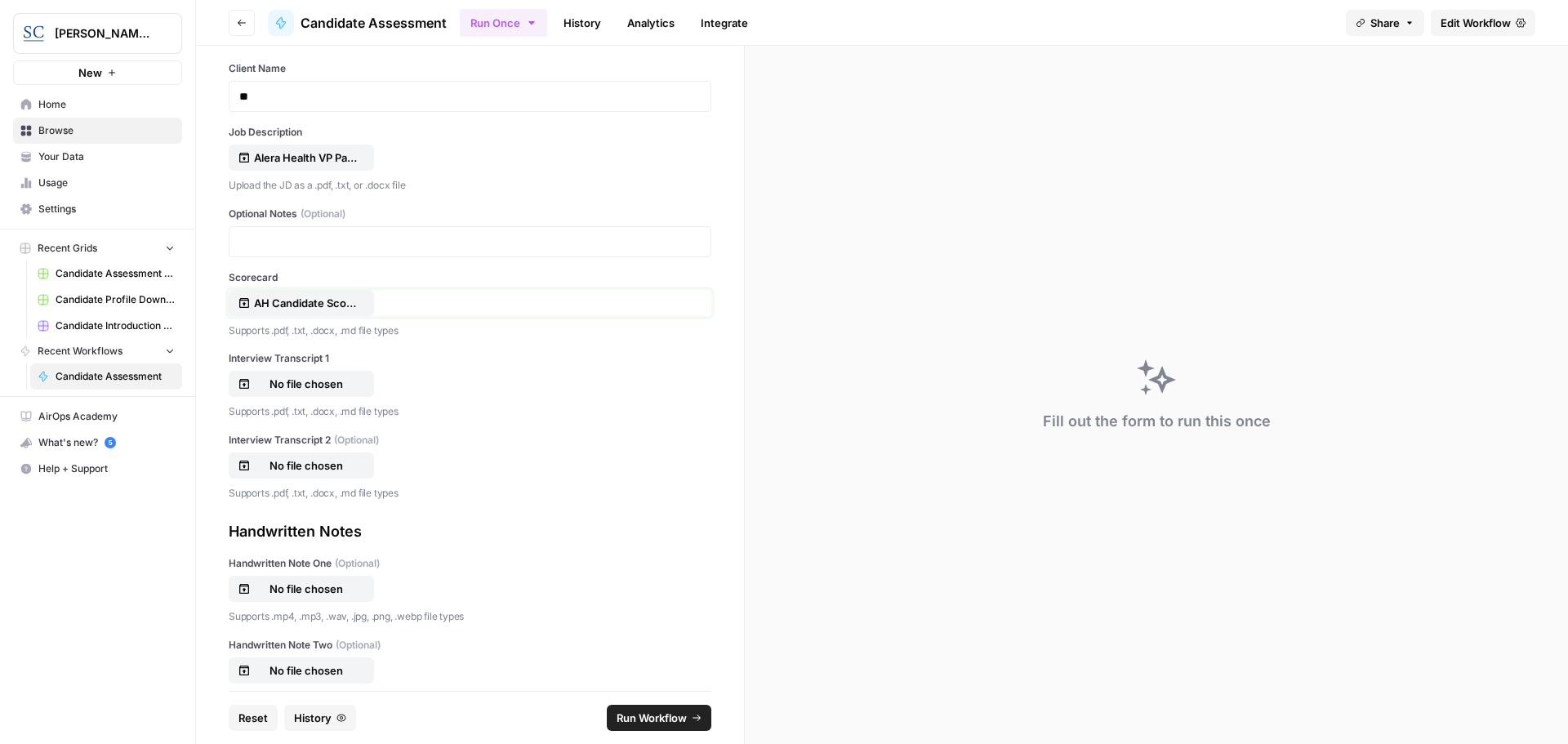
scroll to position [408, 0]
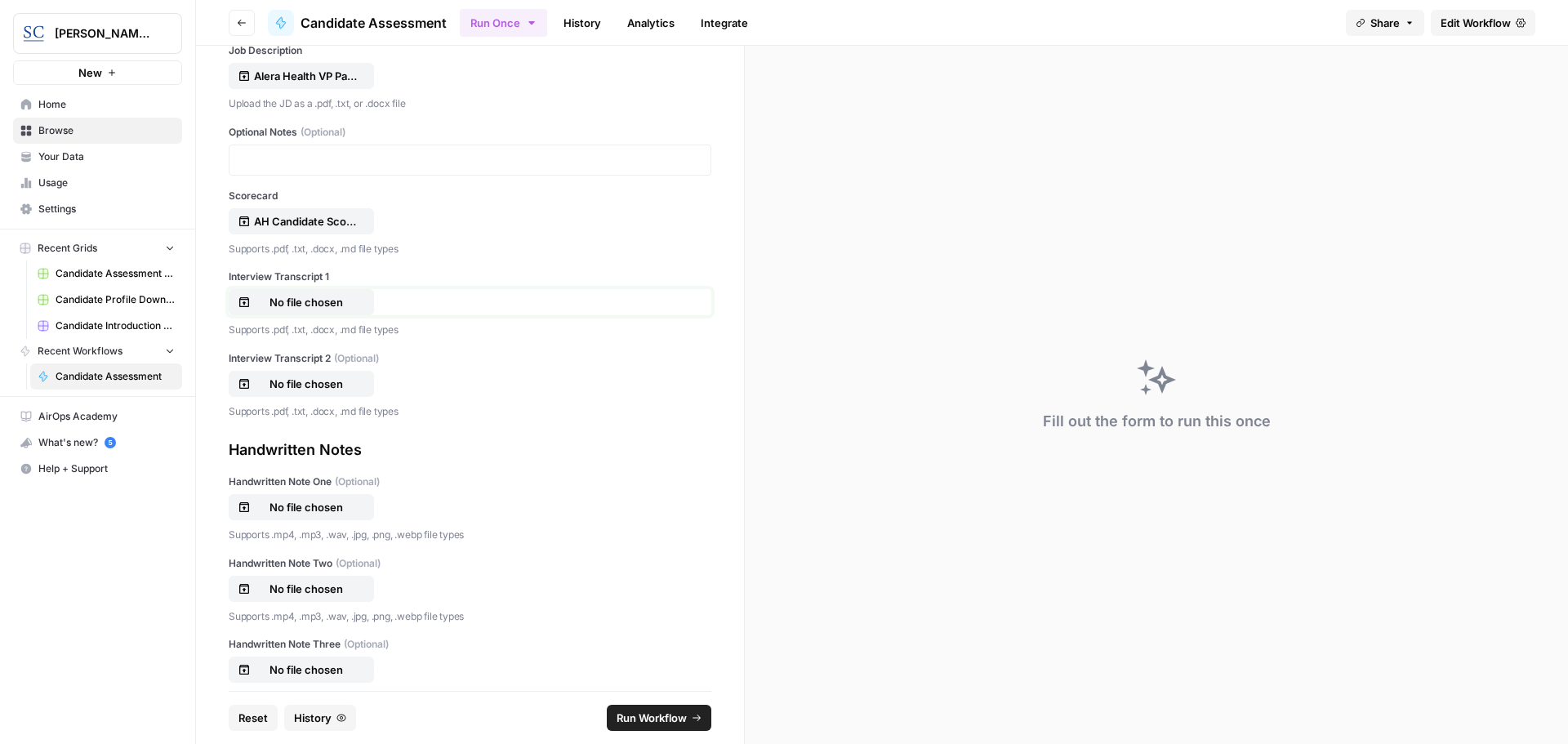
click at [302, 302] on p "No file chosen" at bounding box center [306, 303] width 105 height 17
click at [648, 717] on span "Run Workflow" at bounding box center [651, 718] width 71 height 17
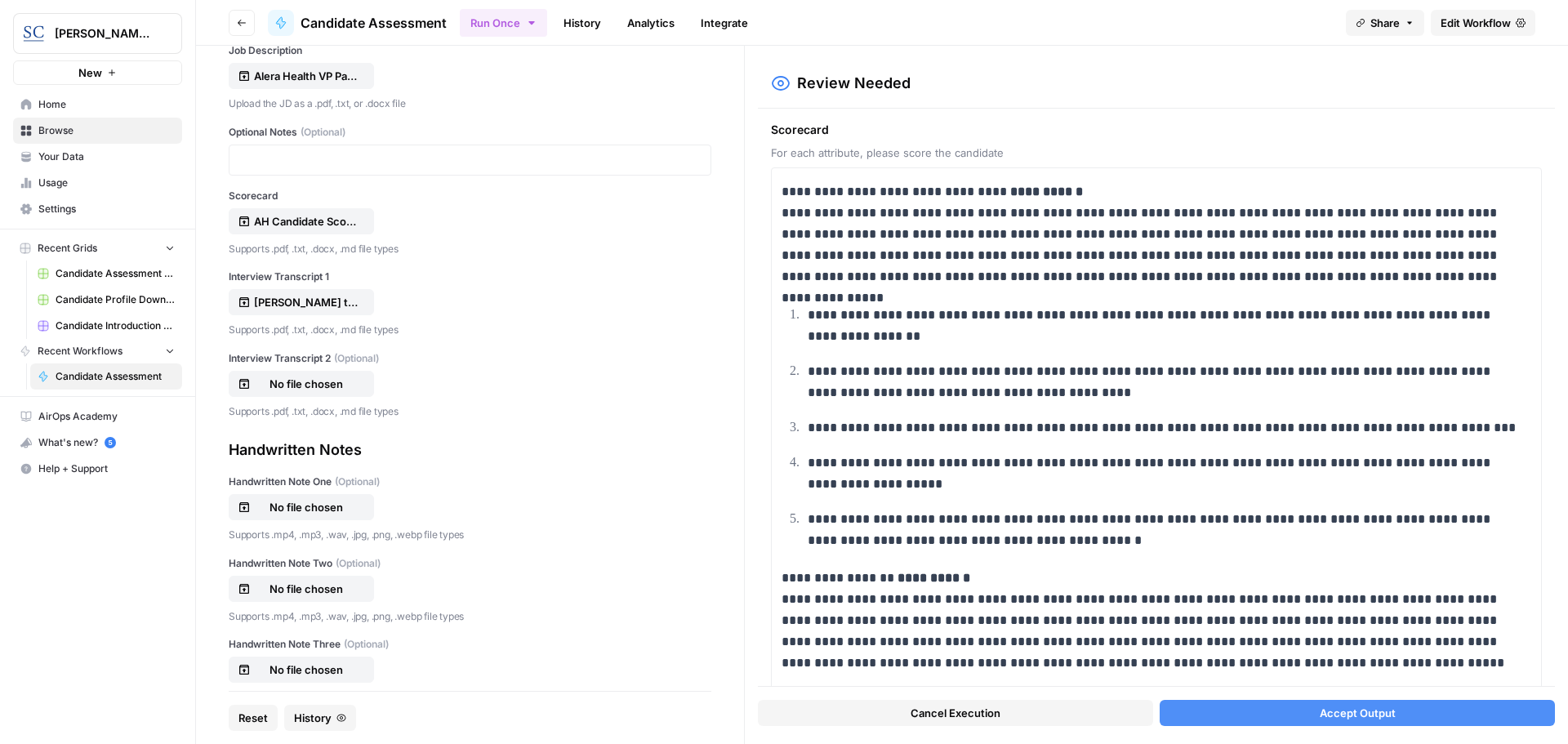
click at [1316, 717] on button "Accept Output" at bounding box center [1356, 713] width 395 height 26
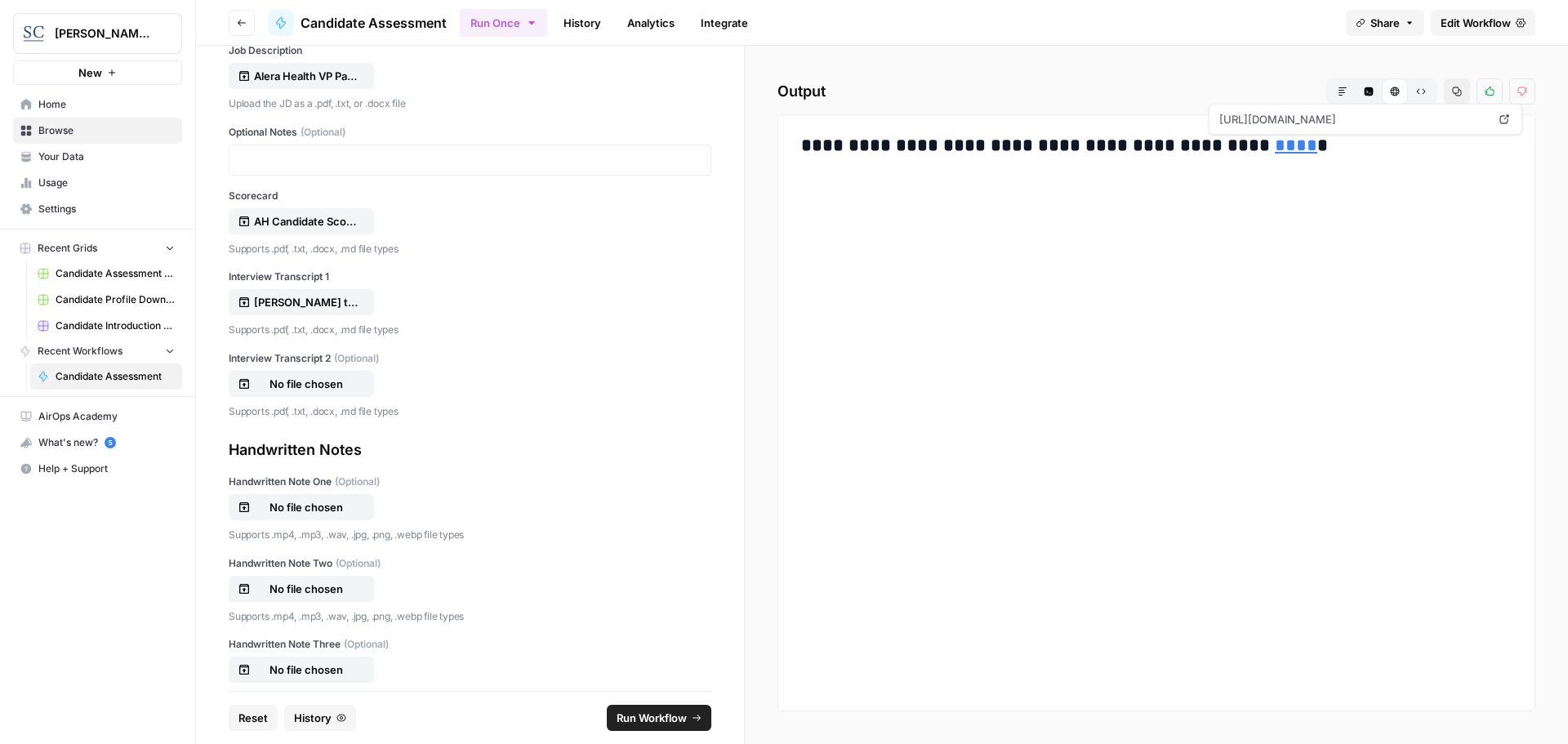
click at [1275, 145] on link "****" at bounding box center [1296, 146] width 42 height 18
click at [51, 104] on span "Home" at bounding box center [106, 105] width 137 height 15
